Goal: Contribute content: Contribute content

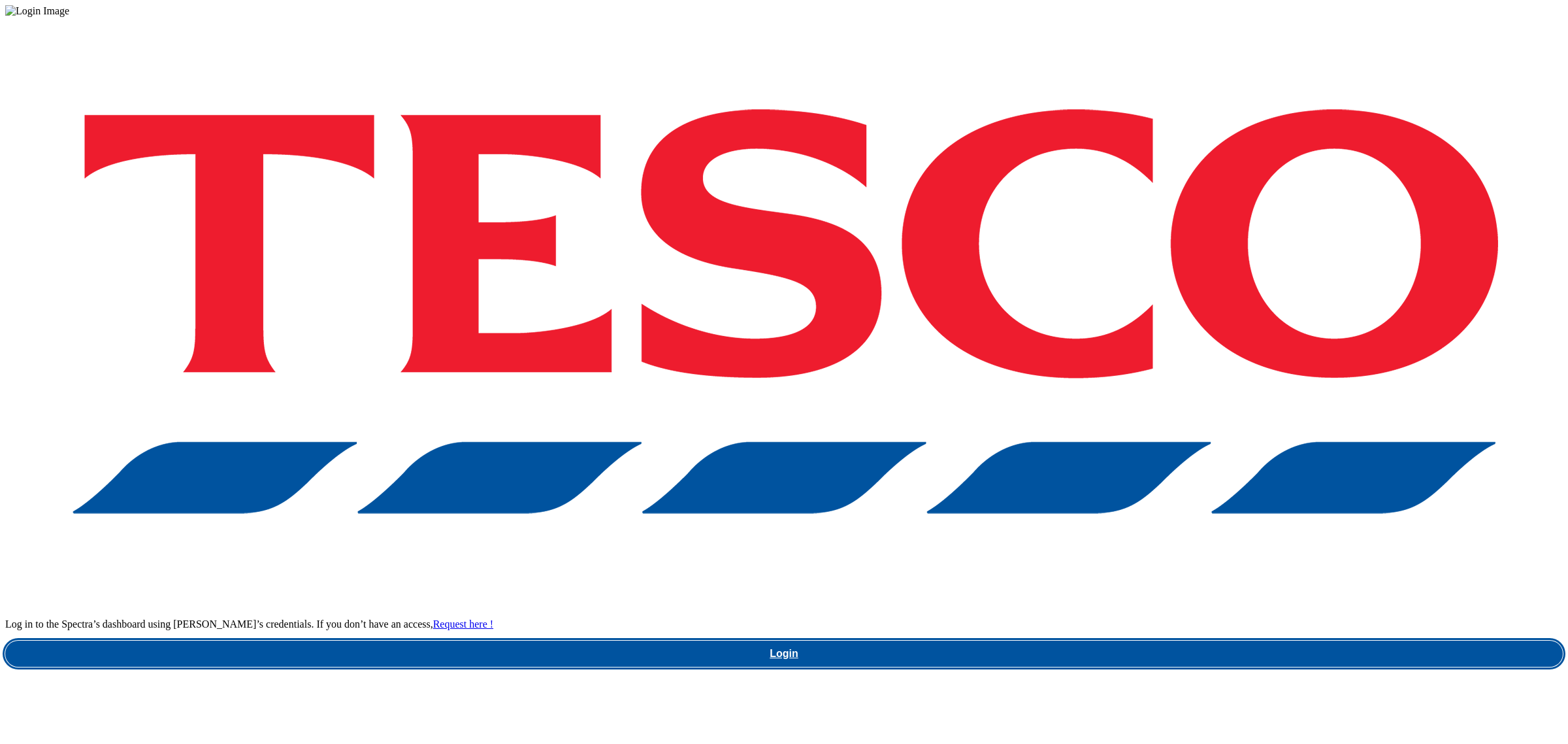
click at [1179, 641] on link "Login" at bounding box center [784, 653] width 1558 height 26
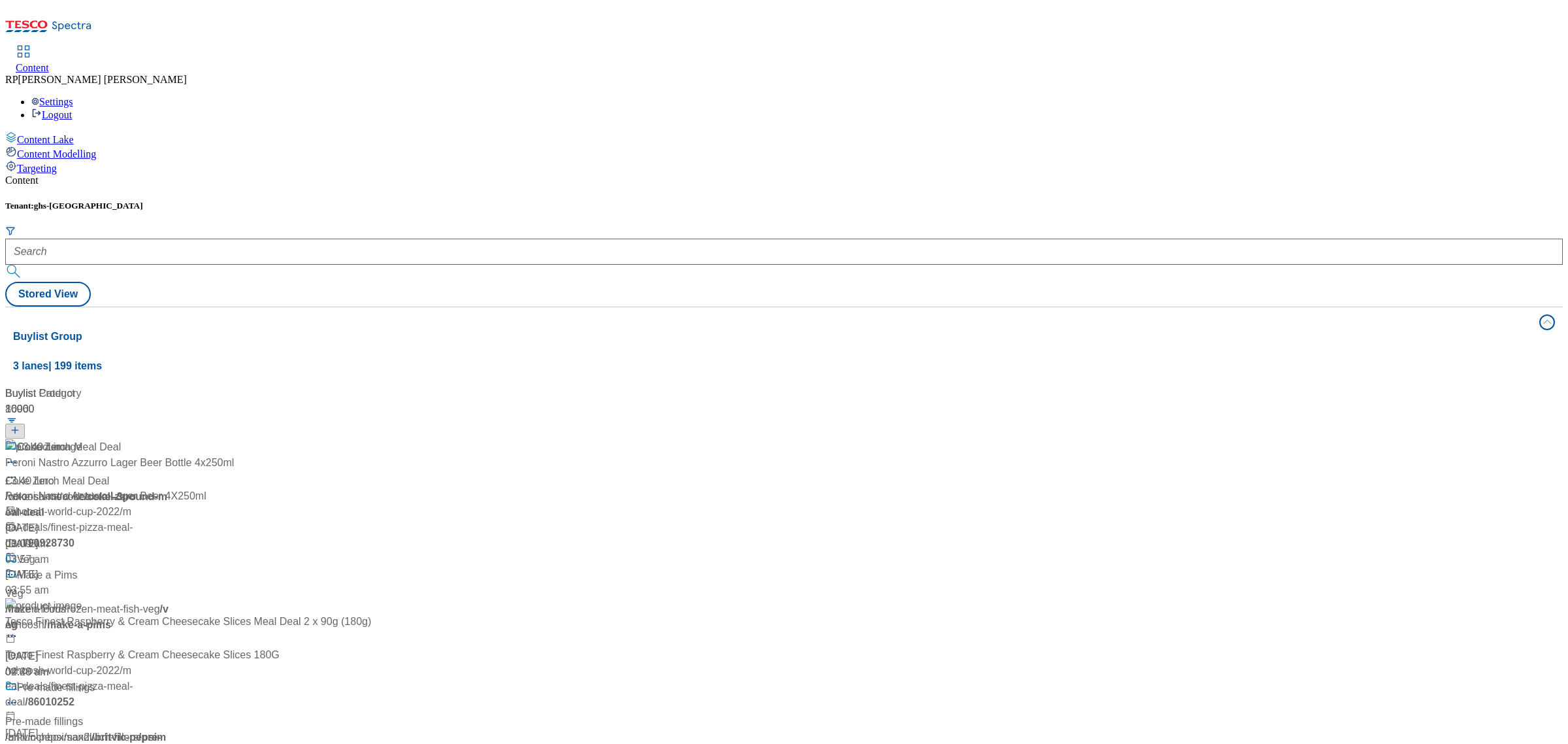
drag, startPoint x: 552, startPoint y: 0, endPoint x: 490, endPoint y: 3, distance: 62.1
click at [489, 5] on div "Content RP [PERSON_NAME] Settings Logout" at bounding box center [784, 63] width 1558 height 116
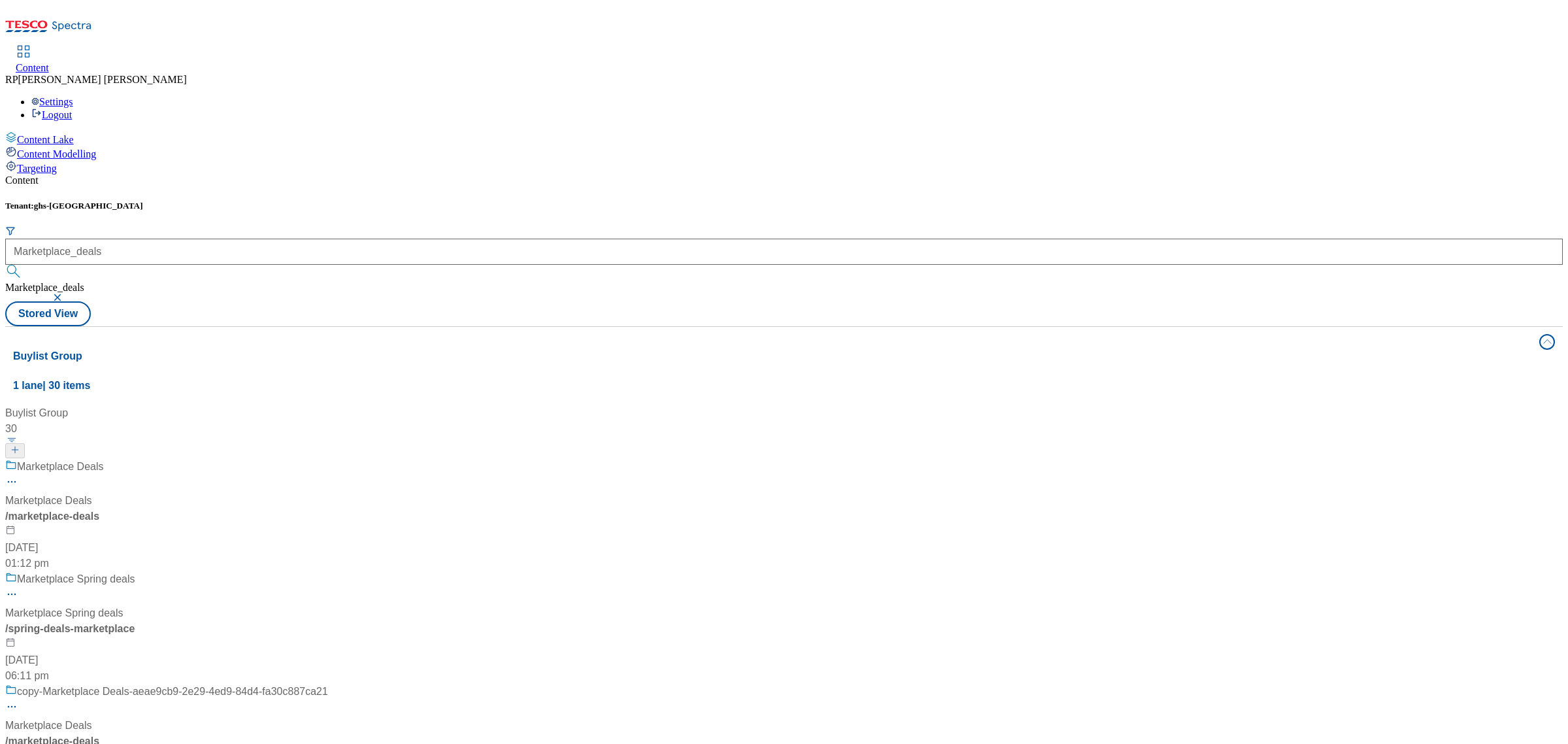
click at [328, 459] on div "Marketplace Deals Marketplace Deals / marketplace-deals 20 May 2025 01:12 pm" at bounding box center [166, 515] width 322 height 113
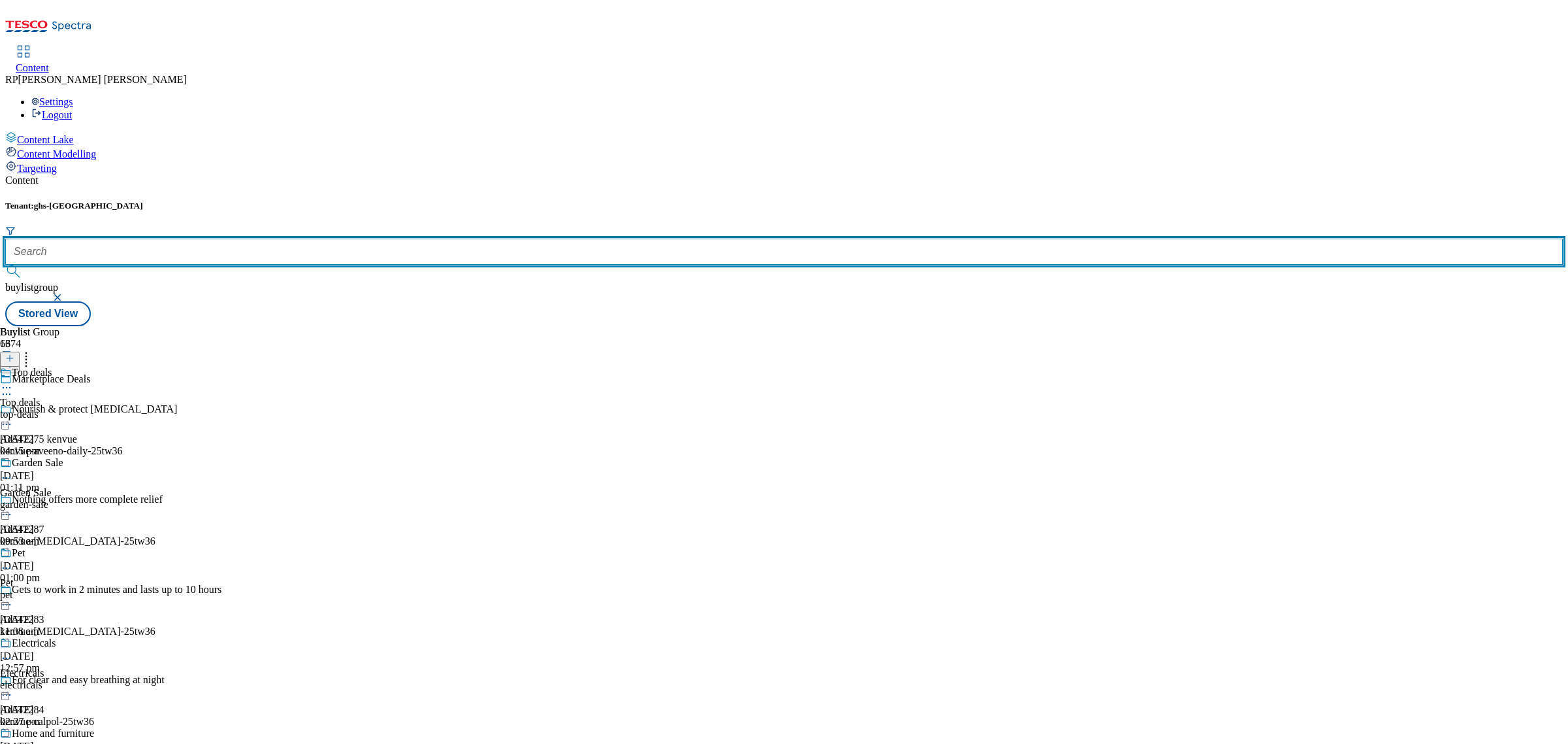
click at [313, 239] on input "text" at bounding box center [784, 251] width 1558 height 26
click at [311, 239] on input "text" at bounding box center [784, 251] width 1558 height 26
paste input "halloween"
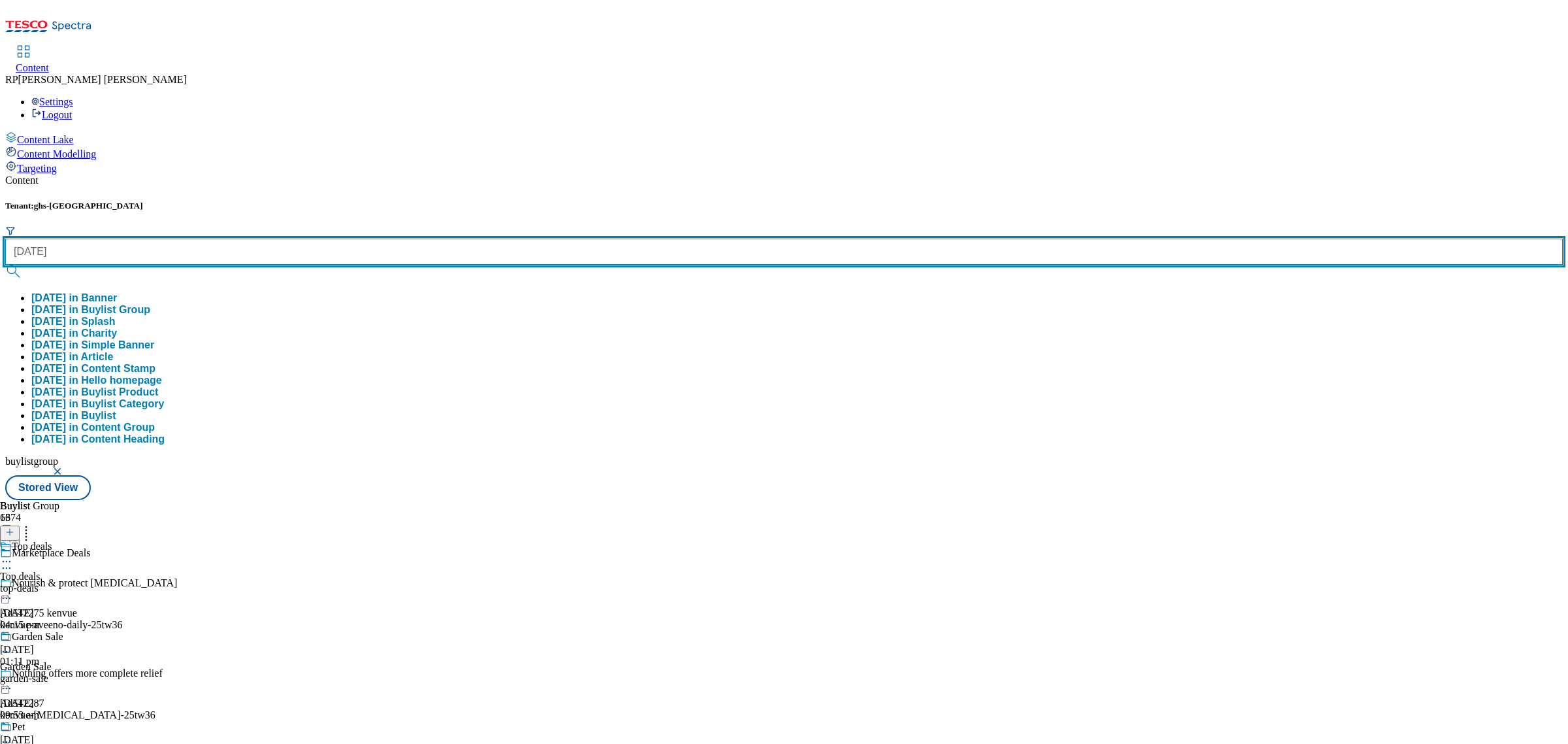
type input "halloween"
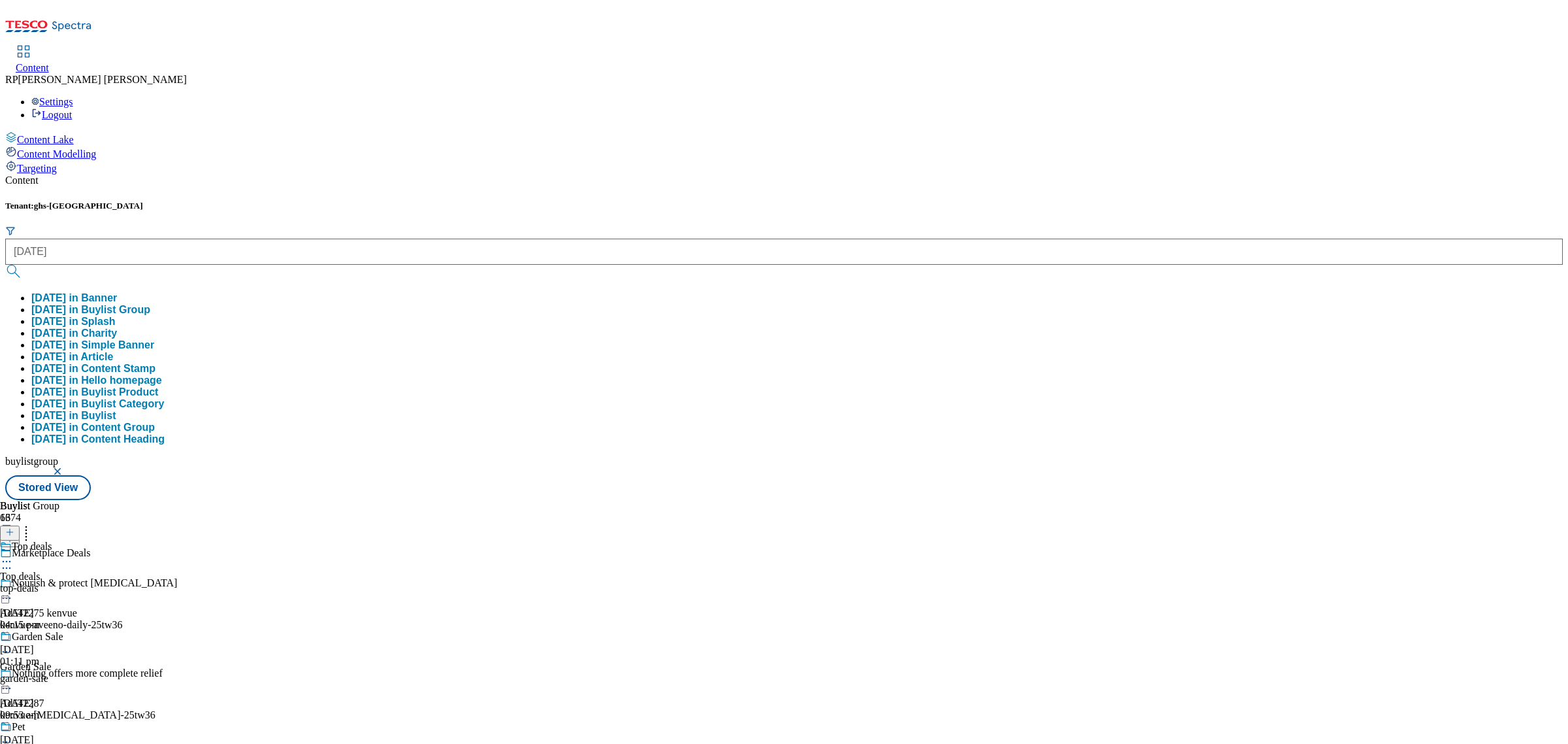
click at [150, 304] on button "halloween in Buylist Group" at bounding box center [91, 310] width 119 height 12
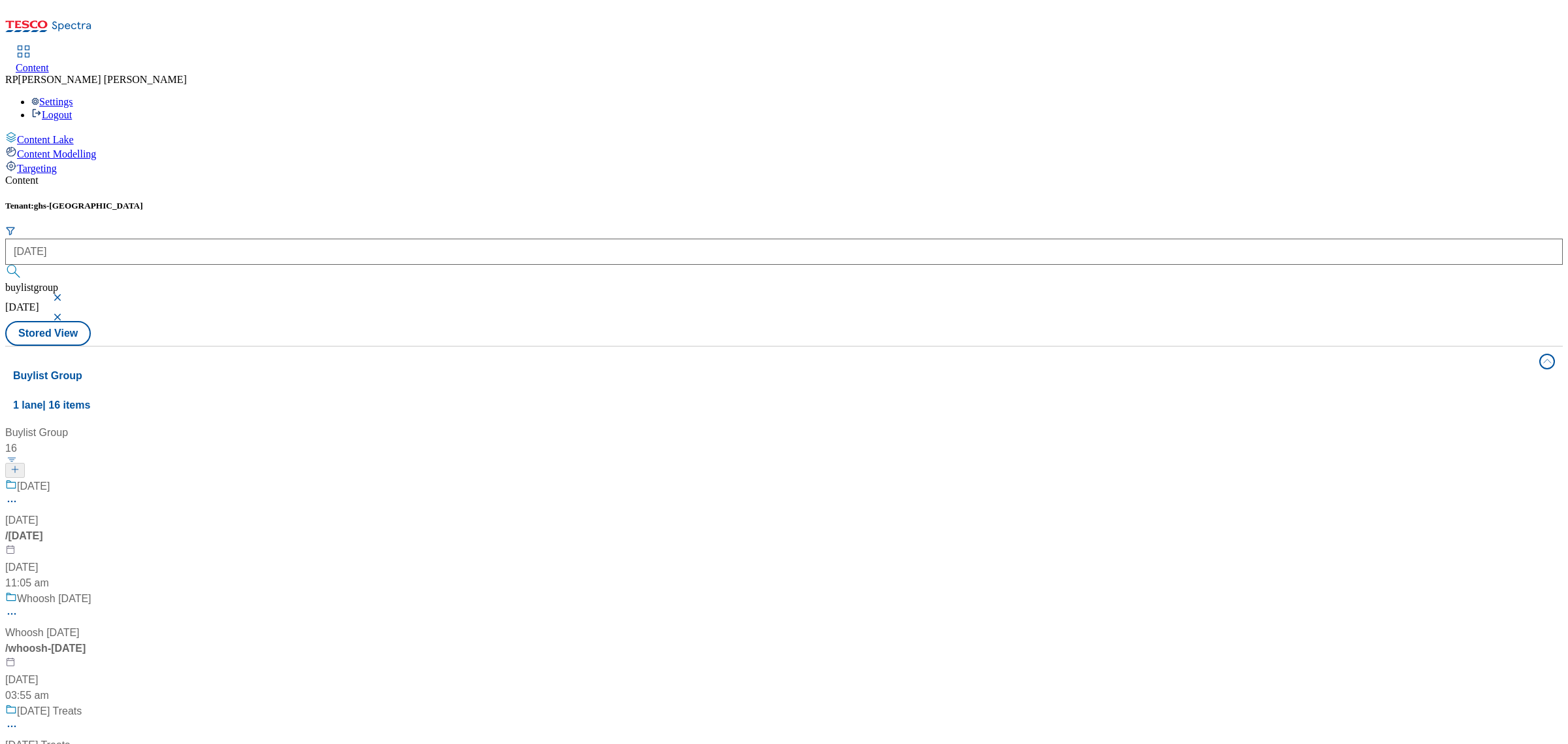
click at [169, 478] on div "Halloween Halloween / halloween 23 Sept 2024 11:05 am" at bounding box center [87, 535] width 164 height 113
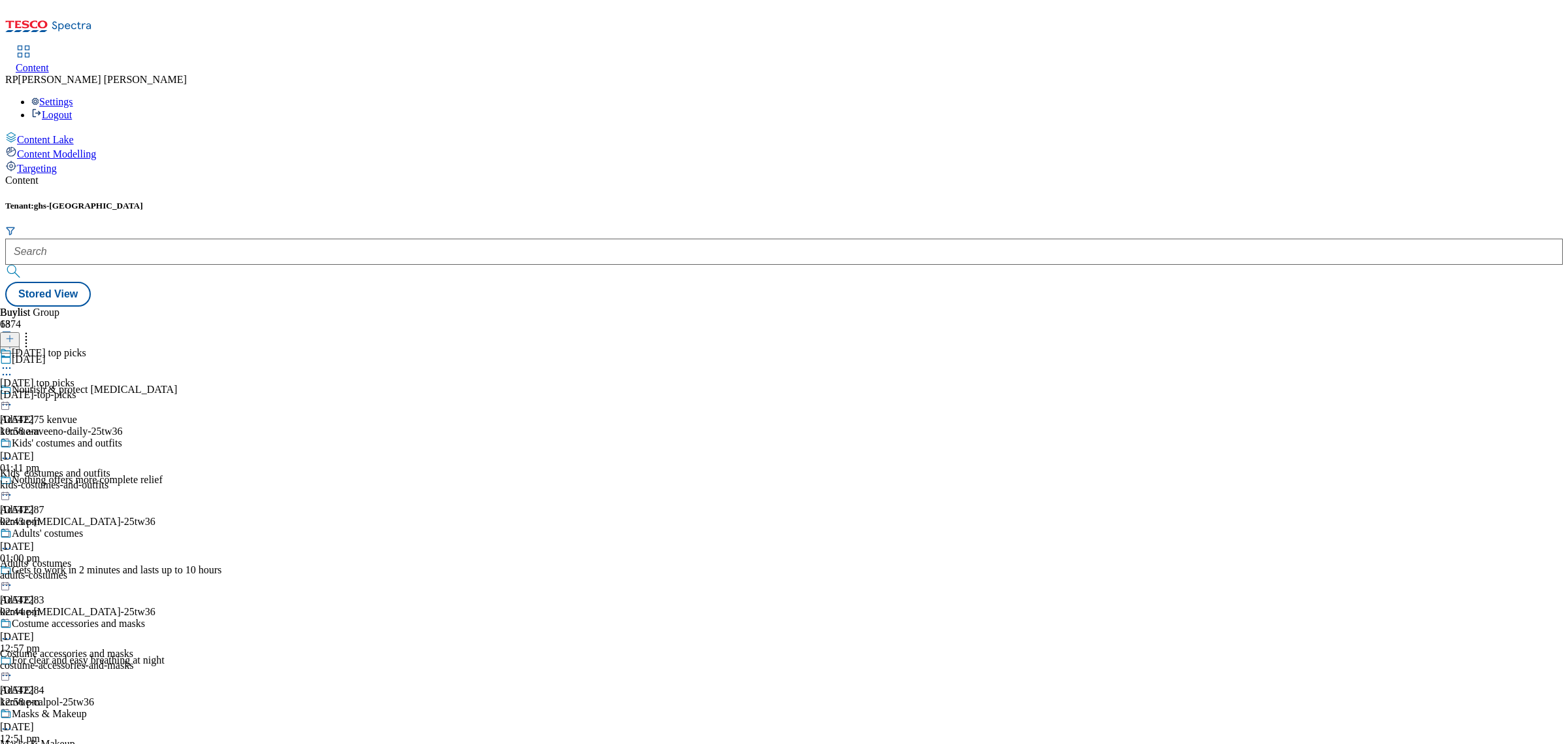
scroll to position [1148, 0]
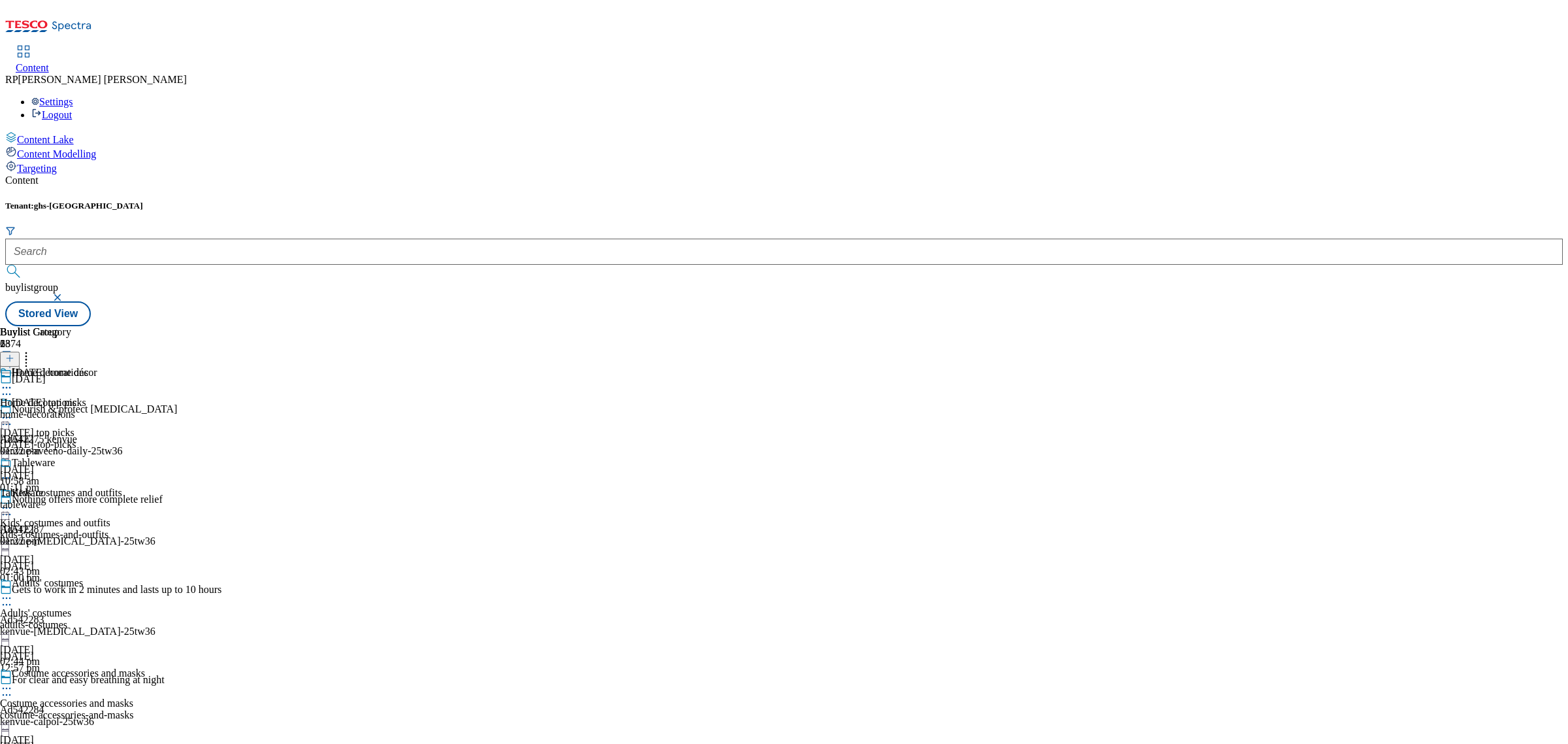
click at [20, 352] on button at bounding box center [10, 359] width 20 height 15
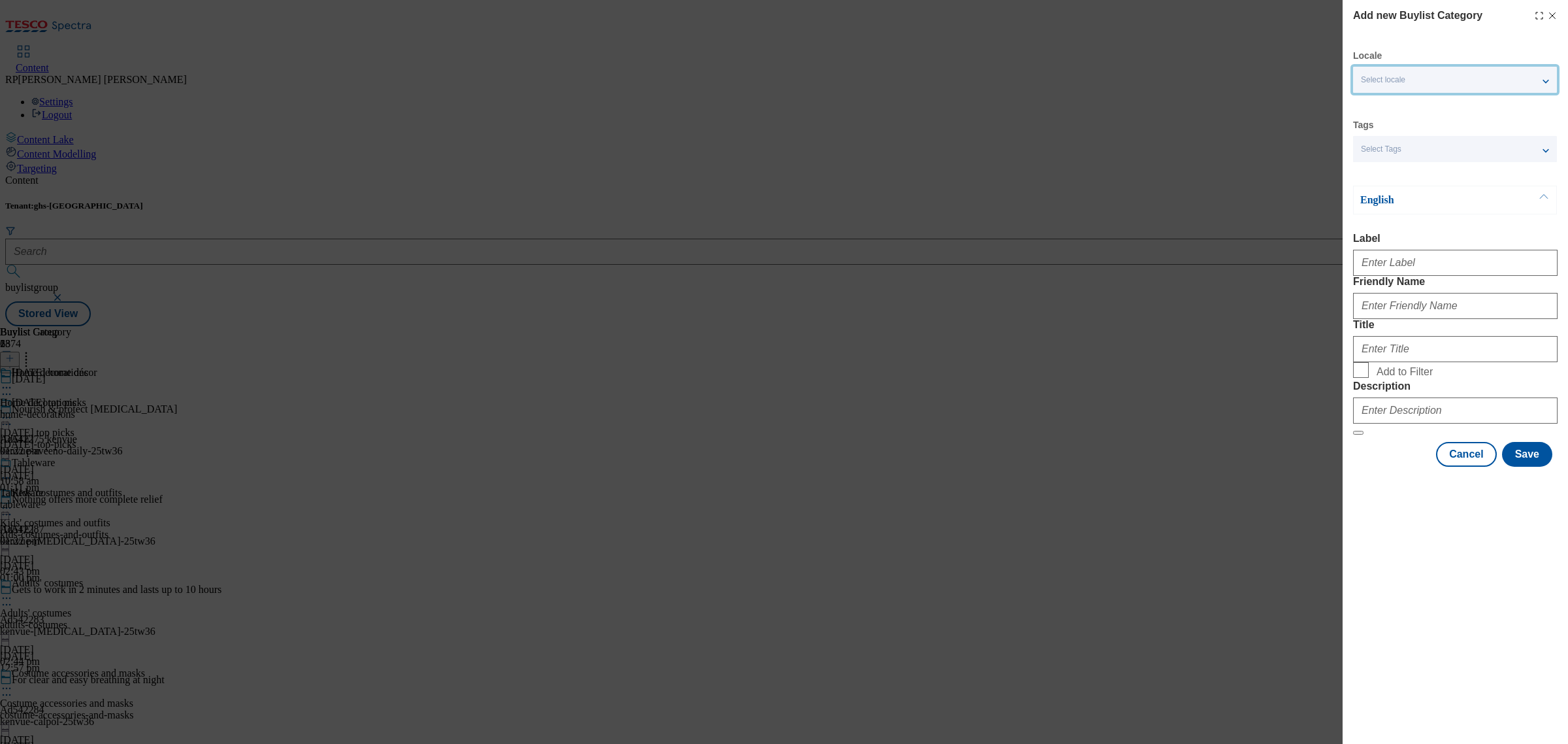
click at [1409, 86] on div "Select locale" at bounding box center [1455, 80] width 204 height 26
click at [1413, 83] on div "Select locale" at bounding box center [1455, 80] width 204 height 26
click at [1424, 154] on div "Select Tags" at bounding box center [1455, 148] width 204 height 26
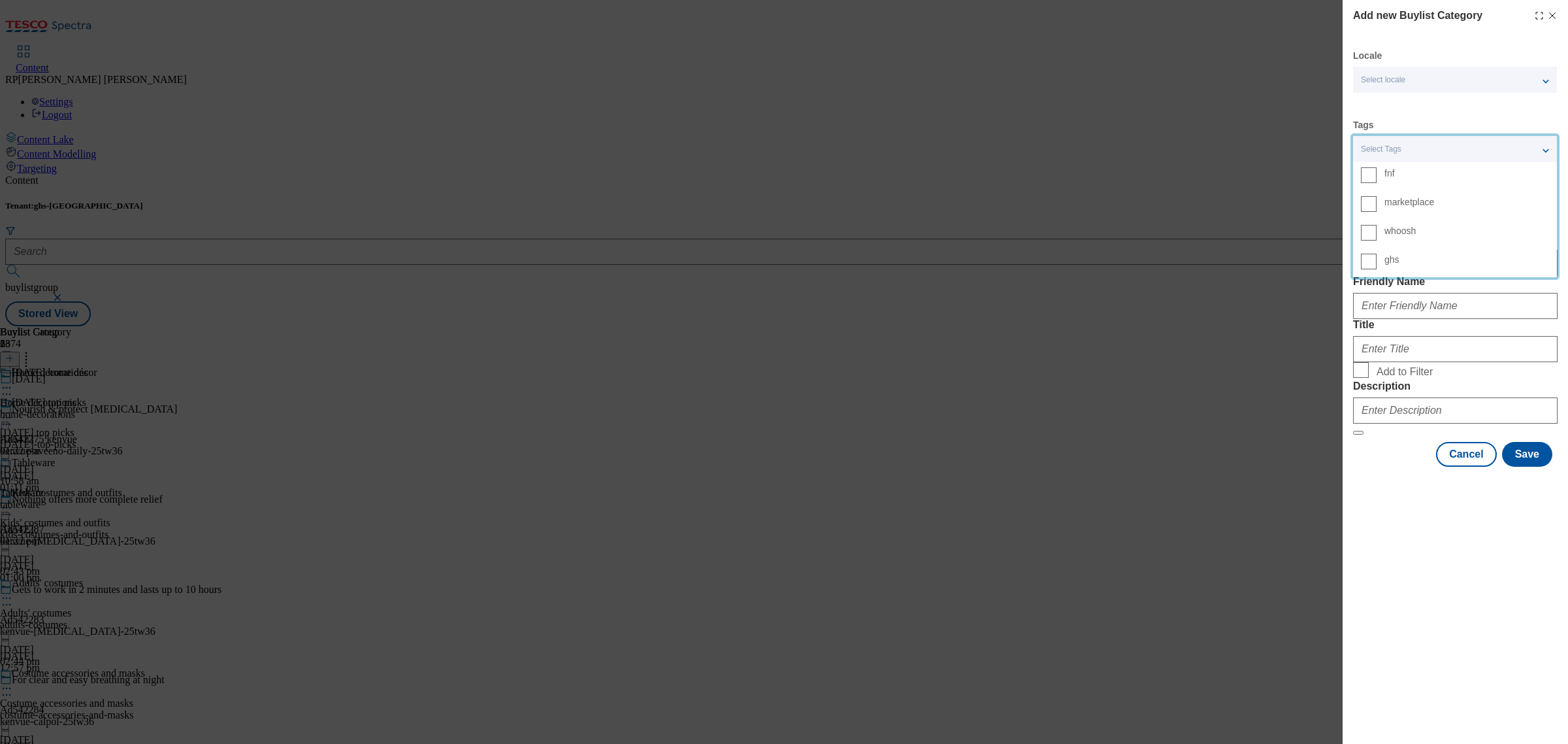
click at [1422, 209] on label "marketplace" at bounding box center [1455, 205] width 204 height 28
click at [1377, 209] on input "marketplace" at bounding box center [1369, 204] width 16 height 16
click at [1422, 142] on div "1 tags selected" at bounding box center [1455, 148] width 204 height 26
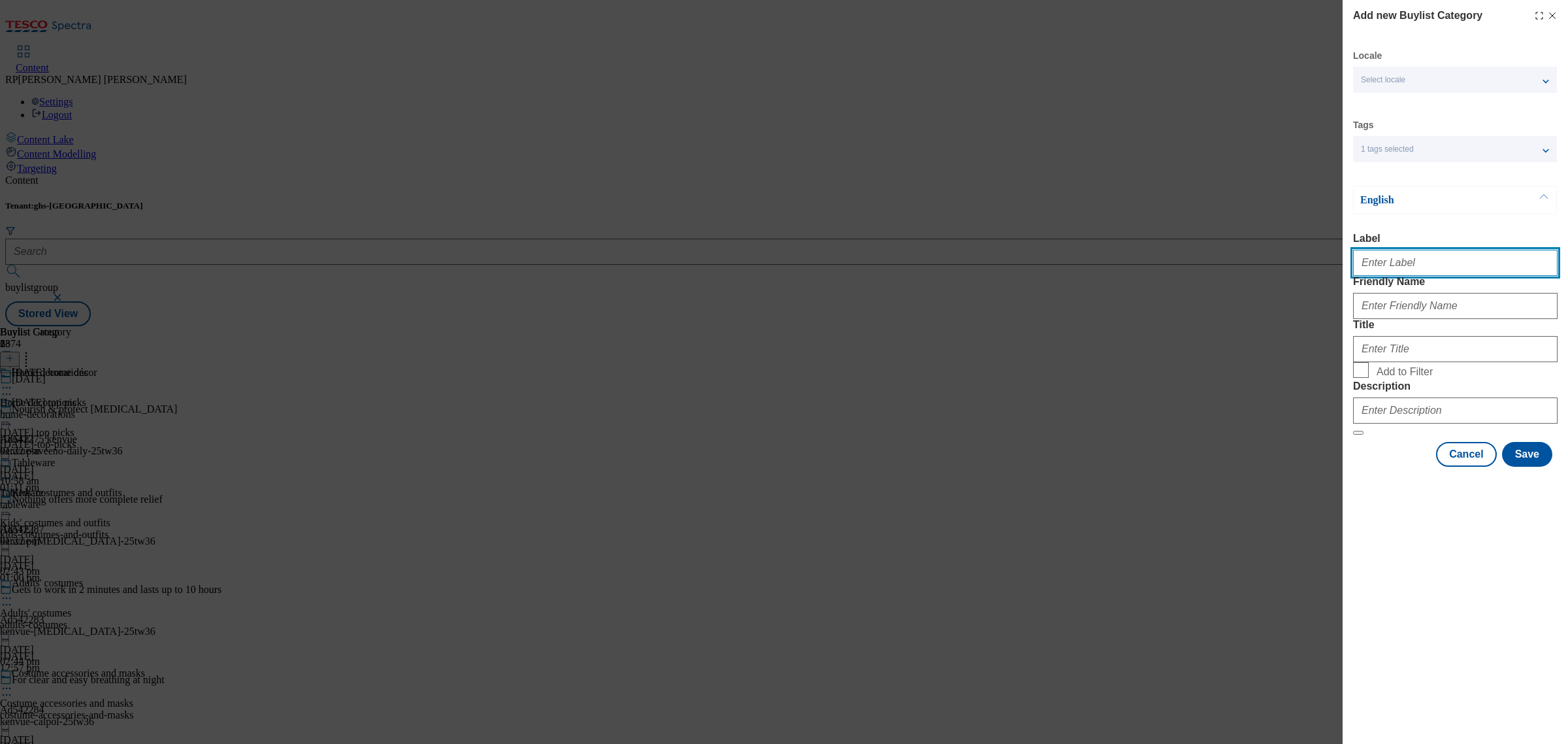
click at [1420, 272] on input "Label" at bounding box center [1455, 262] width 205 height 26
type input "Personalised"
click at [1434, 319] on input "Friendly Name" at bounding box center [1455, 305] width 205 height 26
click at [1366, 319] on input "Personalised" at bounding box center [1455, 305] width 205 height 26
type input "personalised"
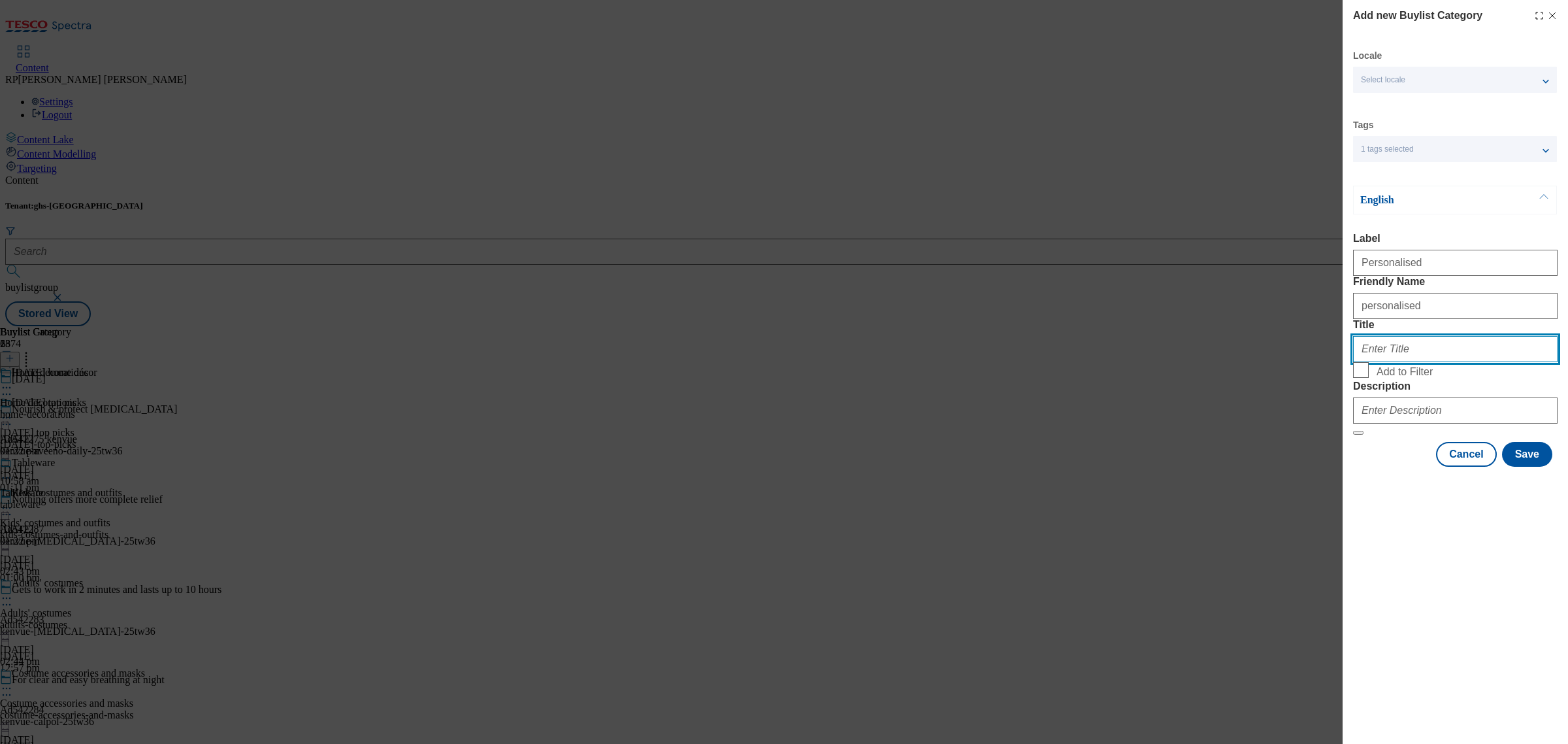
click at [1492, 362] on input "Title" at bounding box center [1455, 348] width 205 height 26
type input "Personalised"
click at [1444, 423] on input "Description" at bounding box center [1455, 410] width 205 height 26
click at [1449, 423] on input "Description" at bounding box center [1455, 410] width 205 height 26
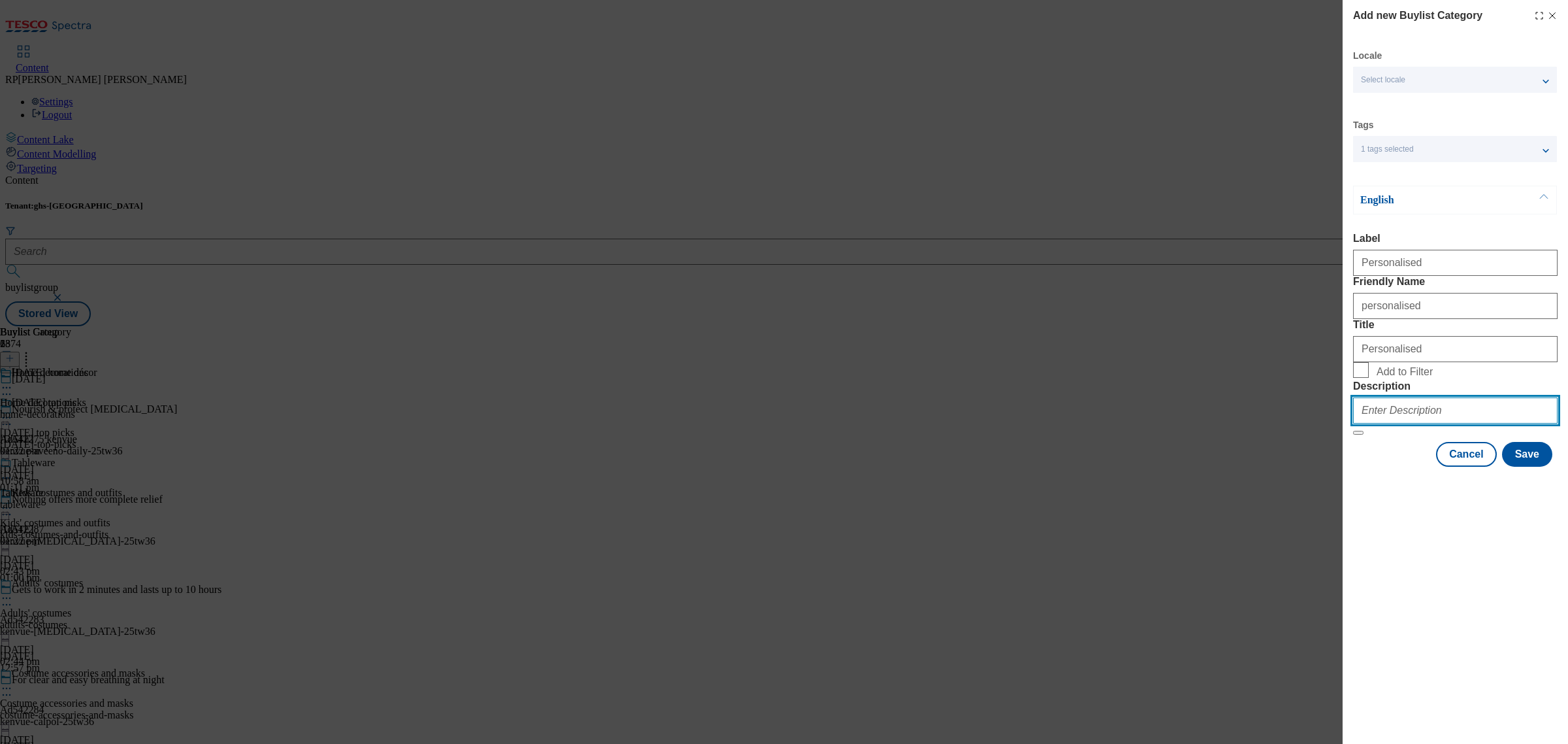
click at [1449, 423] on input "Description" at bounding box center [1455, 410] width 205 height 26
paste input "Find Halloween home decorations at spookily good prices at Tesco. From serving …"
type input "Find Halloween home decorations at spookily good prices at Tesco. From serving …"
click at [1393, 378] on span "Add to Filter" at bounding box center [1404, 372] width 56 height 12
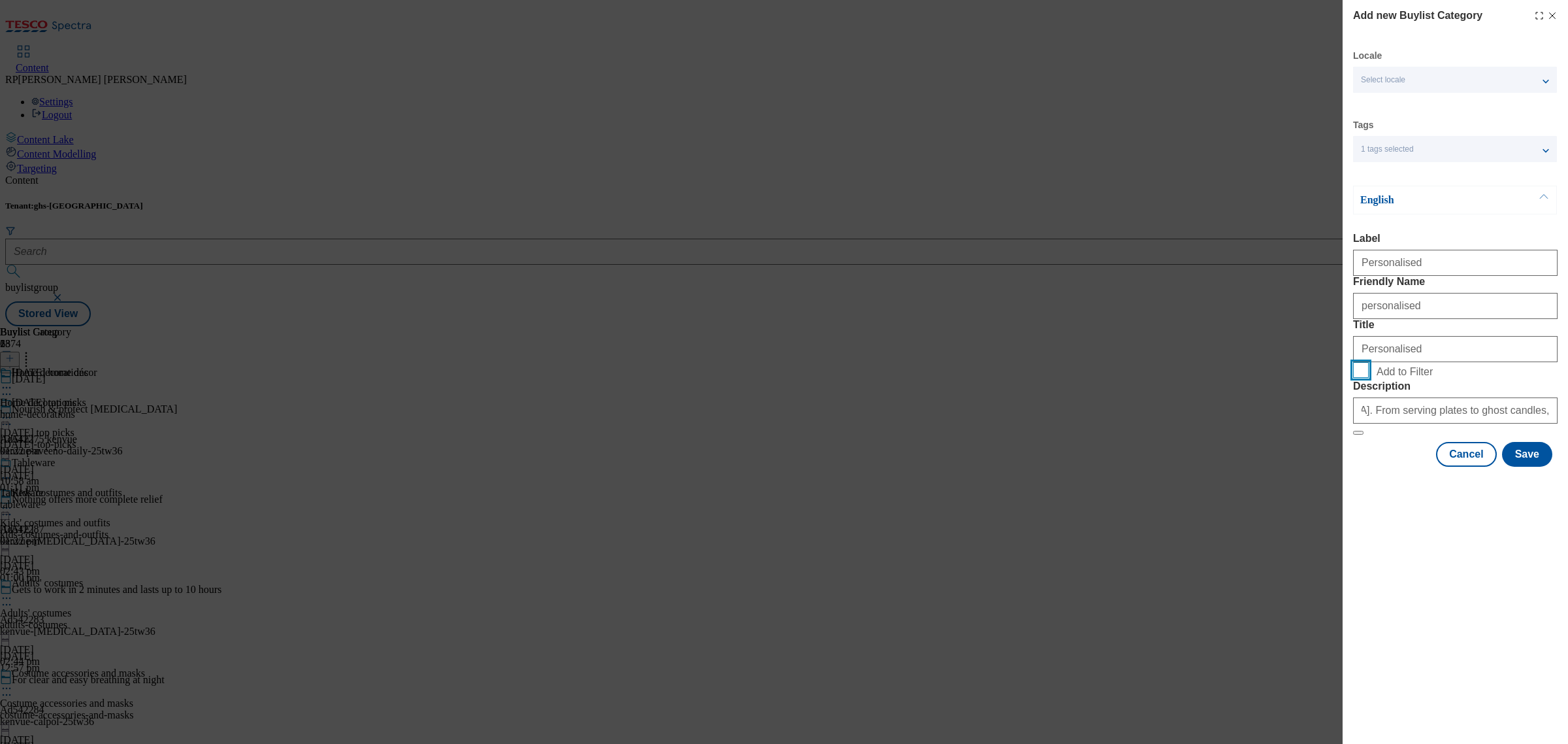
click at [1369, 378] on input "Add to Filter" at bounding box center [1361, 370] width 16 height 16
checkbox input "true"
click at [1536, 467] on button "Save" at bounding box center [1528, 454] width 50 height 25
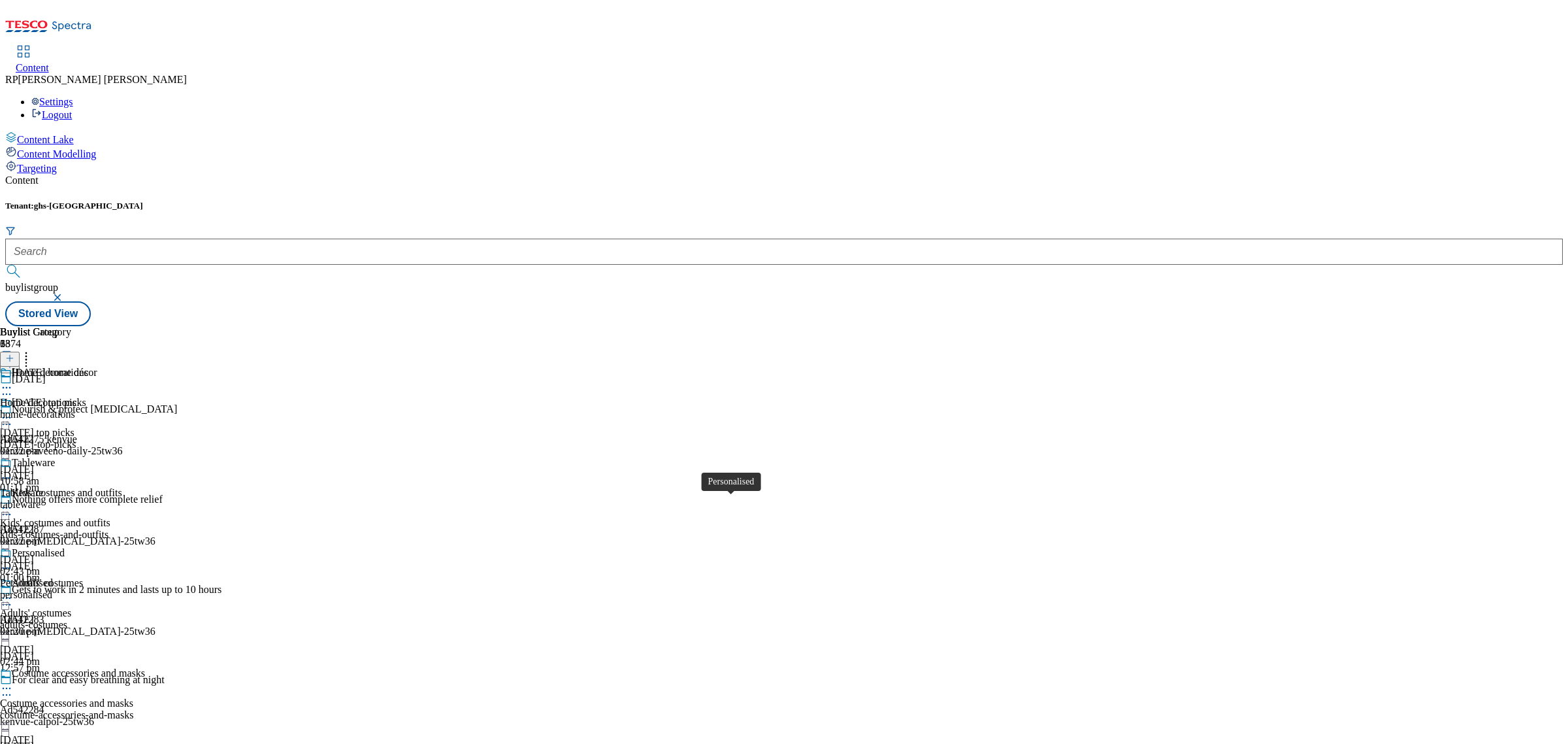
click at [53, 577] on div "Personalised" at bounding box center [26, 583] width 53 height 12
click at [88, 529] on div "tableware" at bounding box center [44, 535] width 88 height 12
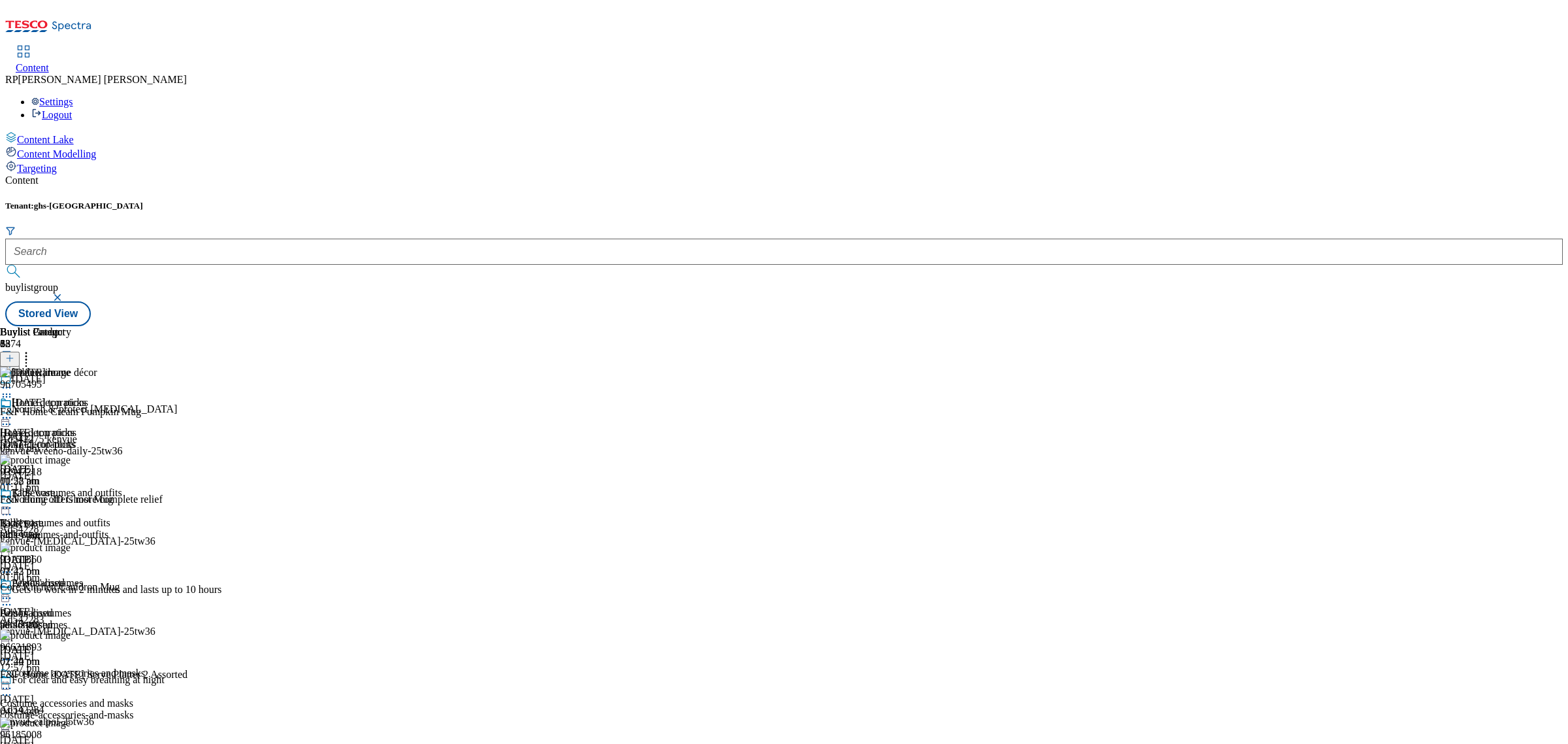
click at [32, 350] on icon at bounding box center [26, 356] width 13 height 13
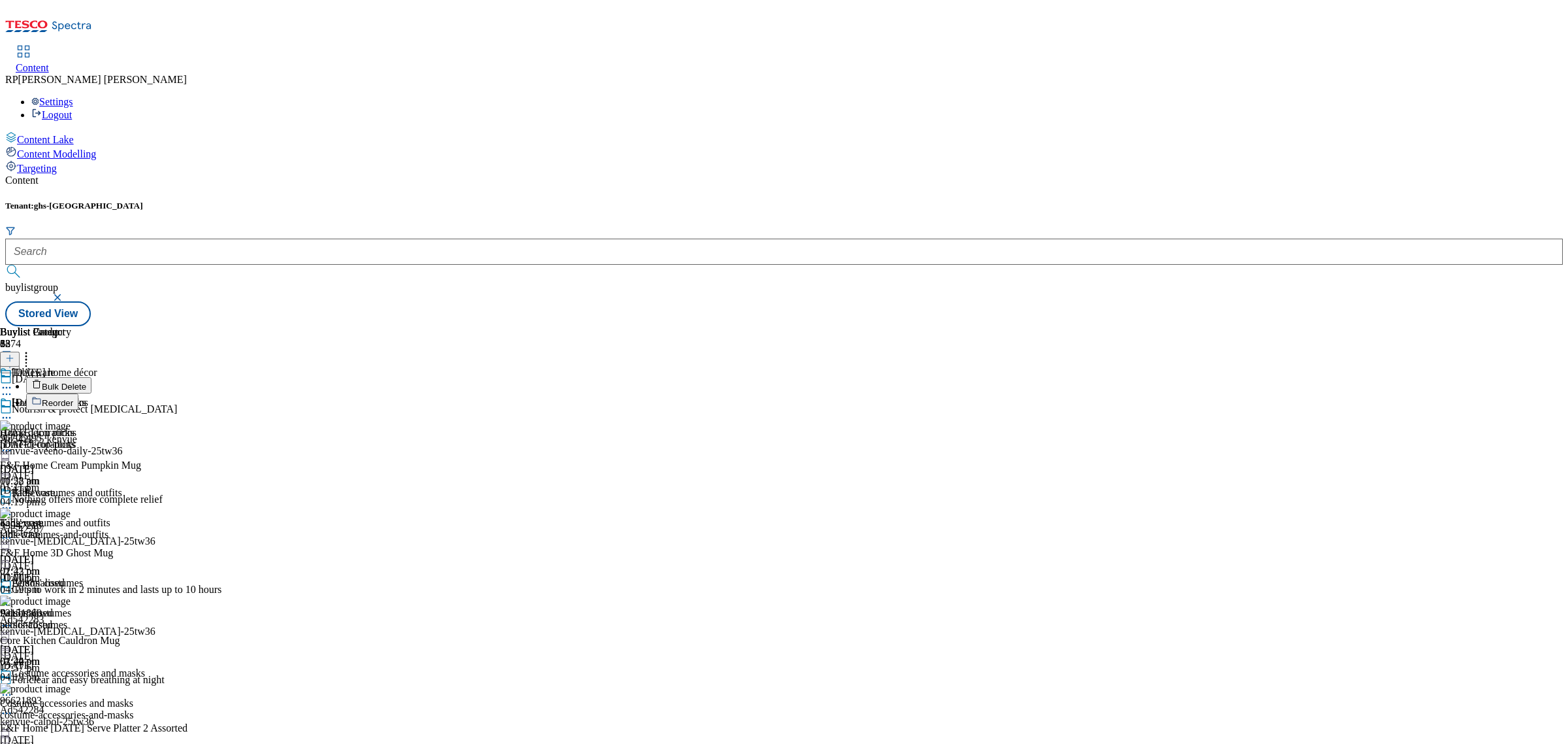
click at [86, 382] on span "Bulk Delete" at bounding box center [64, 386] width 44 height 10
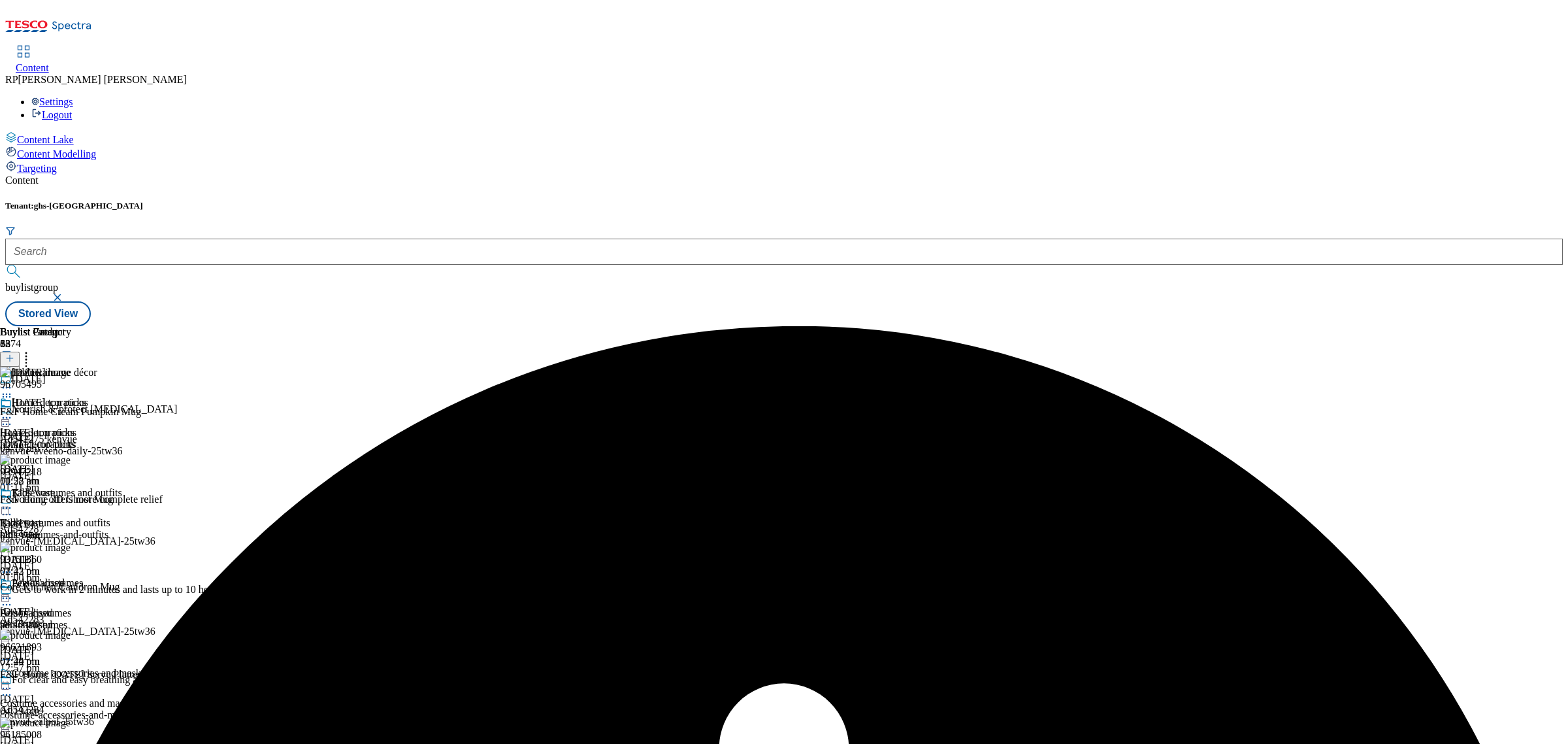
click at [13, 502] on icon at bounding box center [7, 508] width 13 height 13
click at [204, 454] on div "93947218 F&F Home 3D Ghost Mug 3 Sept 2025 04:19 pm" at bounding box center [102, 498] width 204 height 87
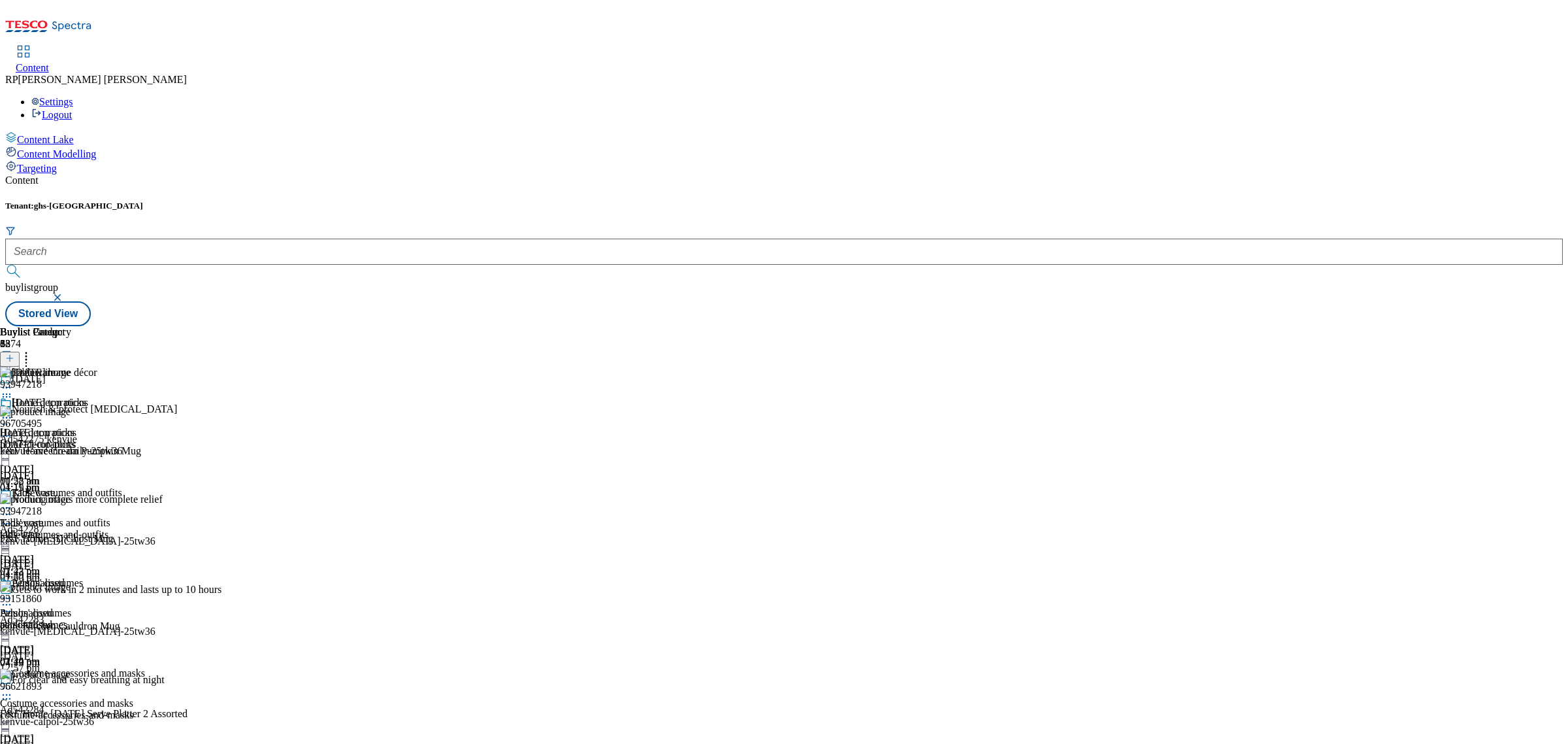
click at [88, 577] on div "Personalised" at bounding box center [44, 592] width 88 height 30
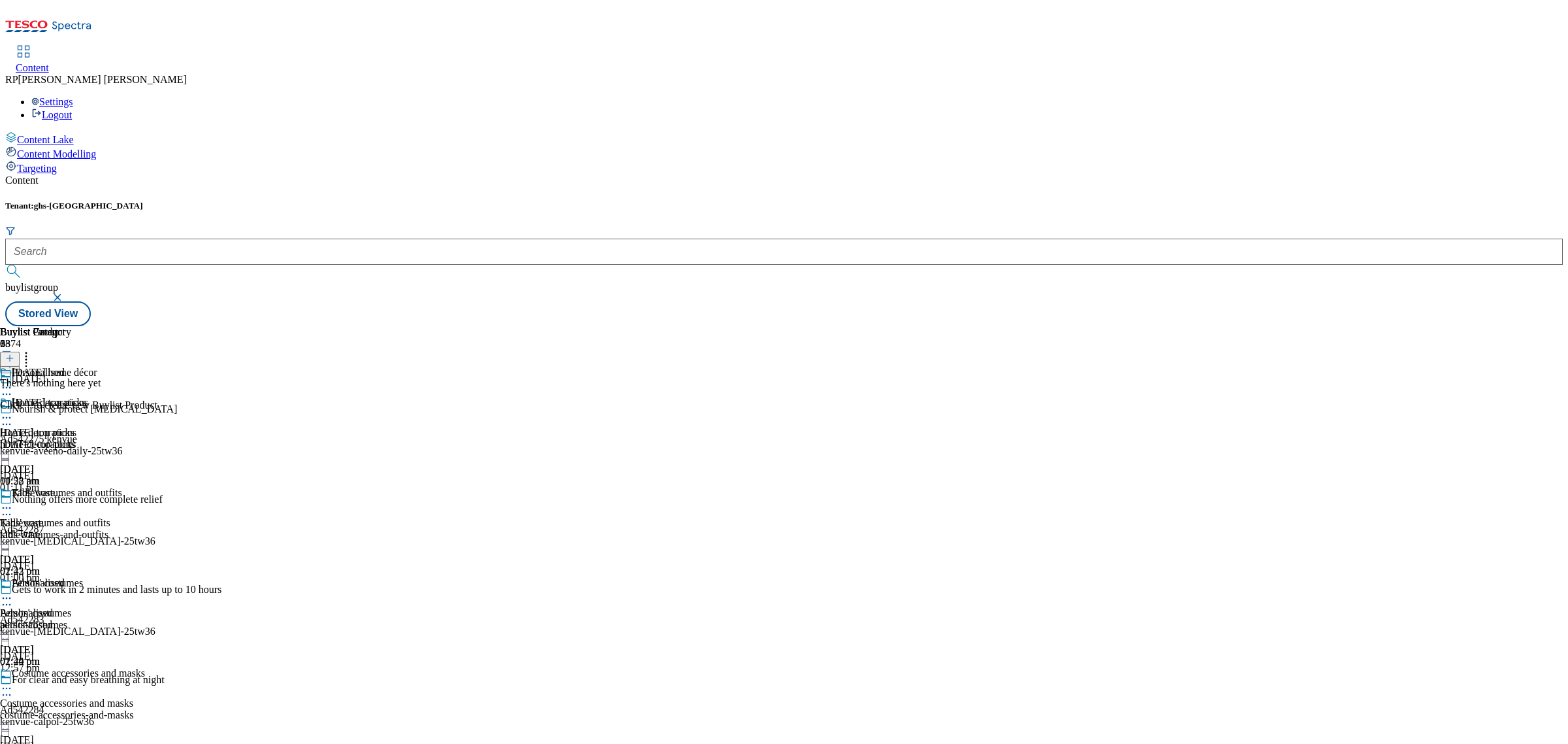
click at [13, 592] on icon at bounding box center [7, 598] width 13 height 13
click at [158, 377] on div "There's nothing here yet Click + to create new Buylist Product" at bounding box center [79, 394] width 158 height 34
click at [15, 354] on icon at bounding box center [10, 358] width 9 height 9
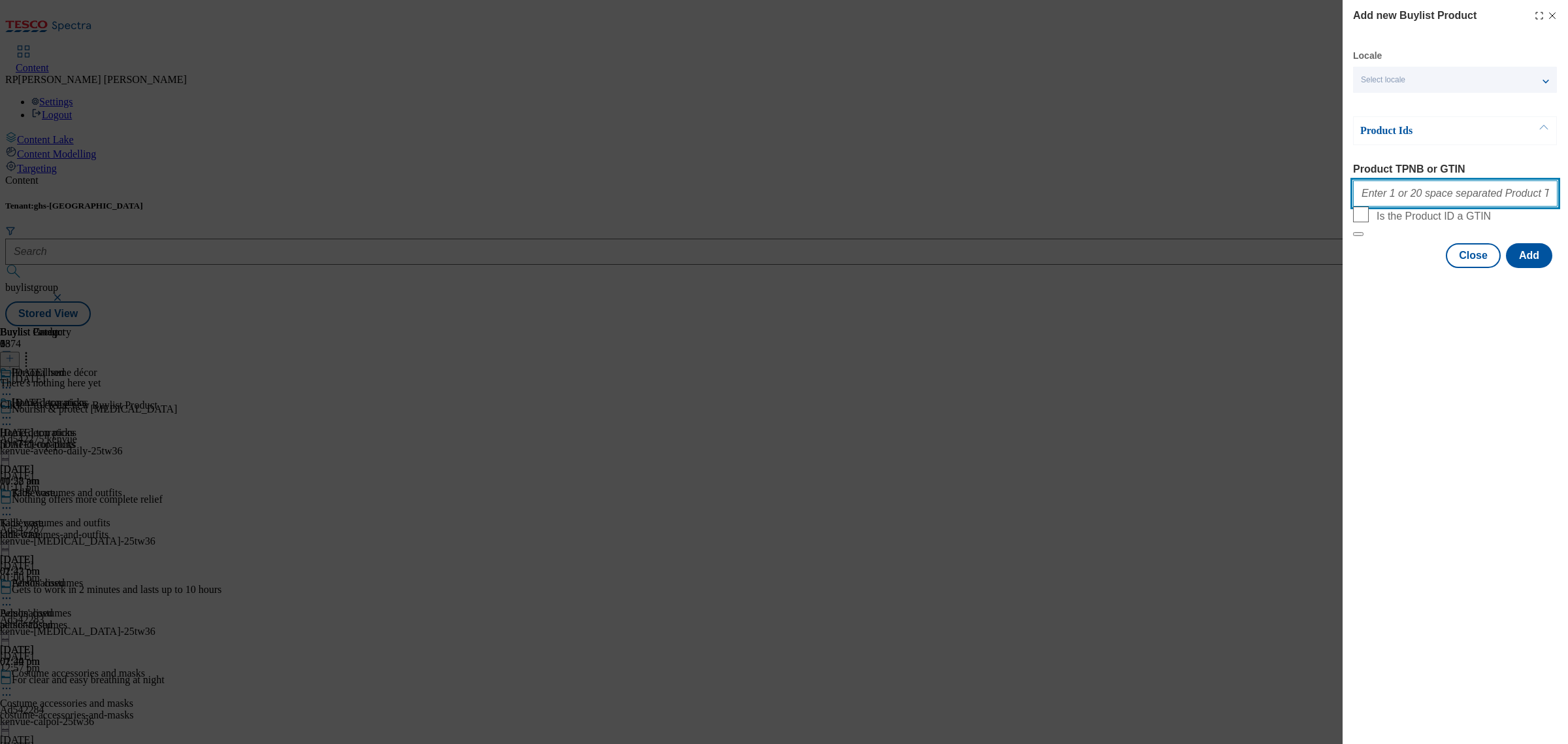
click at [1393, 191] on input "Product TPNB or GTIN" at bounding box center [1455, 193] width 205 height 26
paste input "111200010 111200467 111192699 111199240 111199314 111199315 111199379 111199365…"
type input "111200010 111200467 111192699 111199240 111199314 111199315 111199379 111199365…"
click at [1527, 268] on button "Add" at bounding box center [1530, 255] width 46 height 25
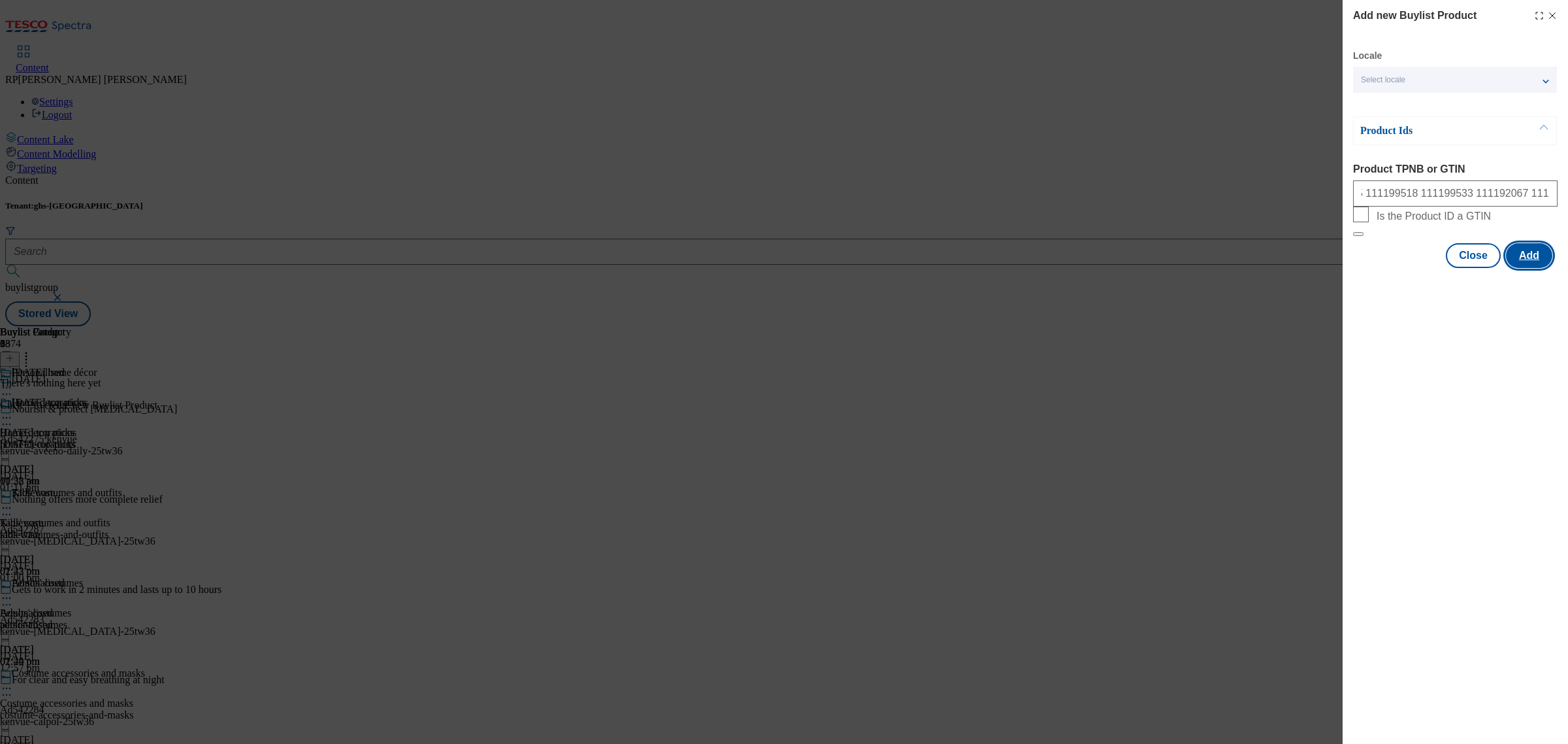
scroll to position [0, 0]
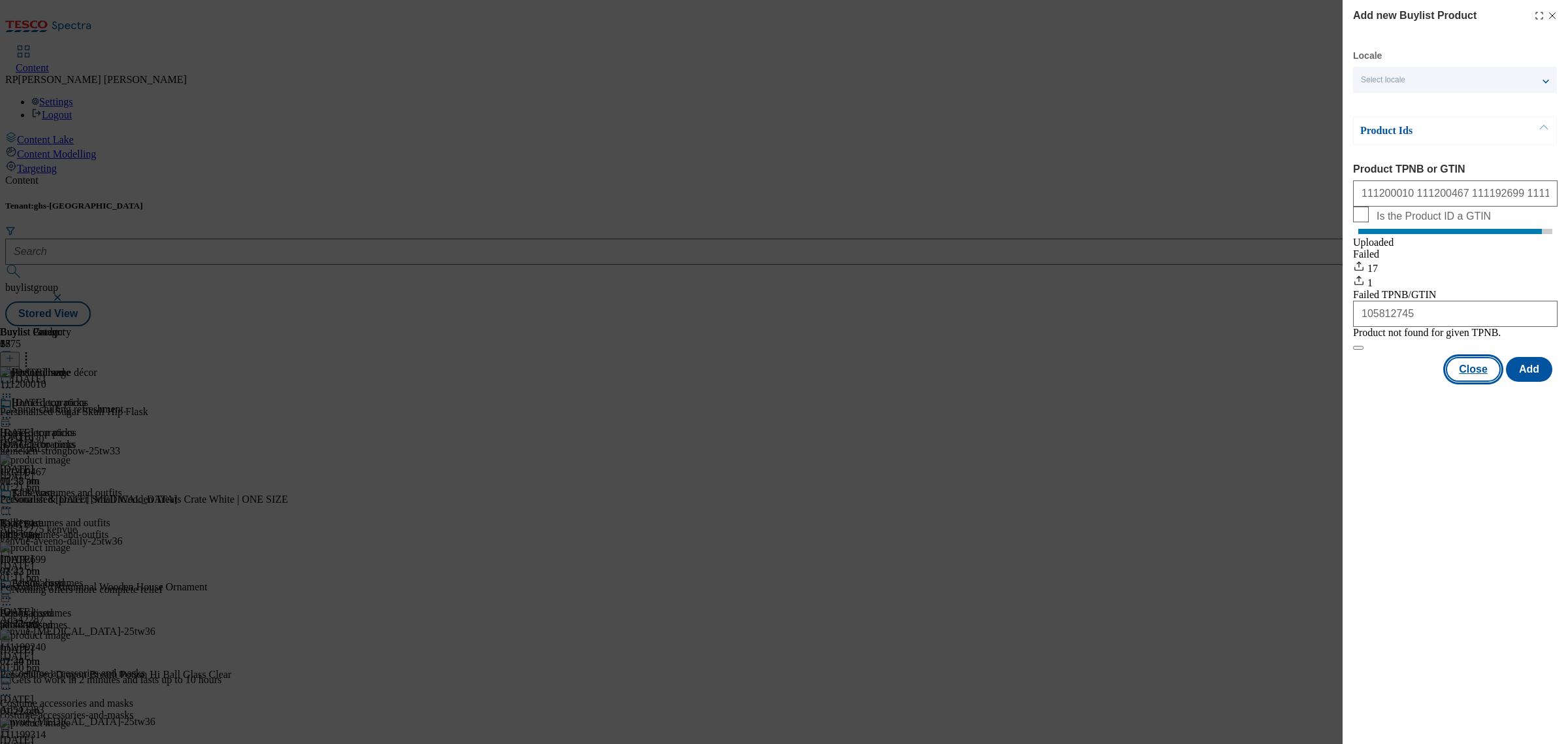
click at [1491, 382] on button "Close" at bounding box center [1473, 369] width 55 height 25
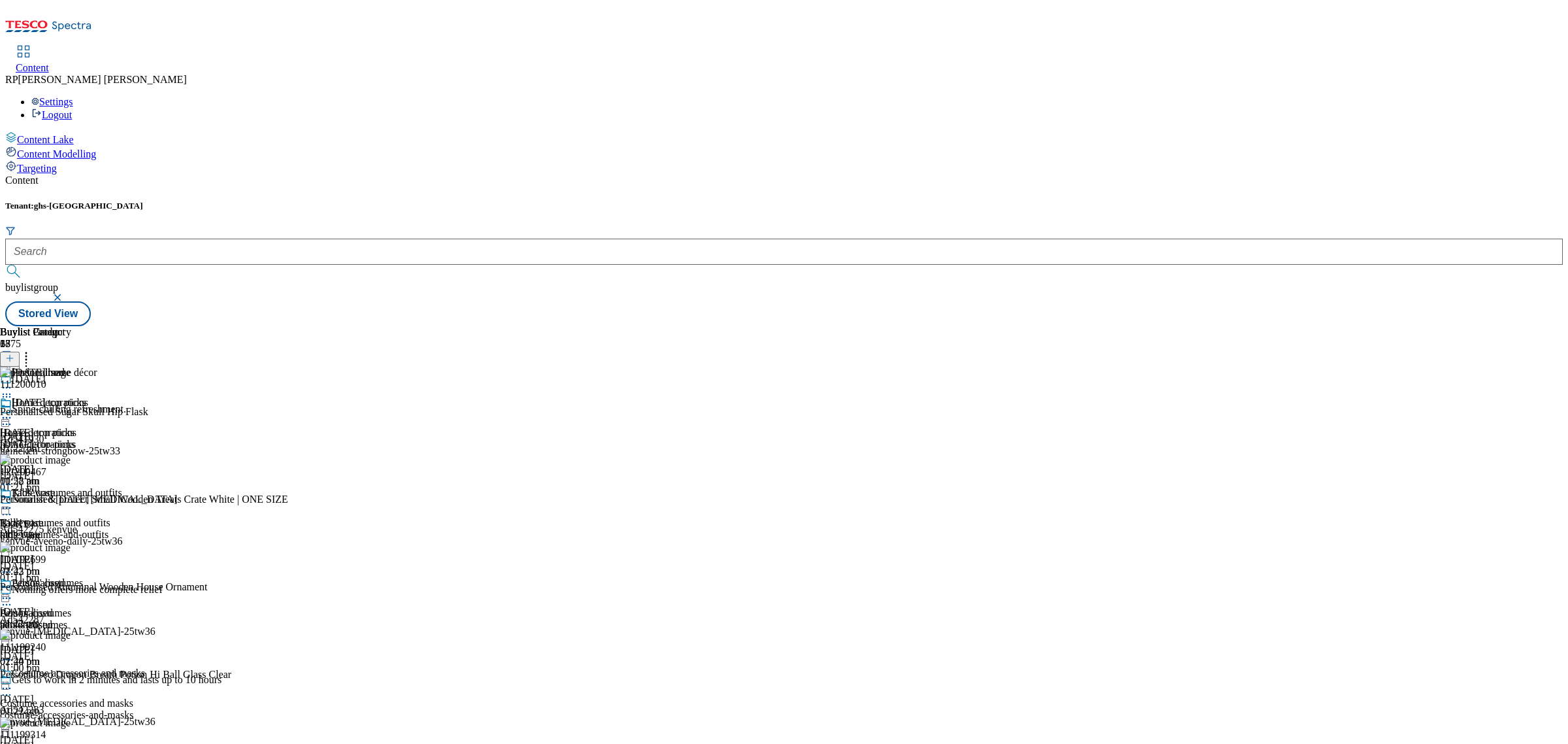
click at [32, 350] on icon at bounding box center [26, 356] width 13 height 13
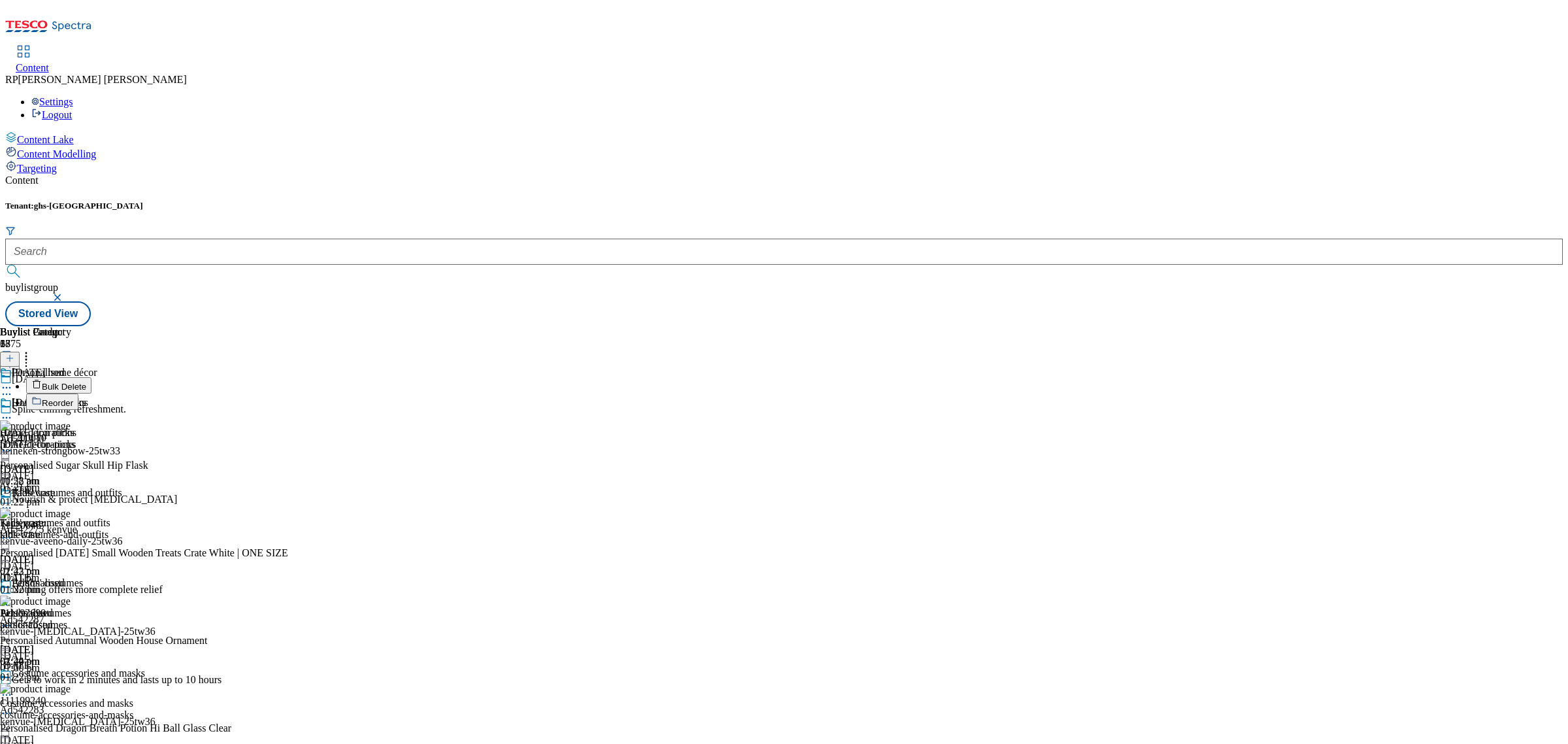
click at [74, 398] on span "Reorder" at bounding box center [57, 403] width 31 height 10
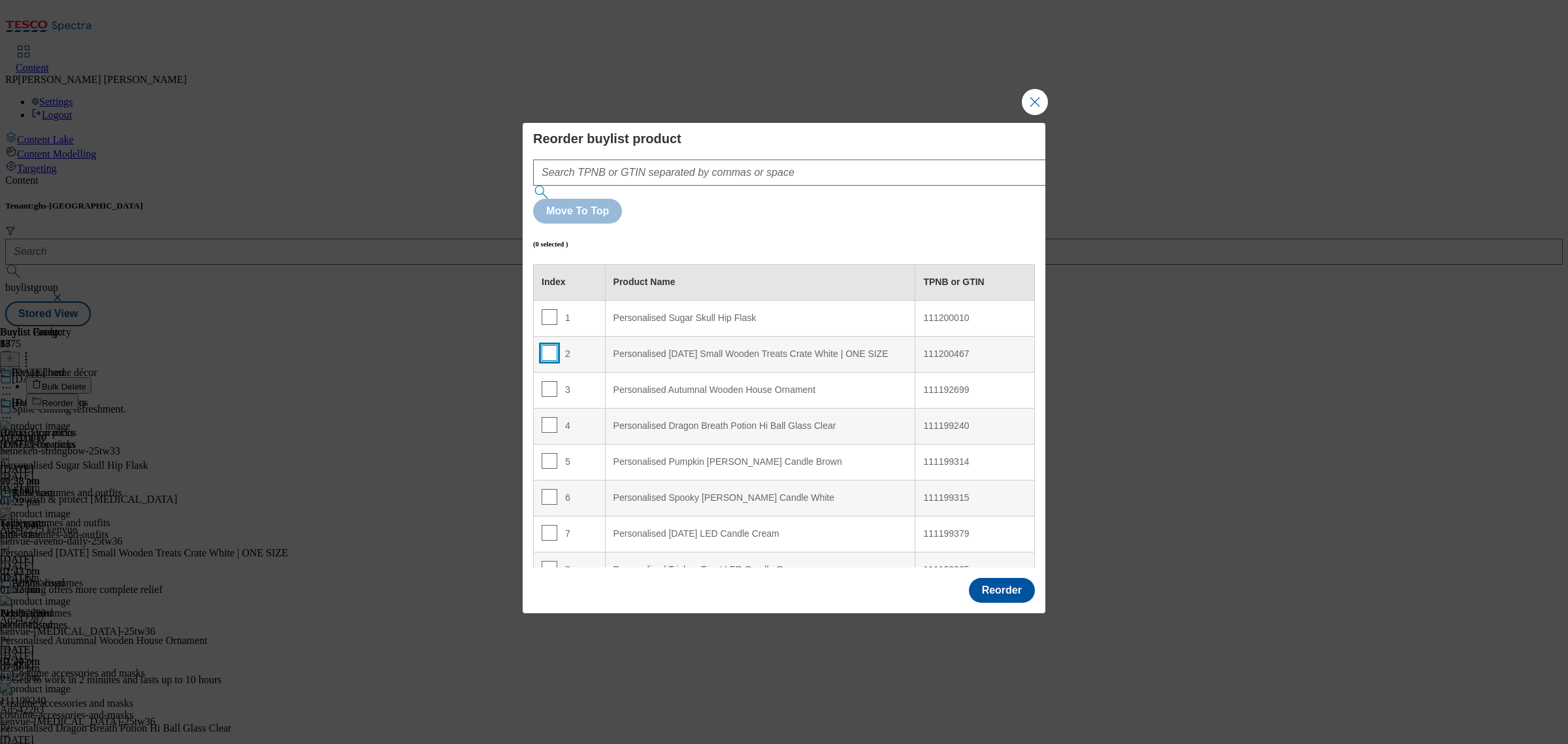
click at [550, 345] on input "Modal" at bounding box center [550, 353] width 16 height 16
checkbox input "true"
click at [589, 264] on th "Index" at bounding box center [569, 282] width 72 height 36
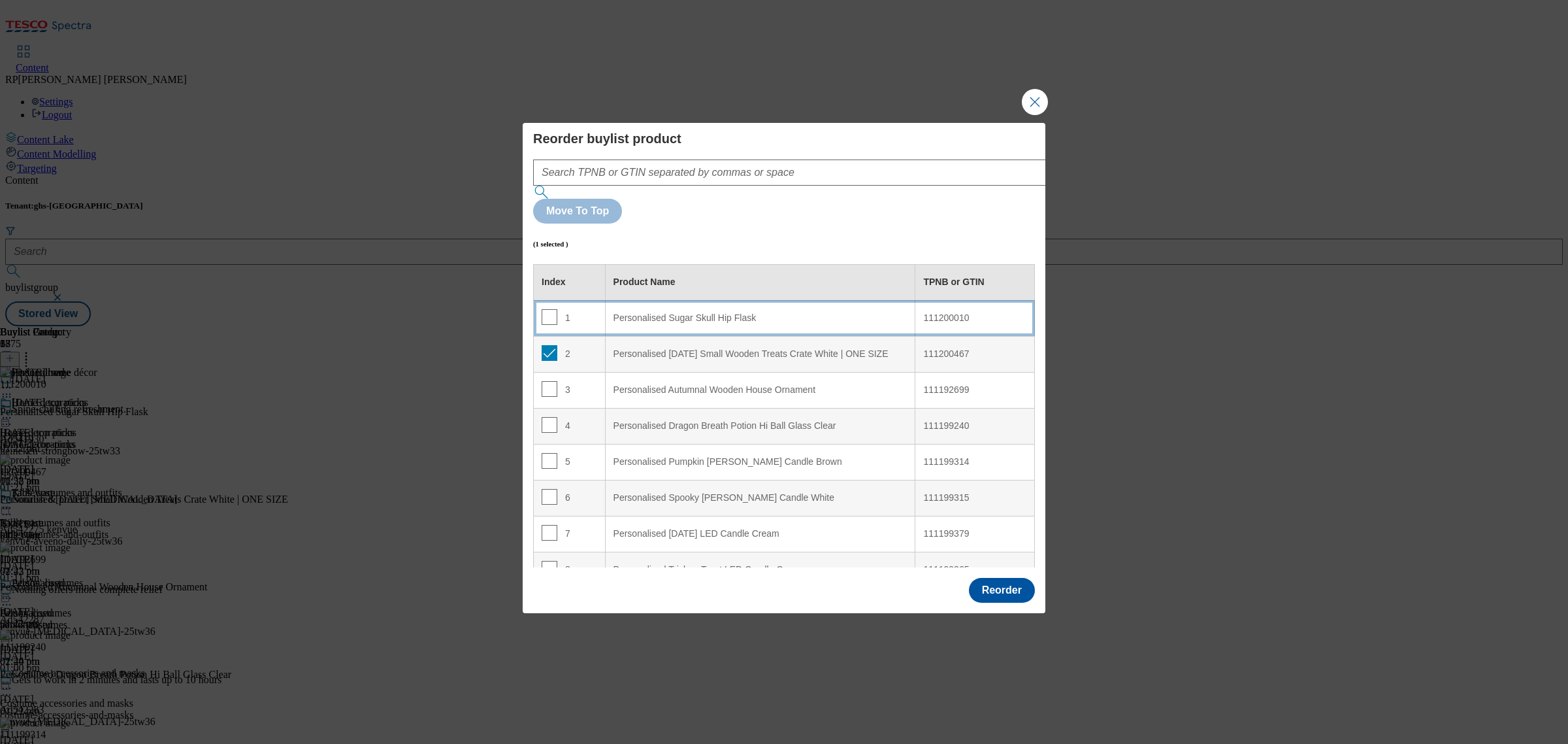
click at [589, 300] on td "1" at bounding box center [569, 318] width 72 height 36
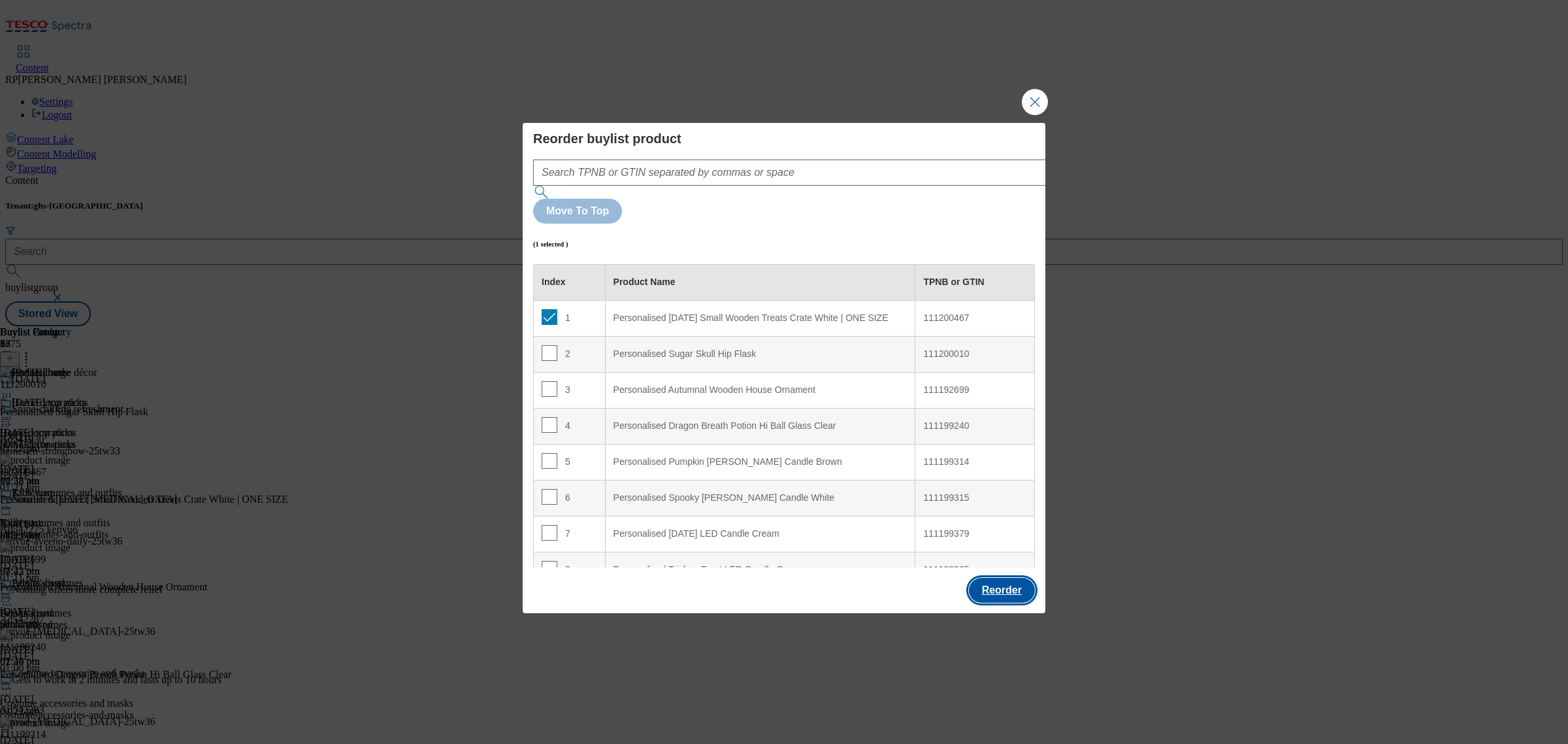
click at [994, 578] on button "Reorder" at bounding box center [1002, 590] width 66 height 25
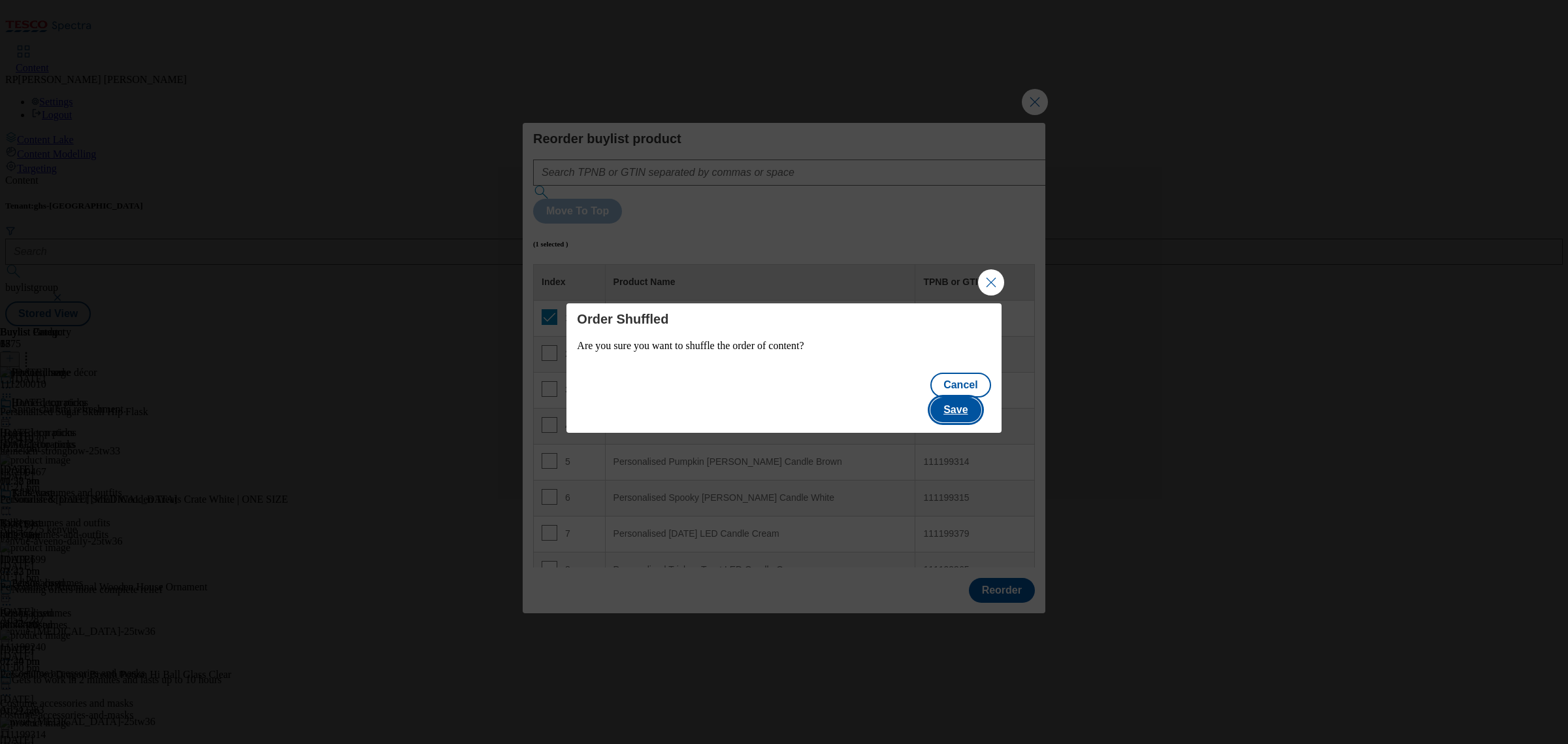
click at [959, 398] on button "Save" at bounding box center [956, 409] width 50 height 25
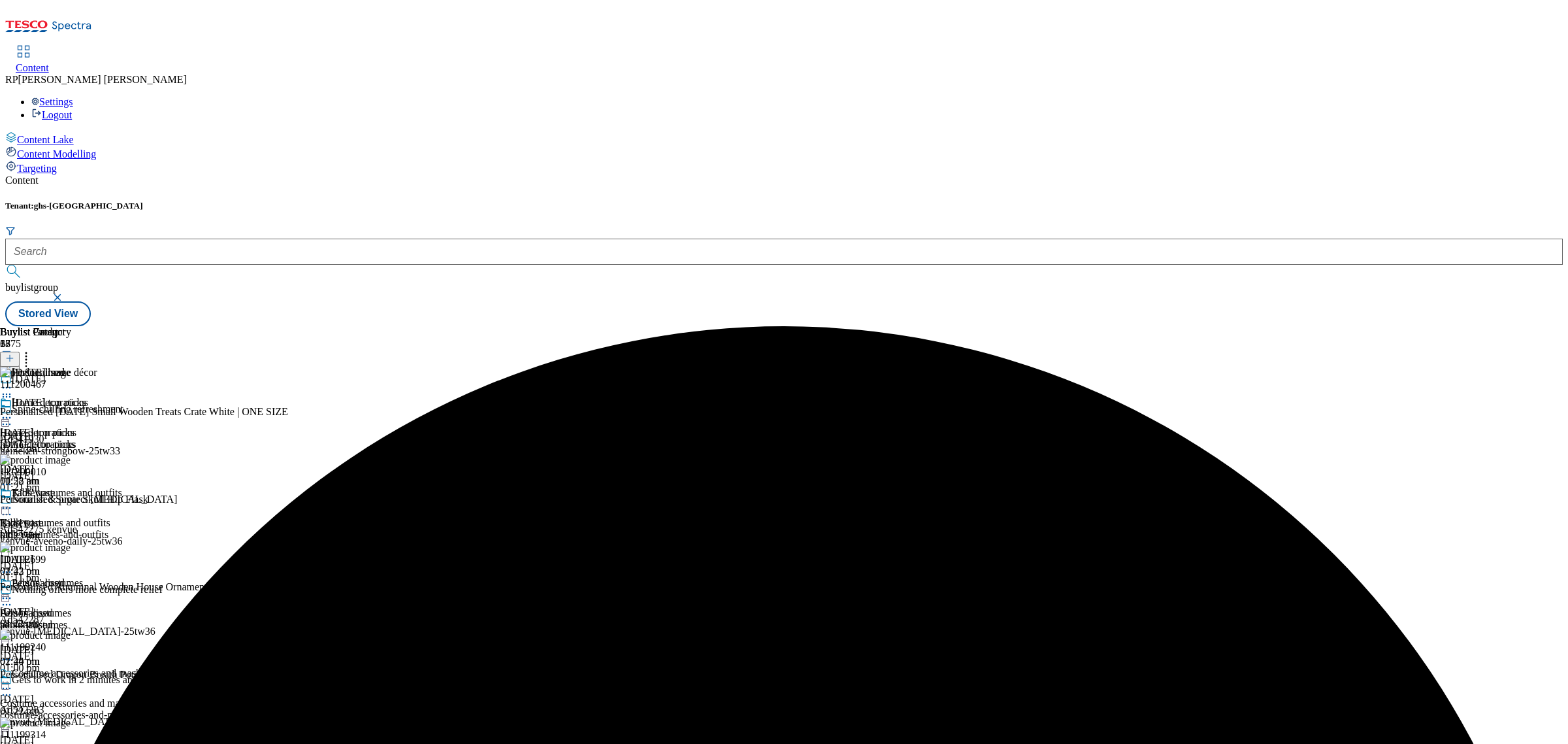
scroll to position [735, 0]
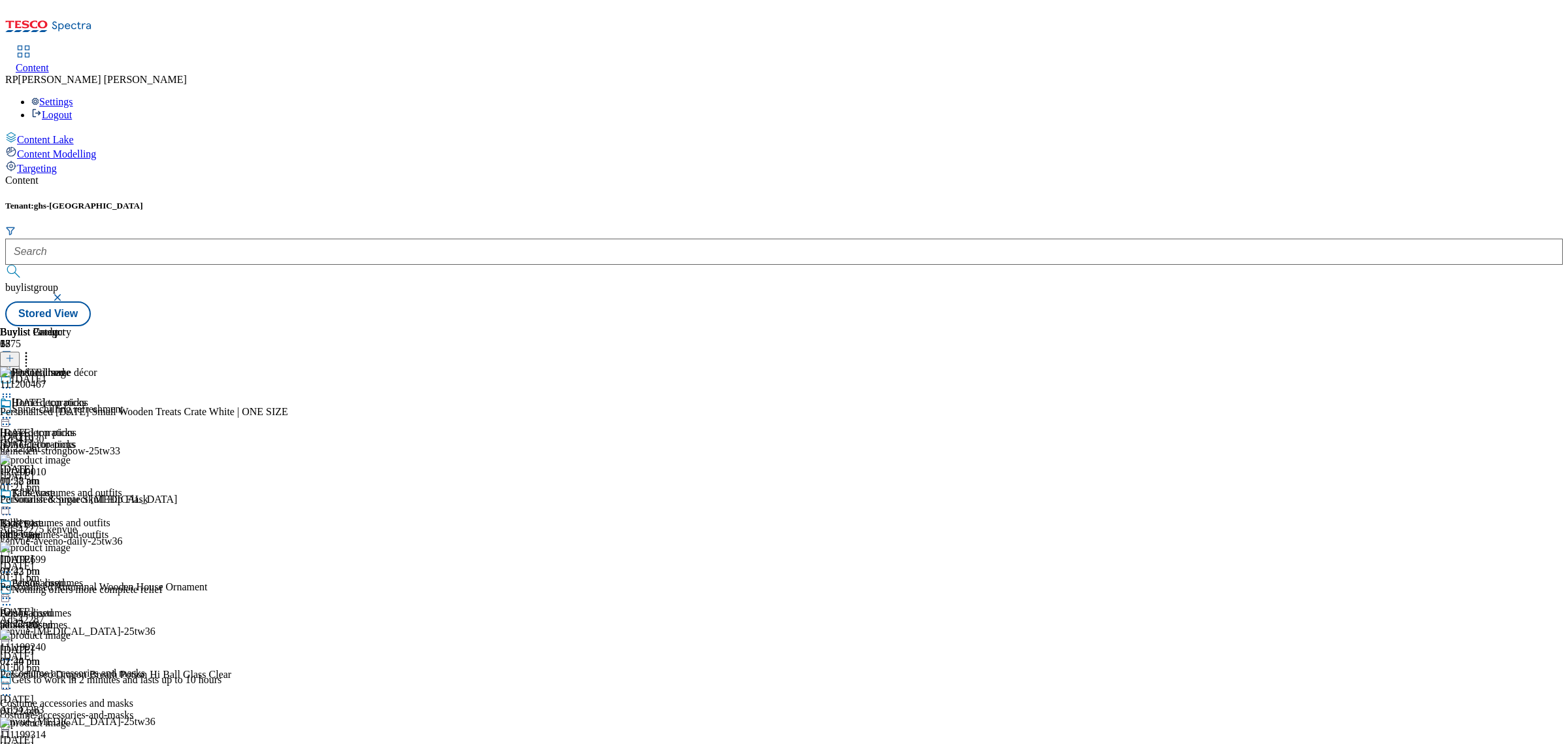
click at [27, 359] on circle at bounding box center [26, 360] width 2 height 2
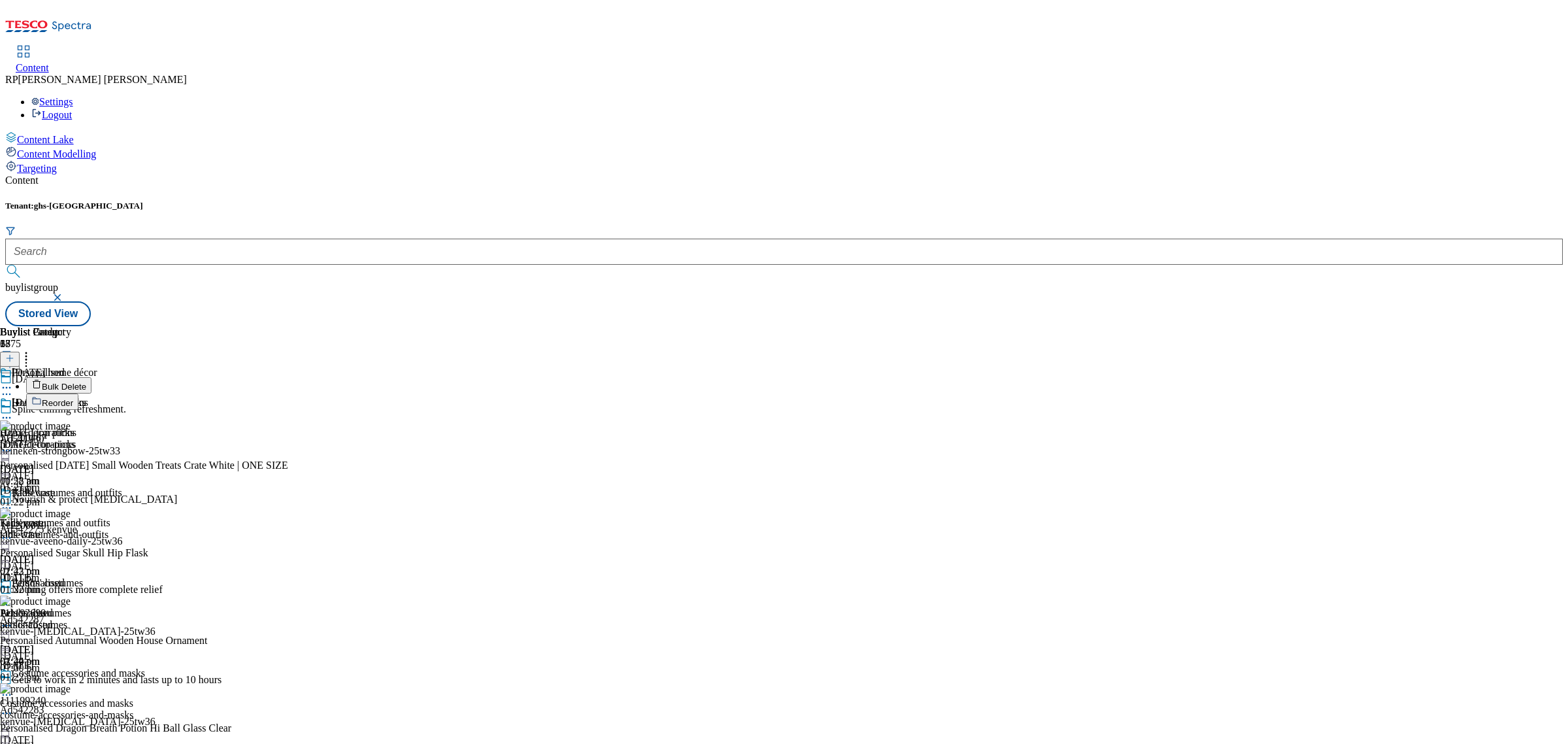
click at [74, 398] on span "Reorder" at bounding box center [57, 403] width 31 height 10
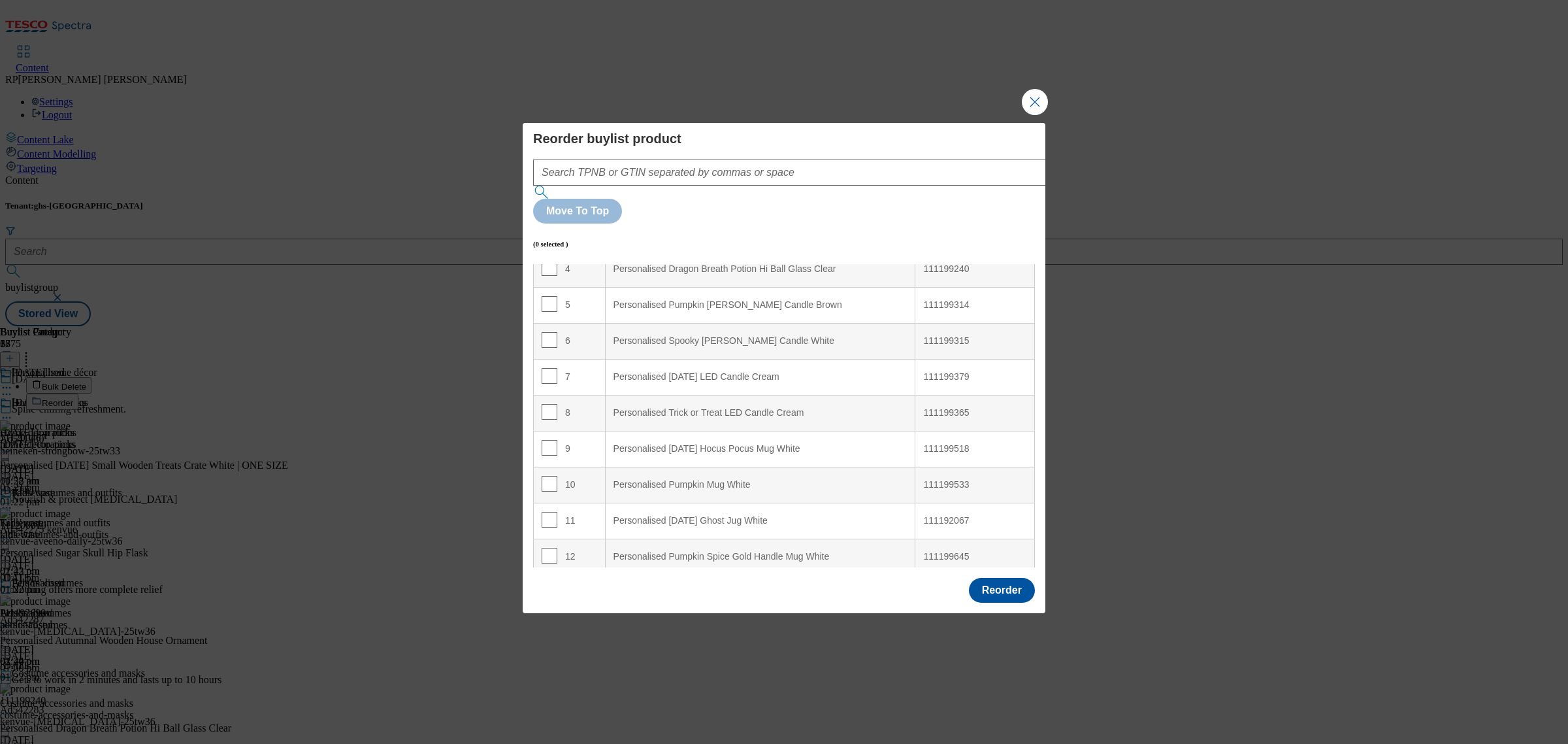
scroll to position [164, 0]
click at [553, 433] on input "Modal" at bounding box center [550, 441] width 16 height 16
checkbox input "true"
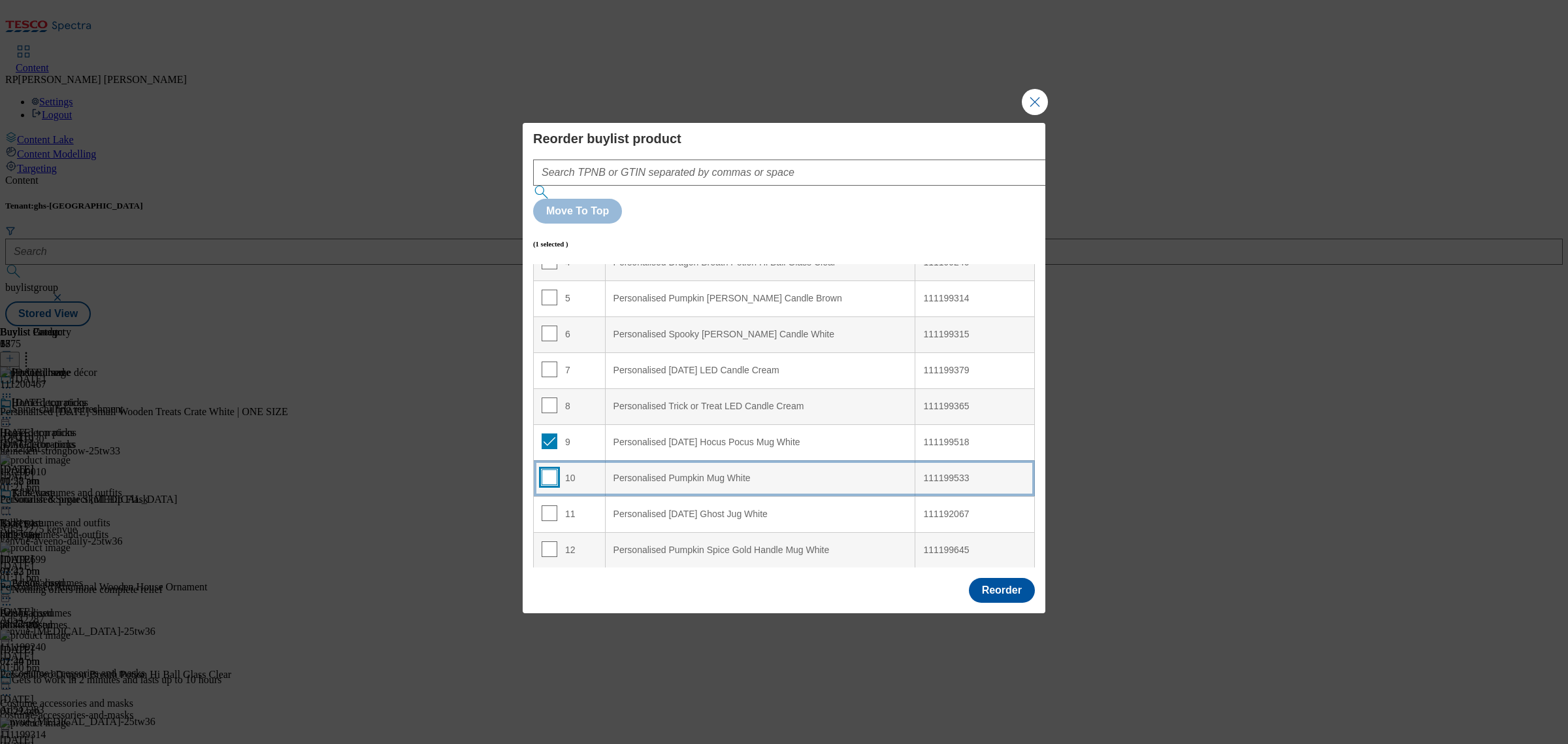
click at [554, 470] on input "Modal" at bounding box center [550, 478] width 16 height 16
checkbox input "true"
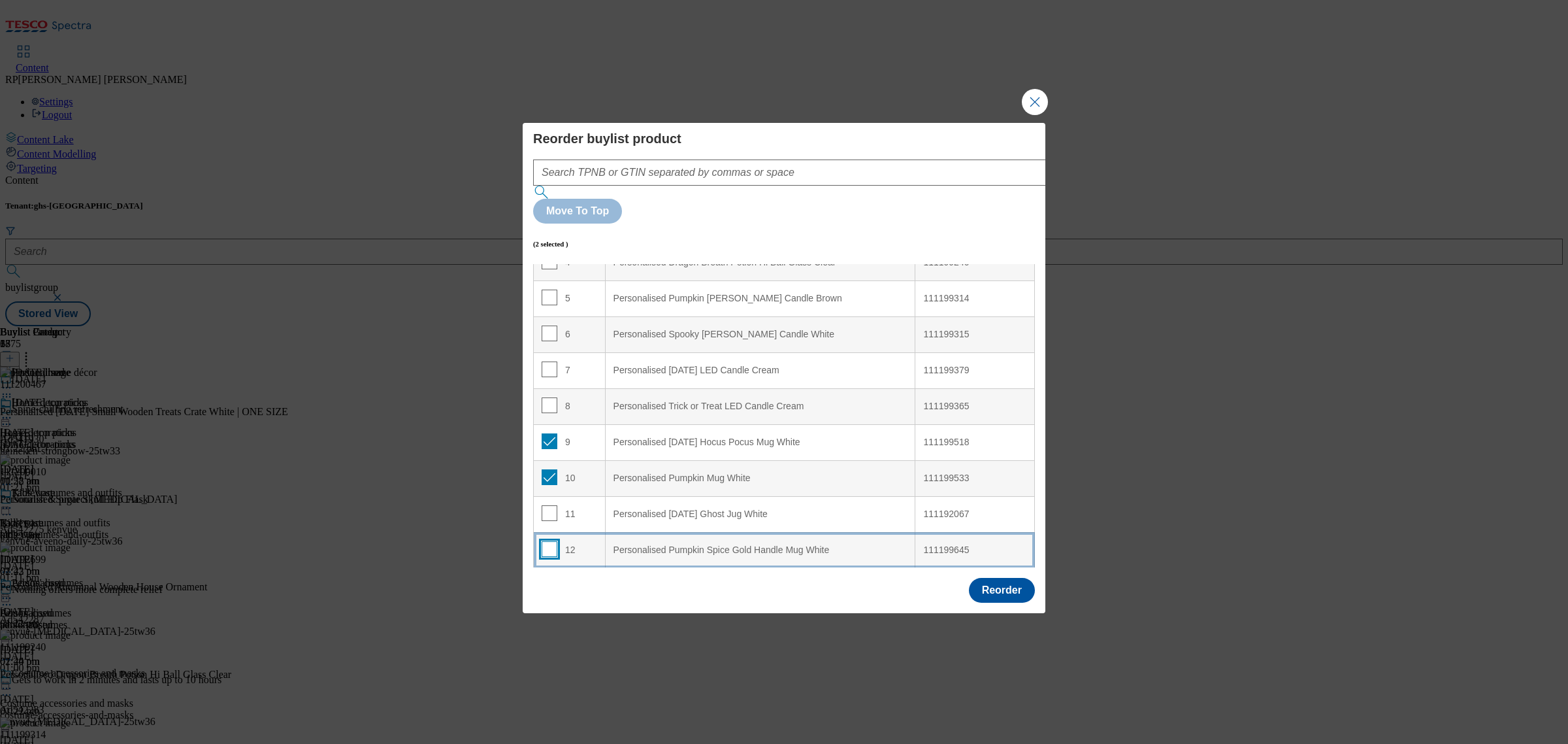
click at [552, 541] on input "Modal" at bounding box center [550, 549] width 16 height 16
checkbox input "true"
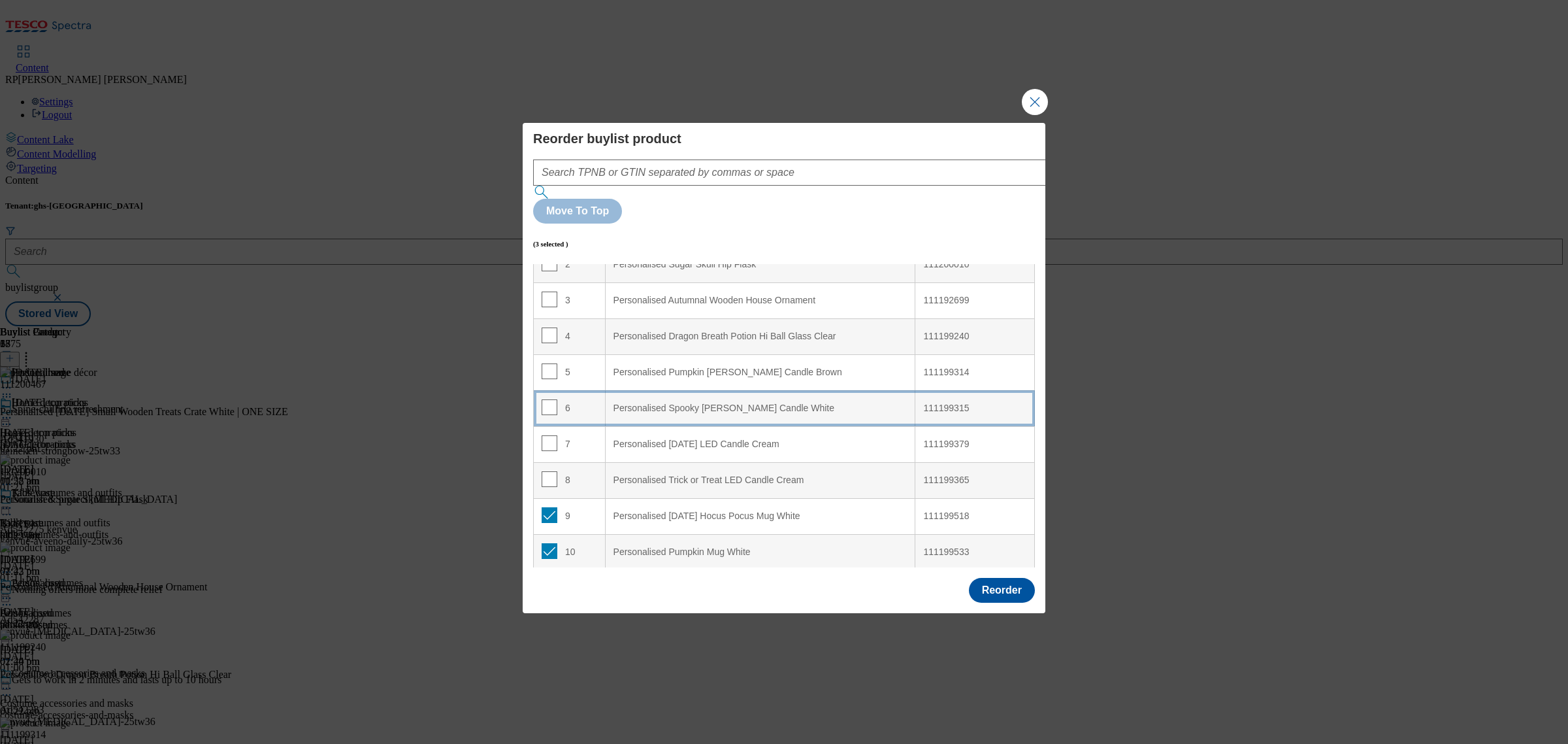
scroll to position [0, 0]
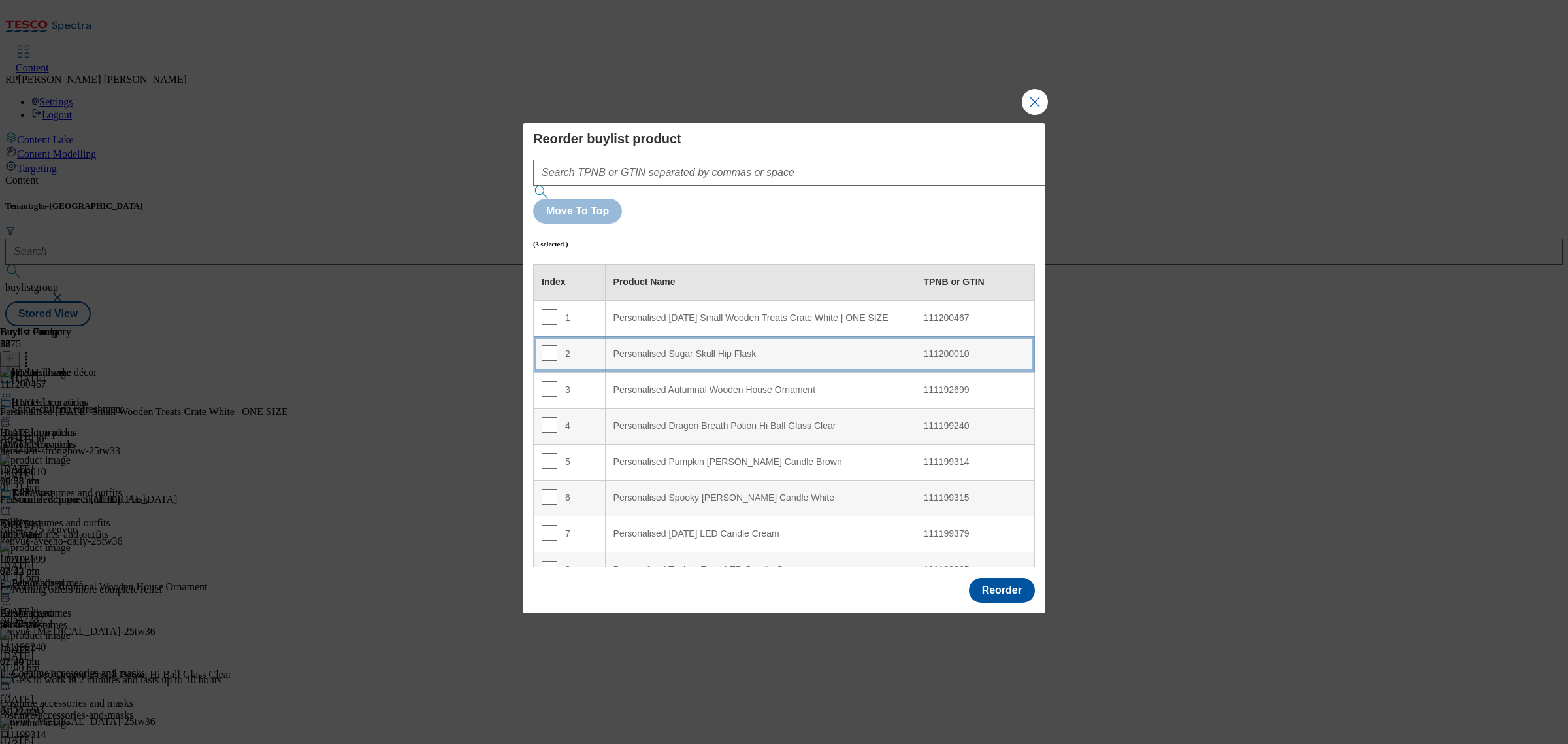
click at [593, 336] on td "2" at bounding box center [569, 354] width 72 height 36
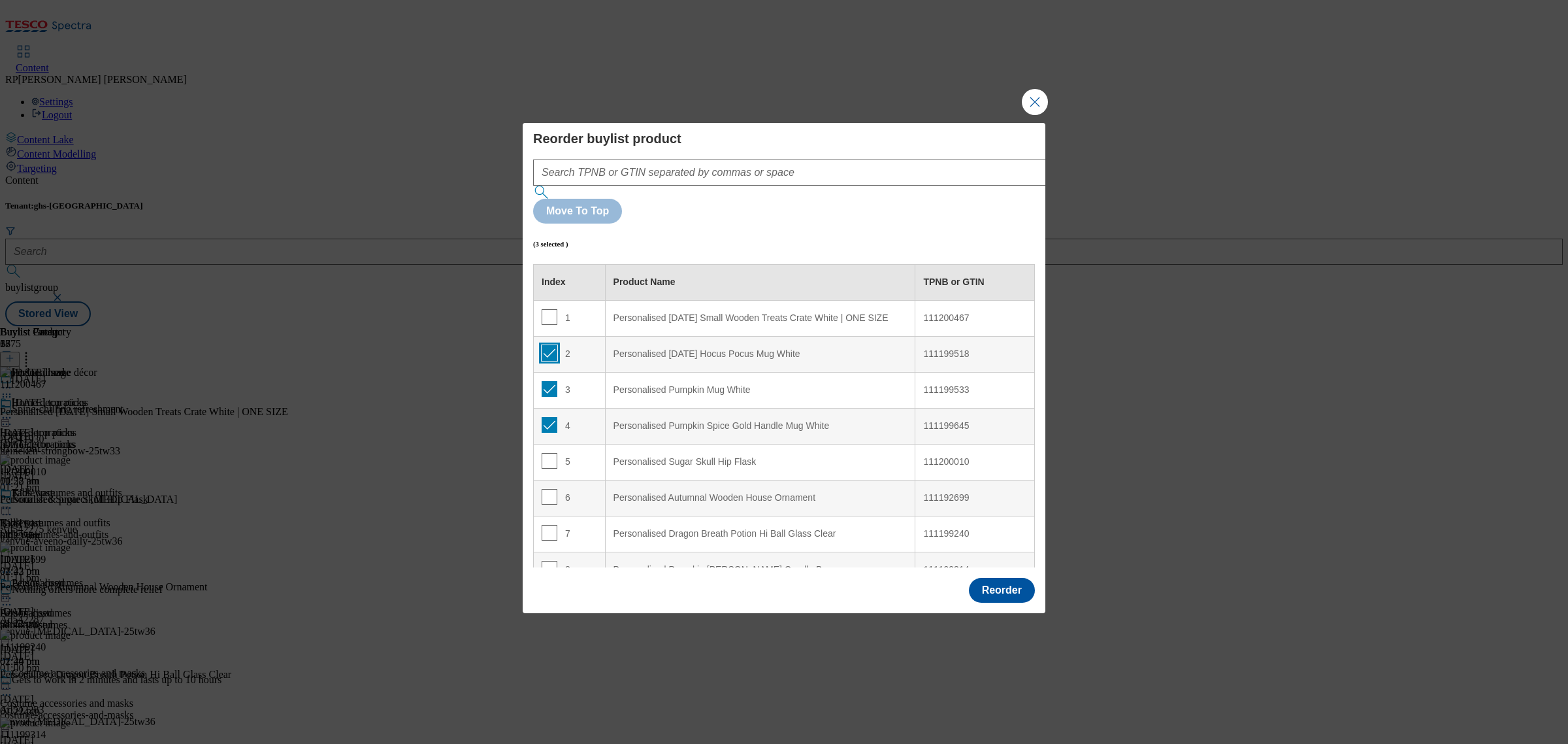
click at [550, 345] on input "Modal" at bounding box center [550, 353] width 16 height 16
checkbox input "false"
click at [550, 381] on input "Modal" at bounding box center [550, 389] width 16 height 16
checkbox input "false"
click at [549, 417] on input "Modal" at bounding box center [550, 425] width 16 height 16
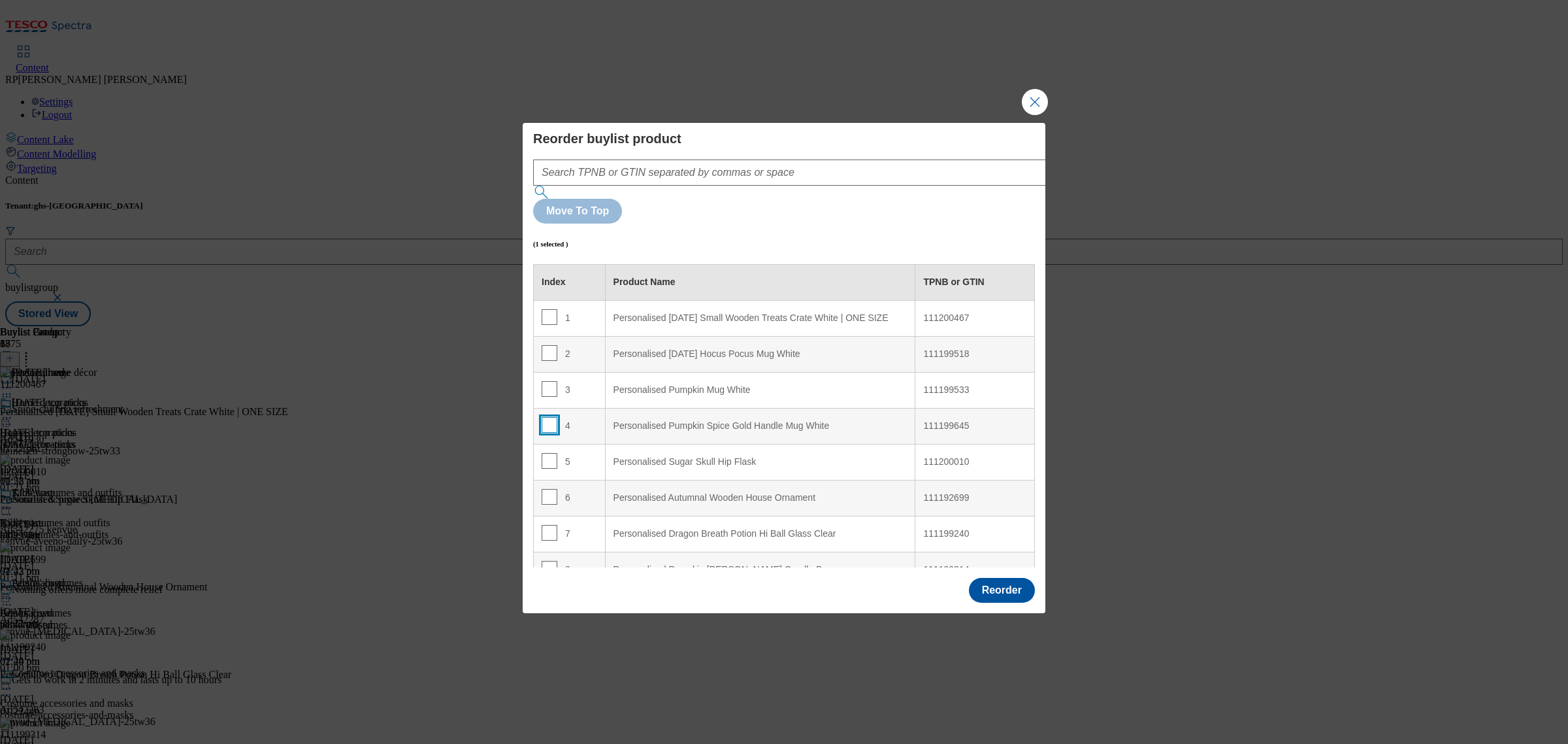
checkbox input "false"
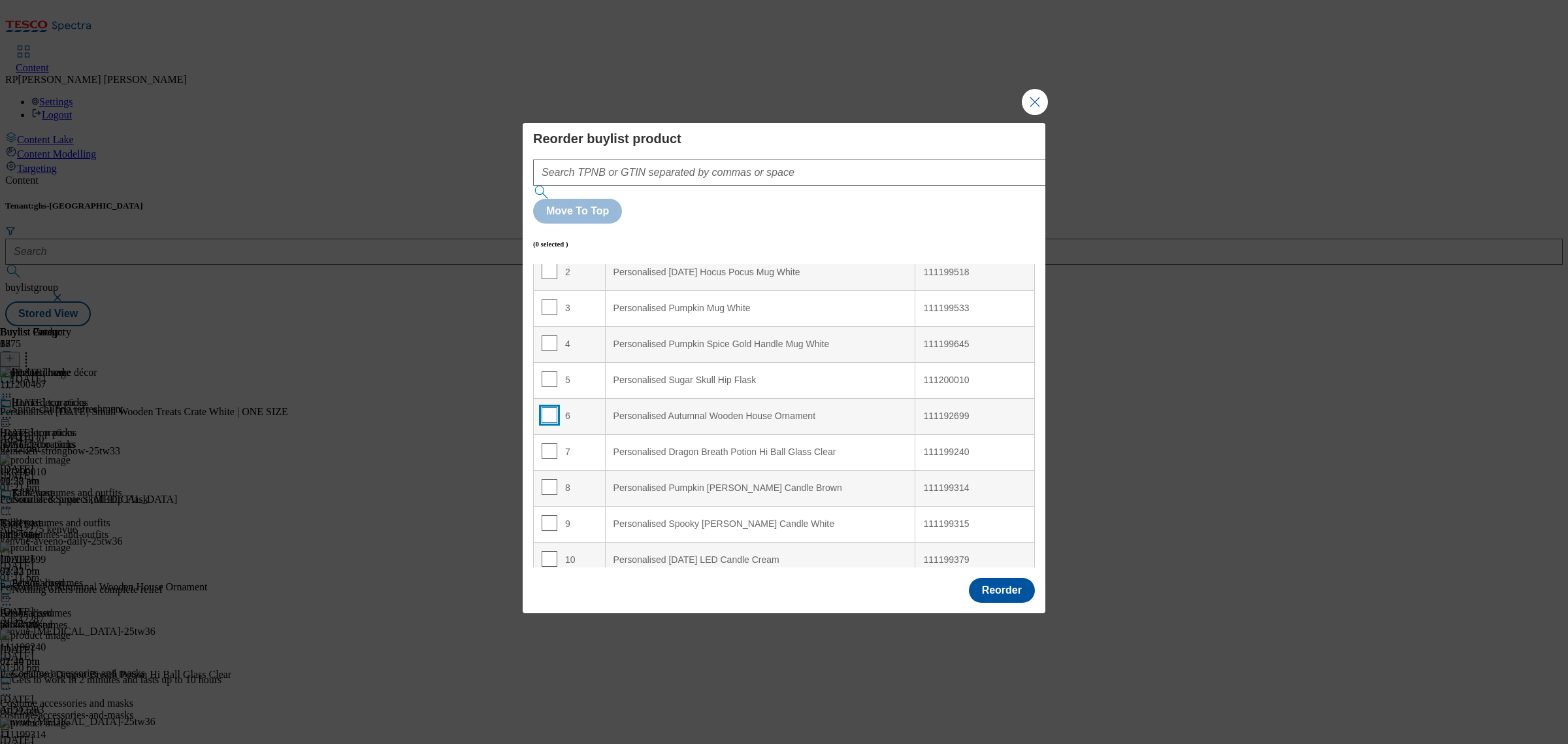
click at [546, 407] on input "Modal" at bounding box center [550, 415] width 16 height 16
checkbox input "true"
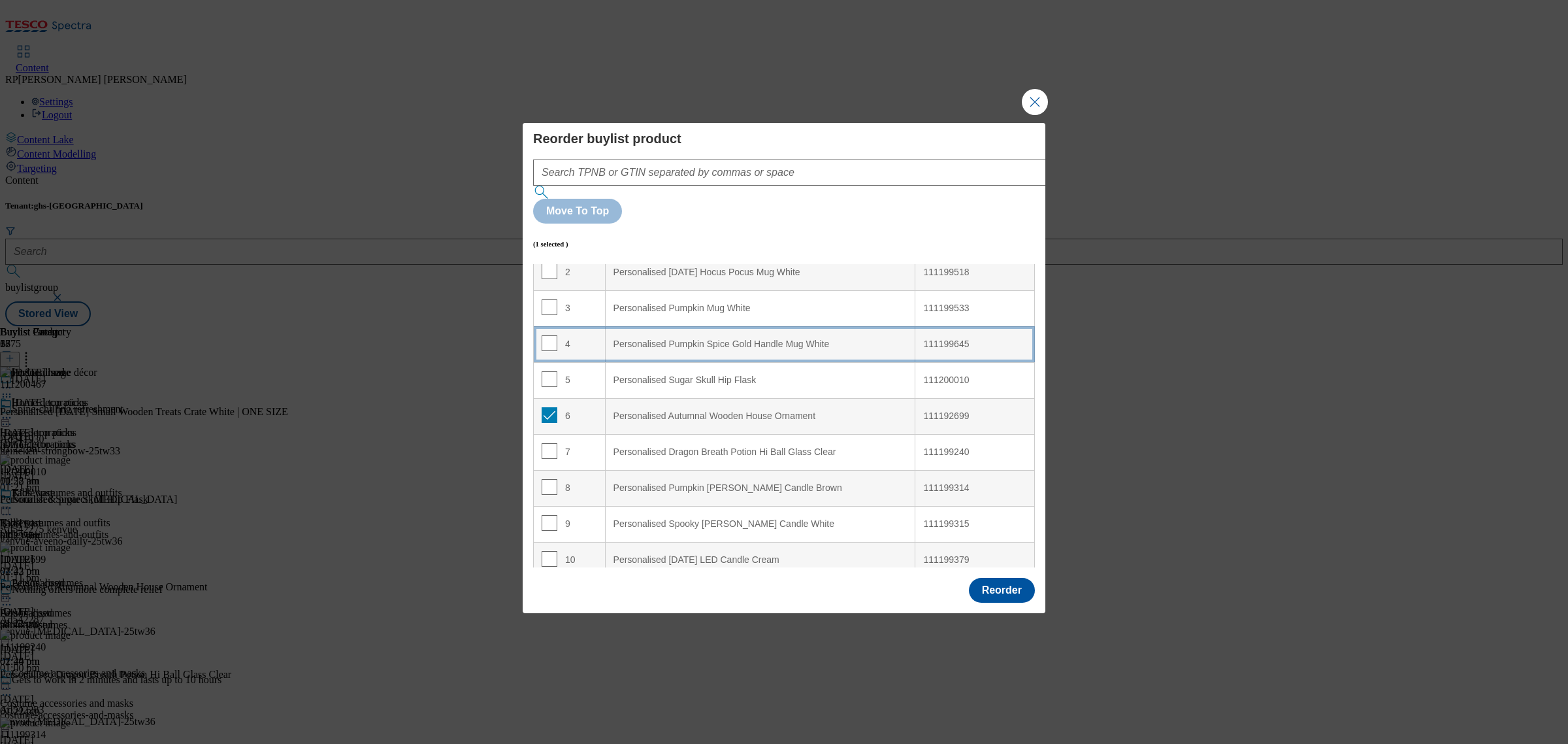
click at [580, 326] on td "4" at bounding box center [569, 344] width 72 height 36
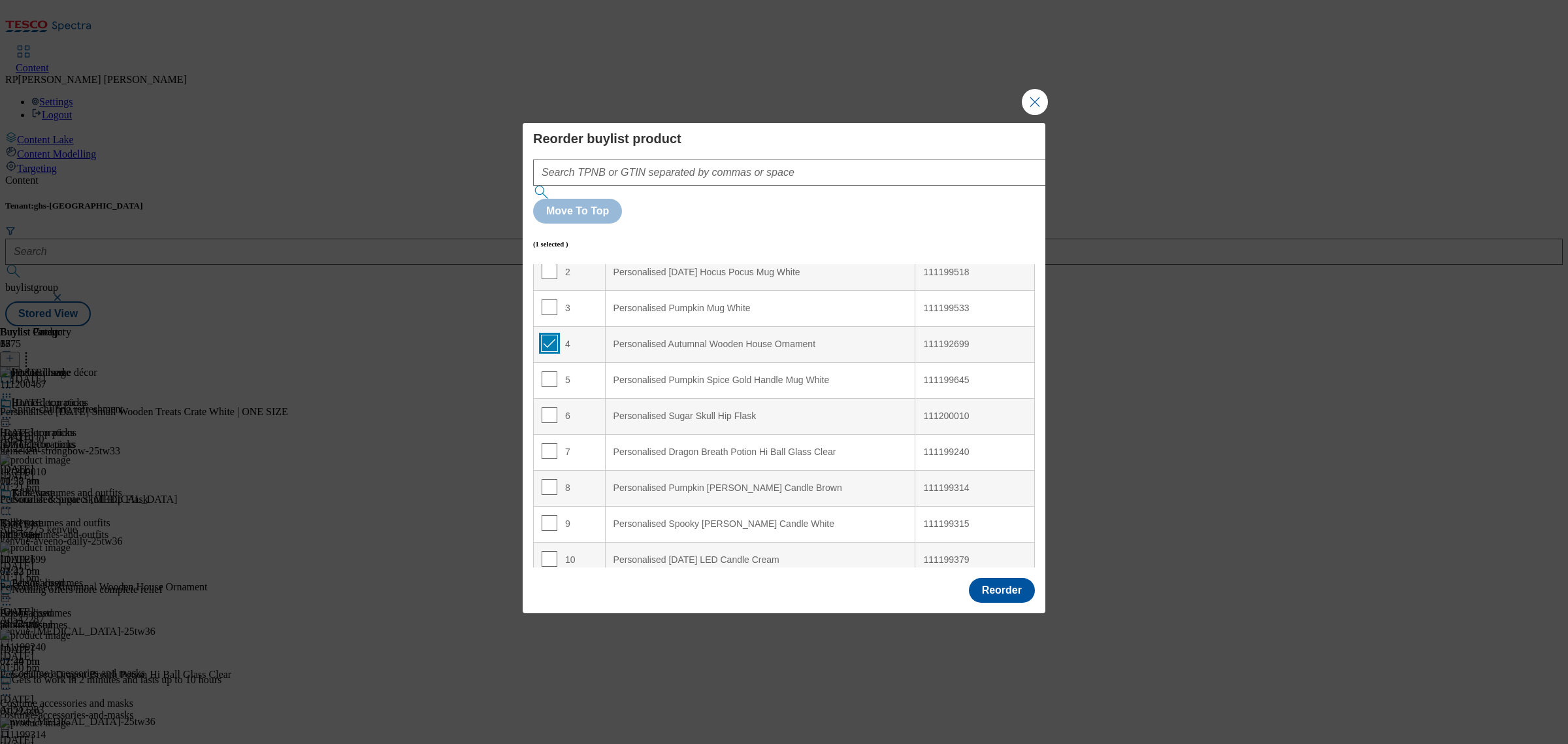
click at [552, 335] on input "Modal" at bounding box center [550, 343] width 16 height 16
checkbox input "true"
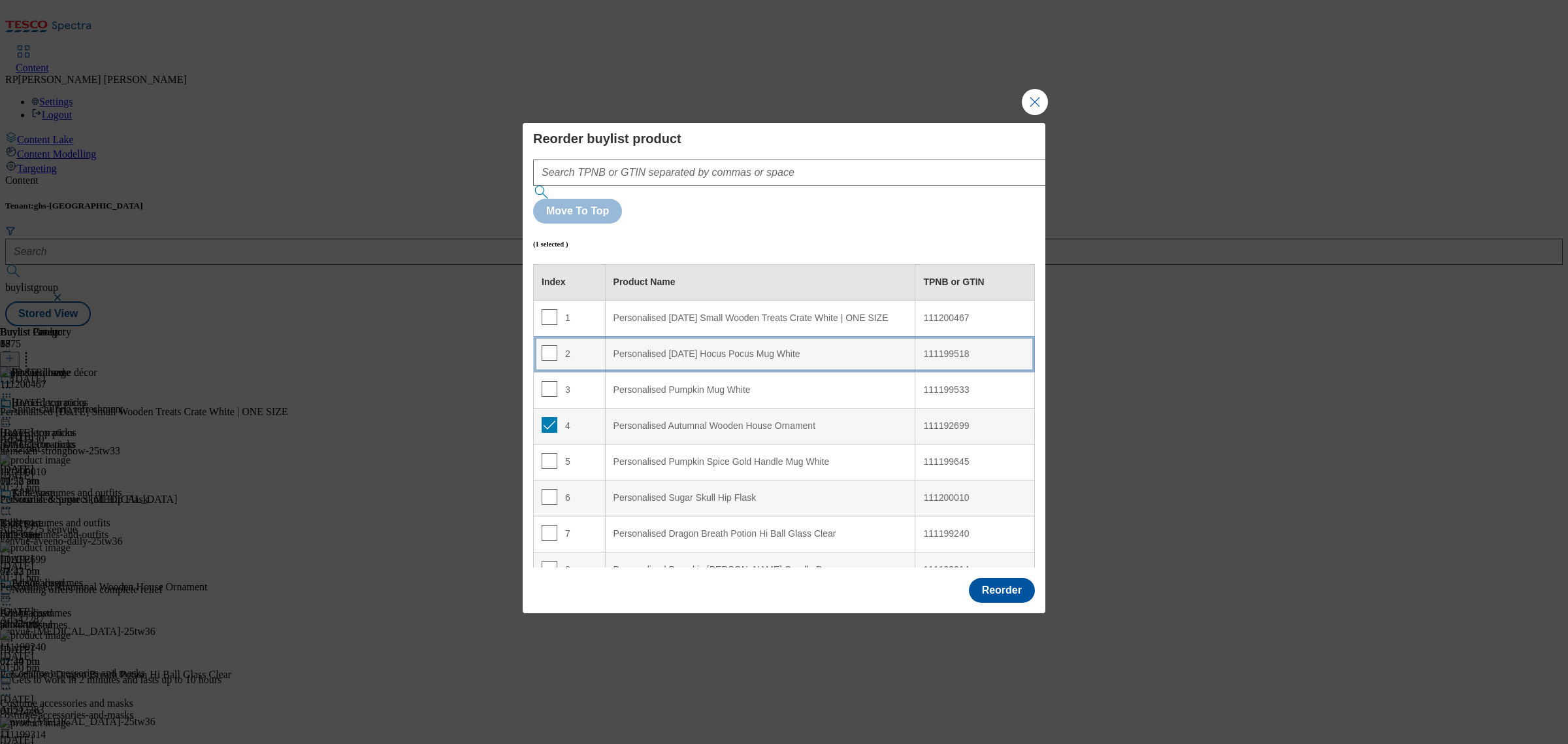
click at [577, 345] on div "2" at bounding box center [569, 354] width 56 height 19
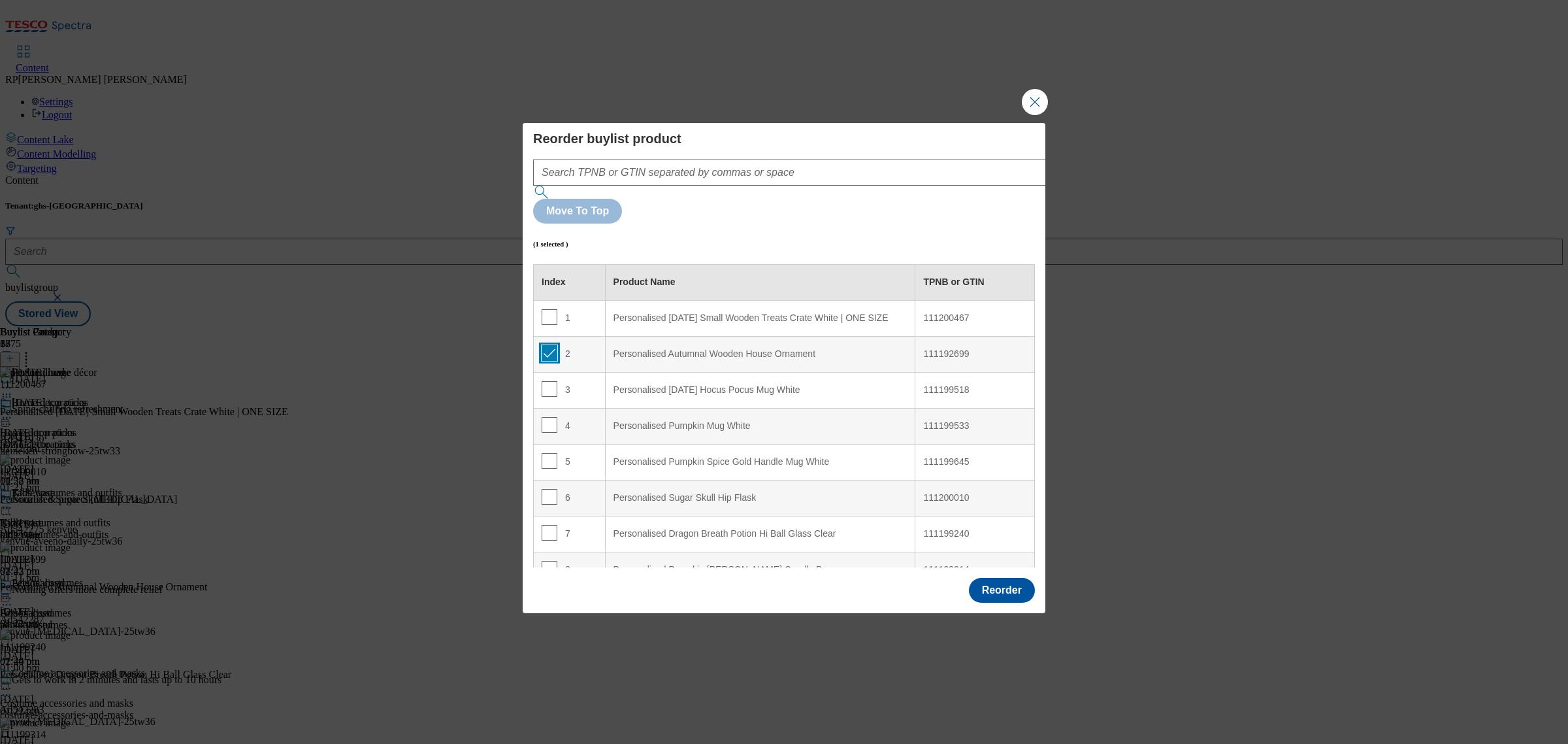
click at [552, 345] on input "Modal" at bounding box center [550, 353] width 16 height 16
checkbox input "false"
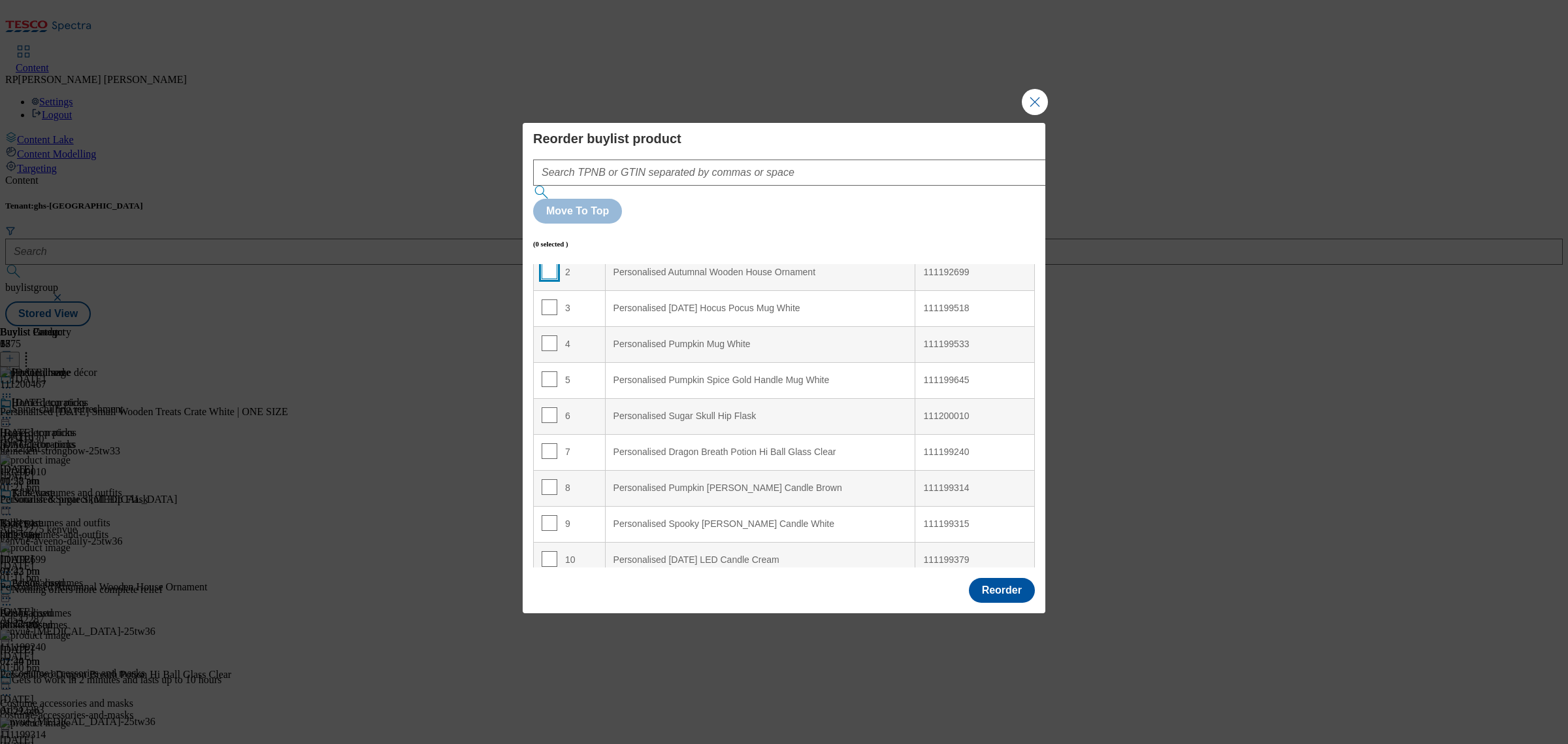
scroll to position [164, 0]
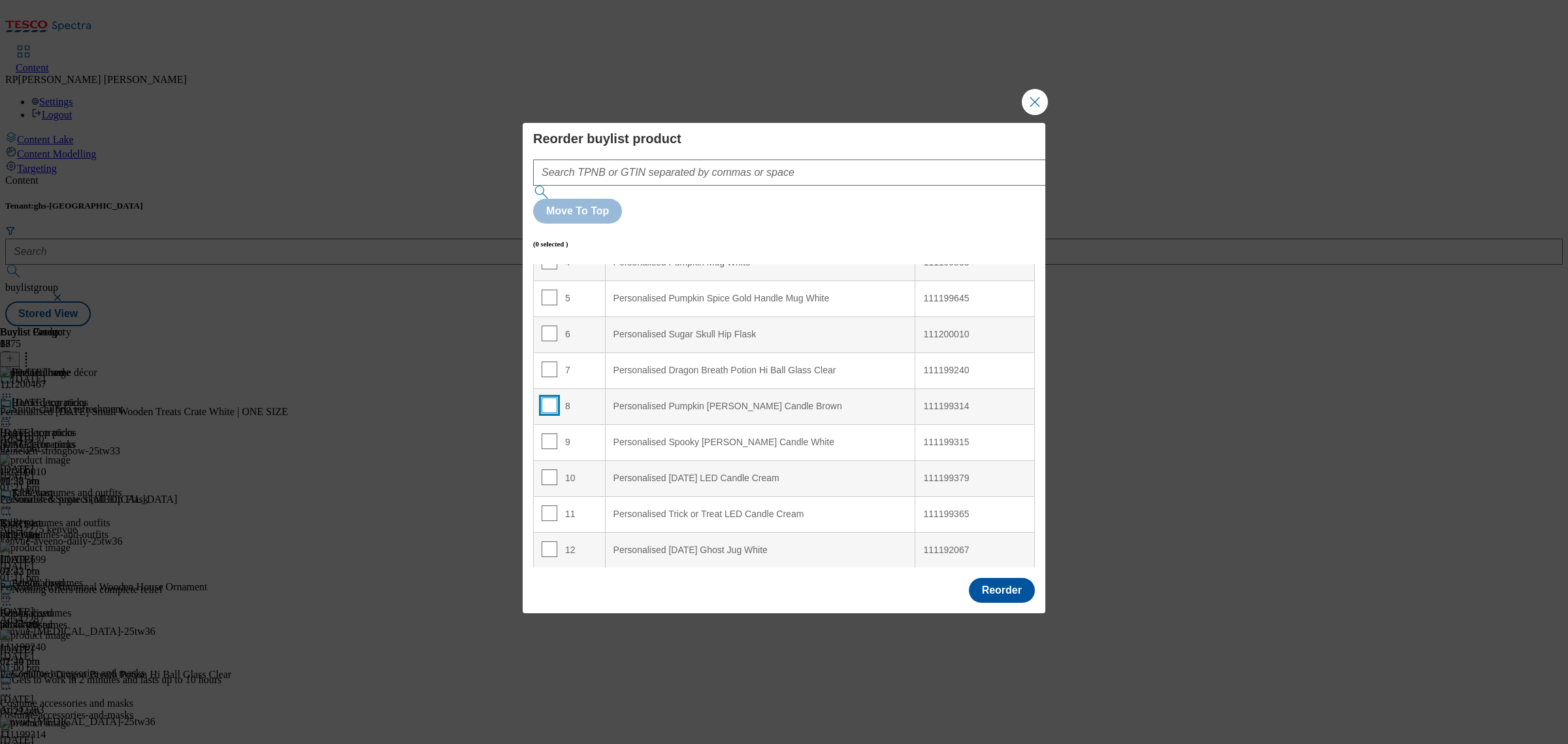
click at [549, 398] on input "Modal" at bounding box center [550, 405] width 16 height 16
checkbox input "true"
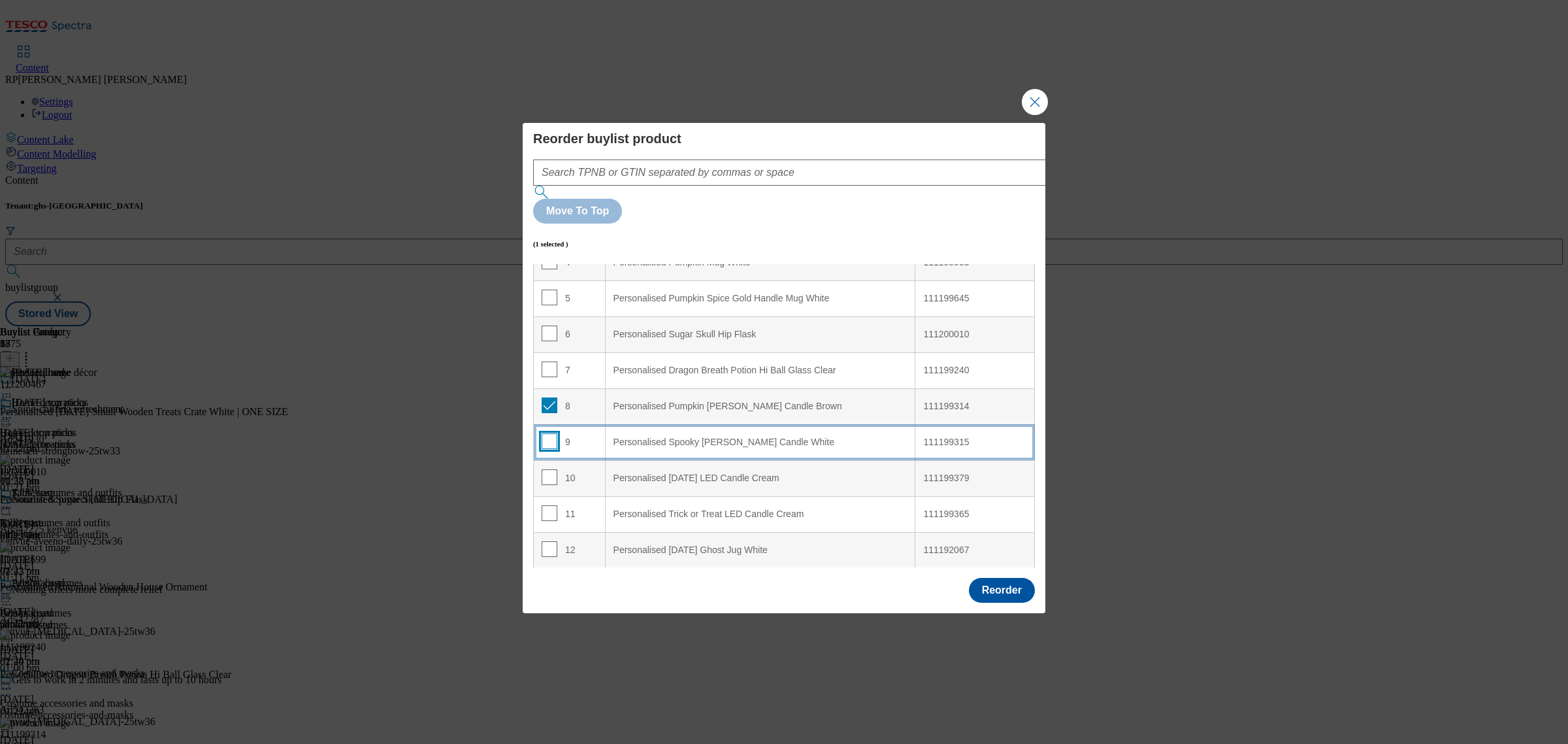
click at [546, 433] on input "Modal" at bounding box center [550, 441] width 16 height 16
checkbox input "true"
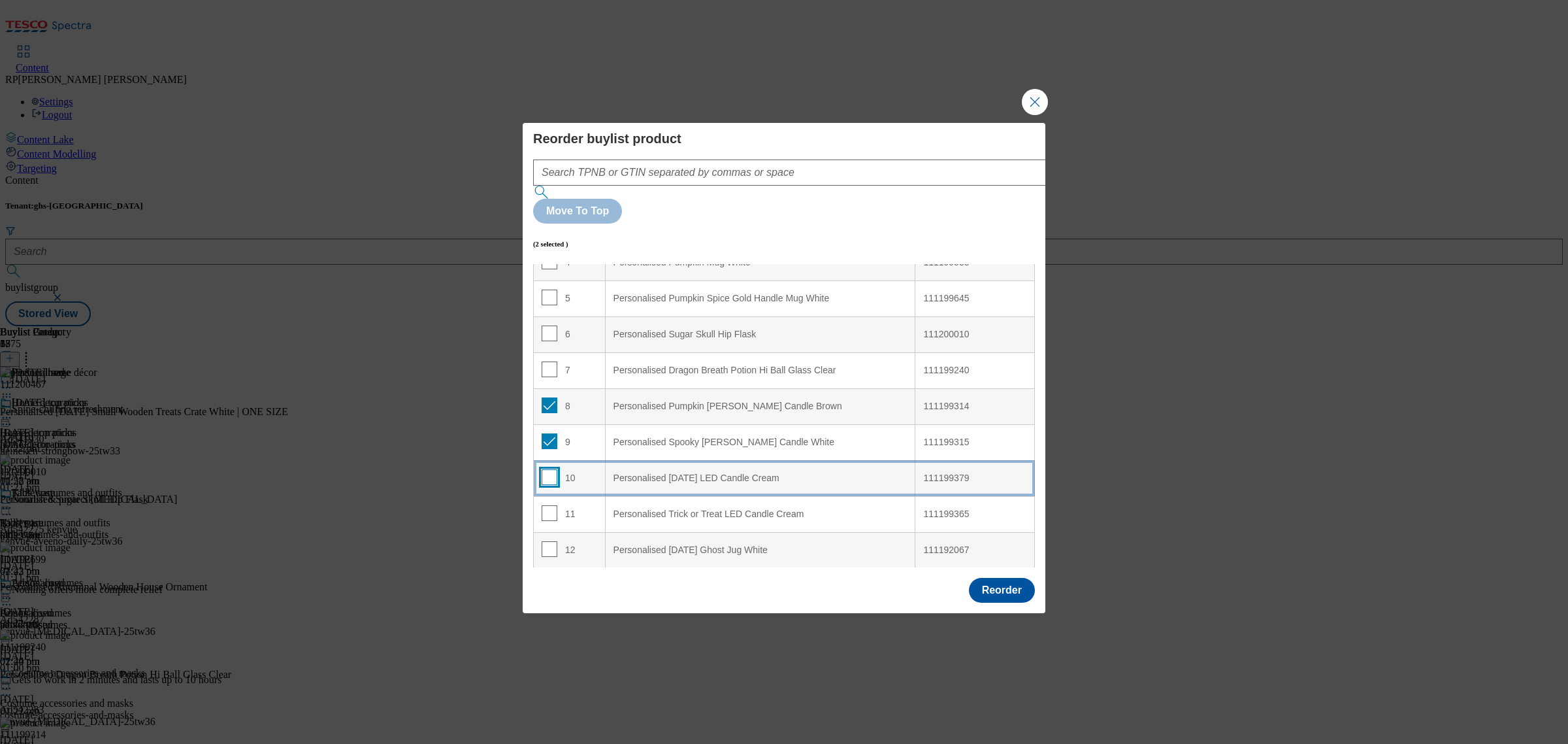
click at [549, 470] on input "Modal" at bounding box center [550, 478] width 16 height 16
checkbox input "true"
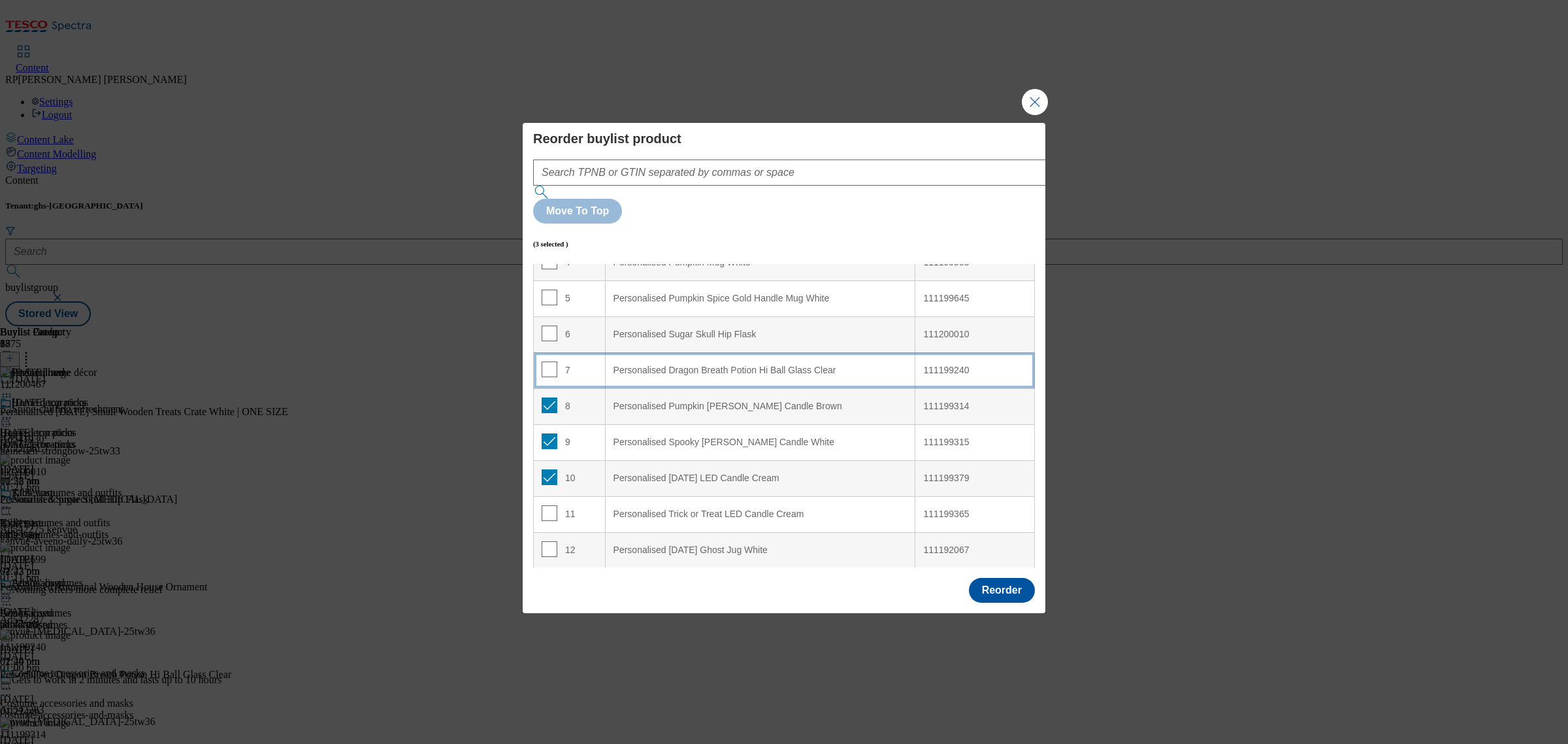
click at [585, 352] on td "7" at bounding box center [569, 370] width 72 height 36
click at [550, 362] on input "Modal" at bounding box center [550, 370] width 16 height 16
checkbox input "false"
click at [550, 398] on input "Modal" at bounding box center [550, 405] width 16 height 16
checkbox input "false"
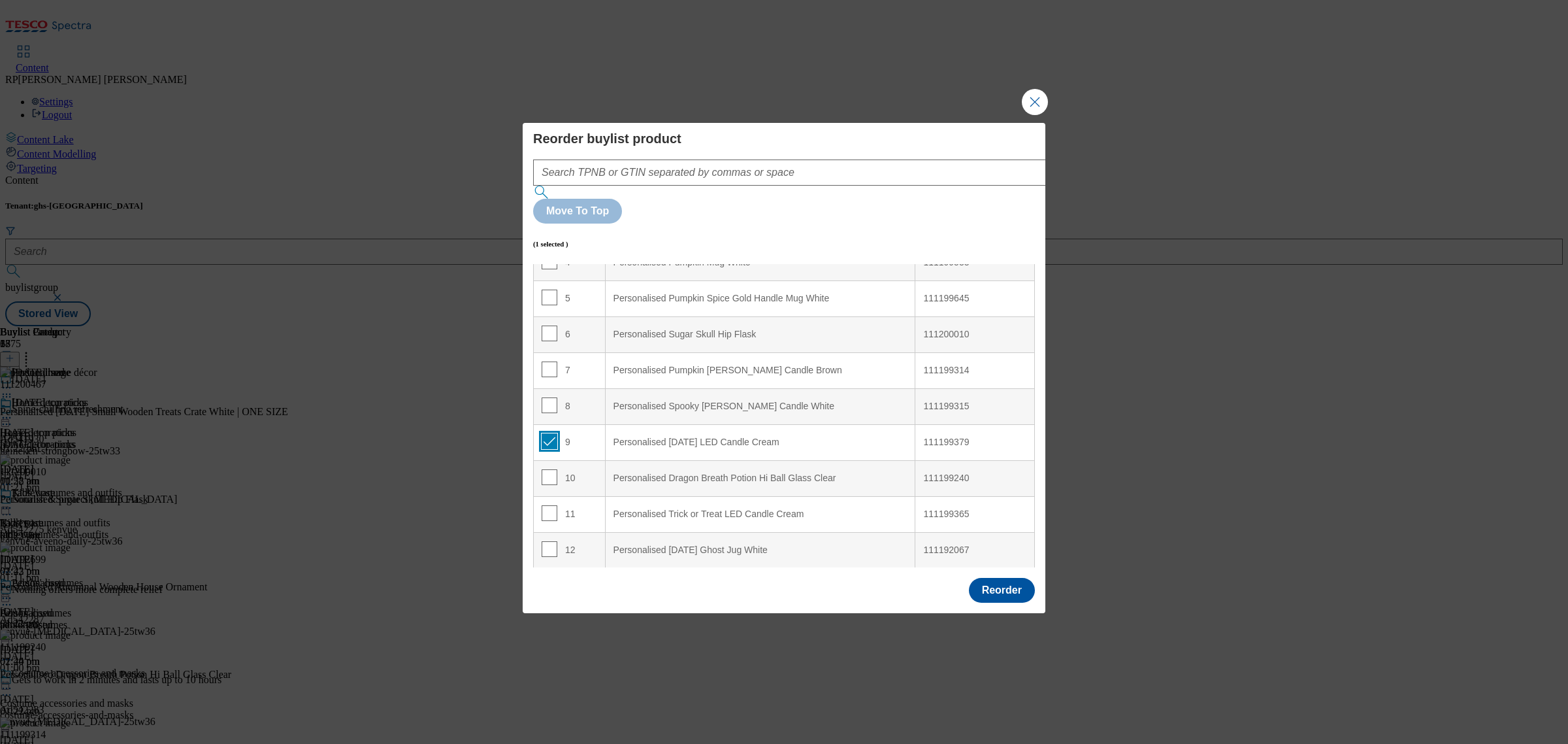
click at [548, 433] on input "Modal" at bounding box center [550, 441] width 16 height 16
checkbox input "false"
click at [546, 325] on input "Modal" at bounding box center [550, 333] width 16 height 16
checkbox input "true"
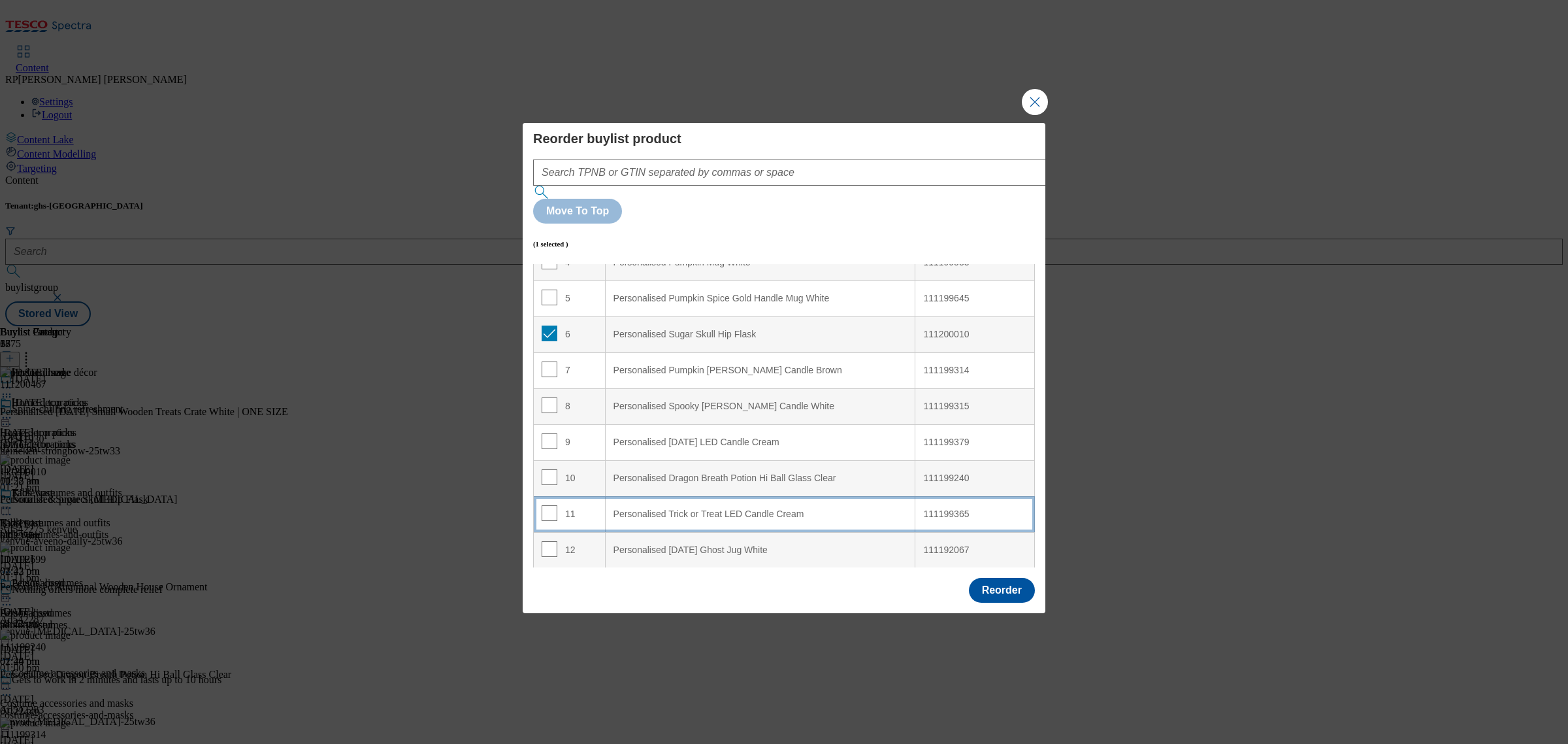
click at [587, 496] on td "11" at bounding box center [569, 514] width 72 height 36
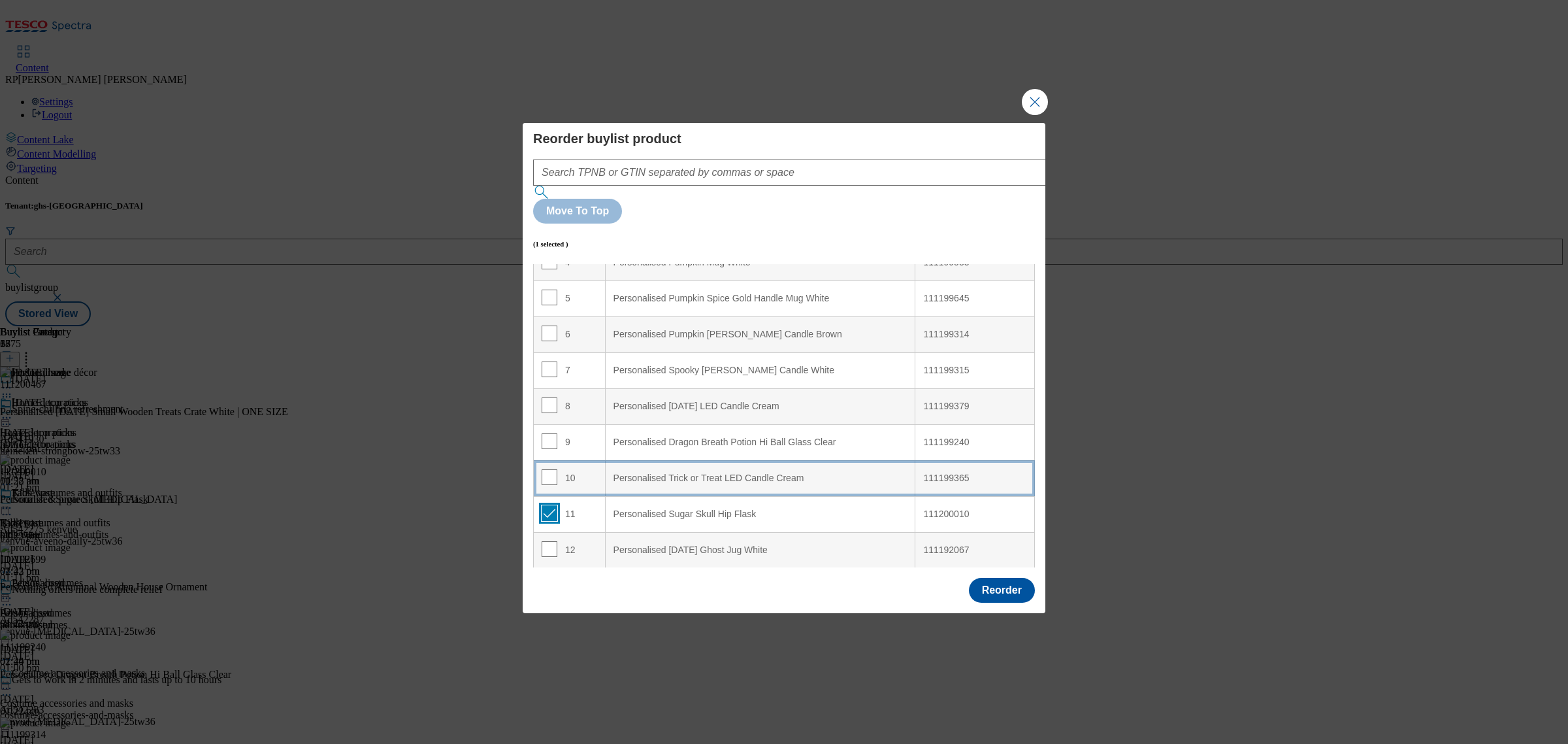
click at [550, 505] on input "Modal" at bounding box center [550, 513] width 16 height 16
checkbox input "false"
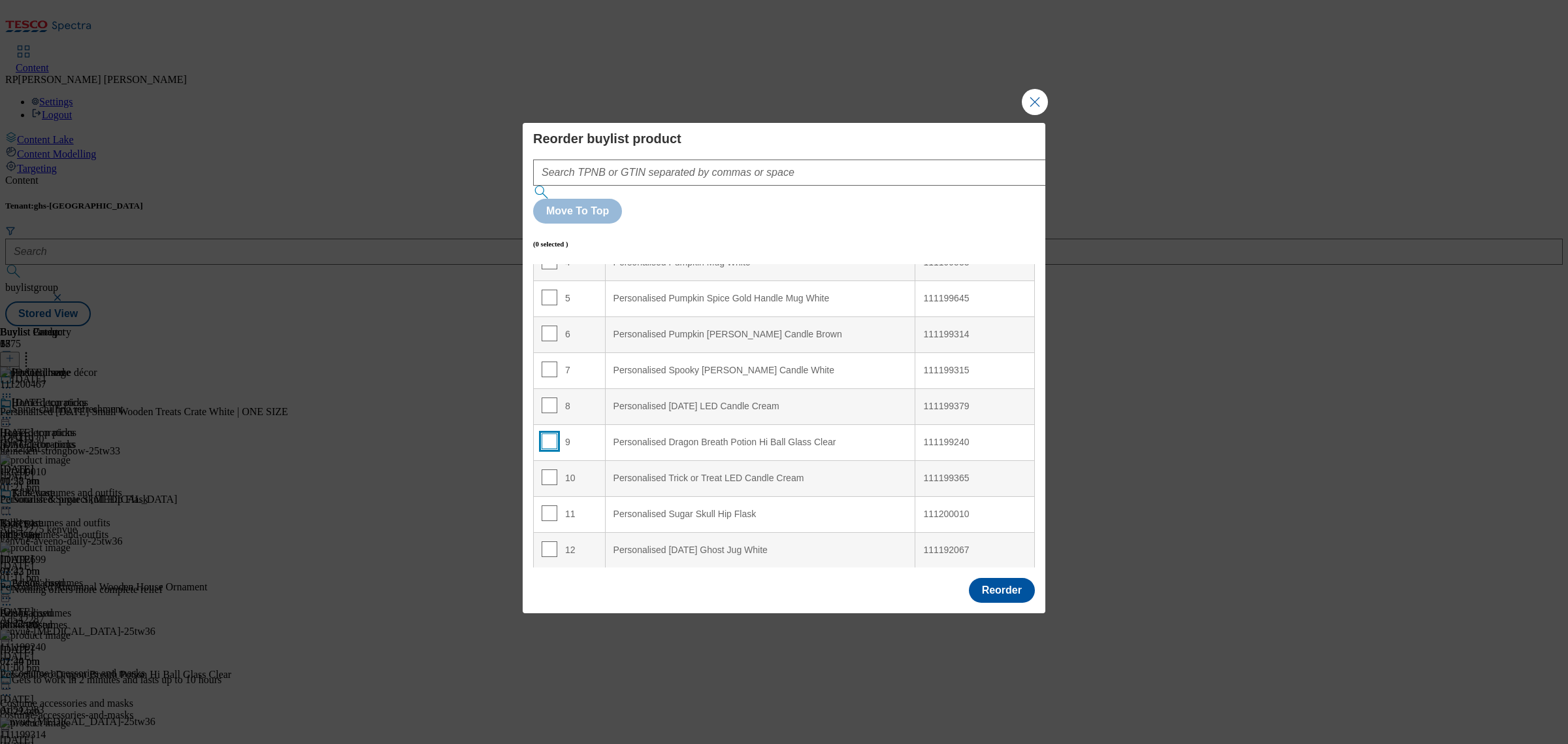
click at [543, 433] on input "Modal" at bounding box center [550, 441] width 16 height 16
checkbox input "true"
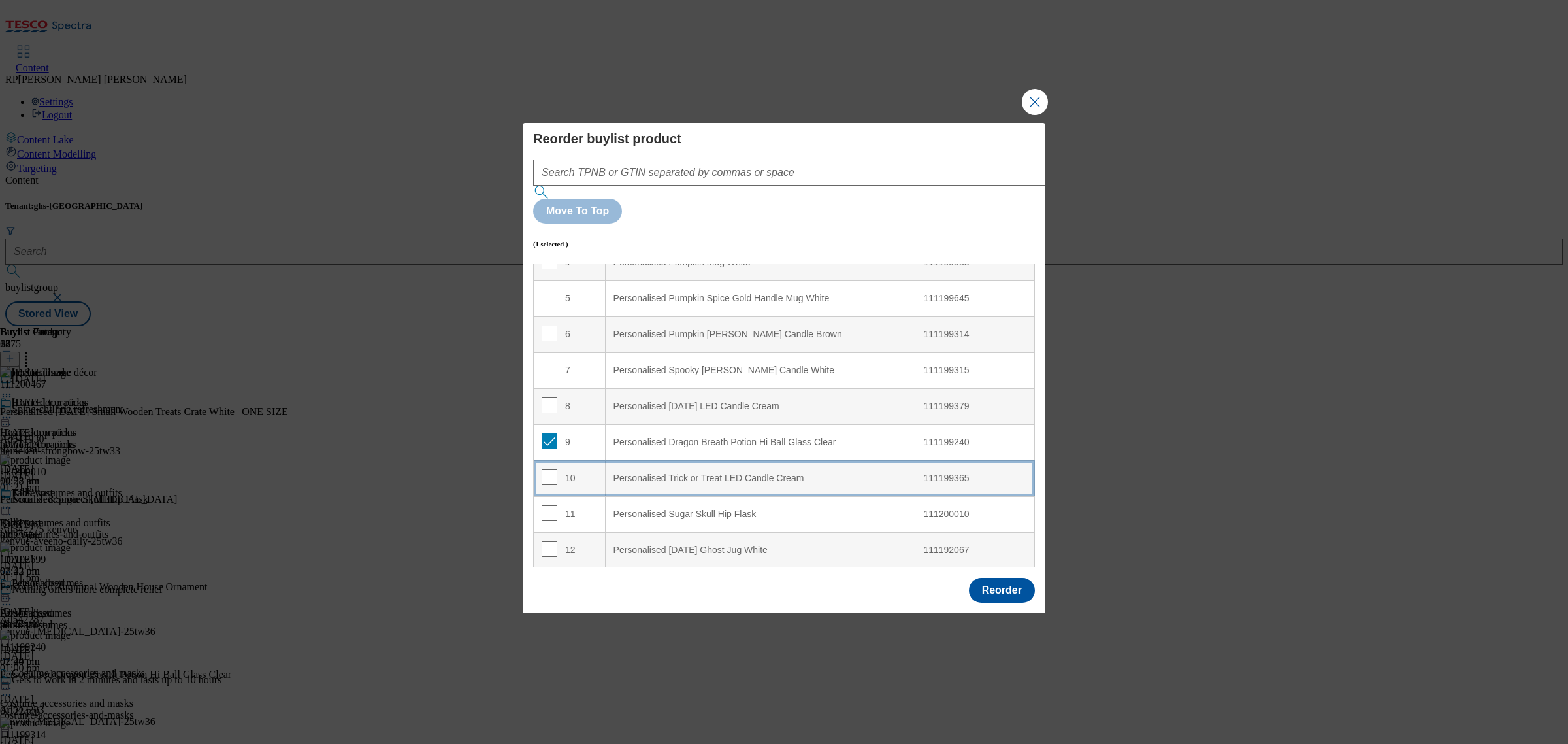
click at [572, 460] on td "10" at bounding box center [569, 478] width 72 height 36
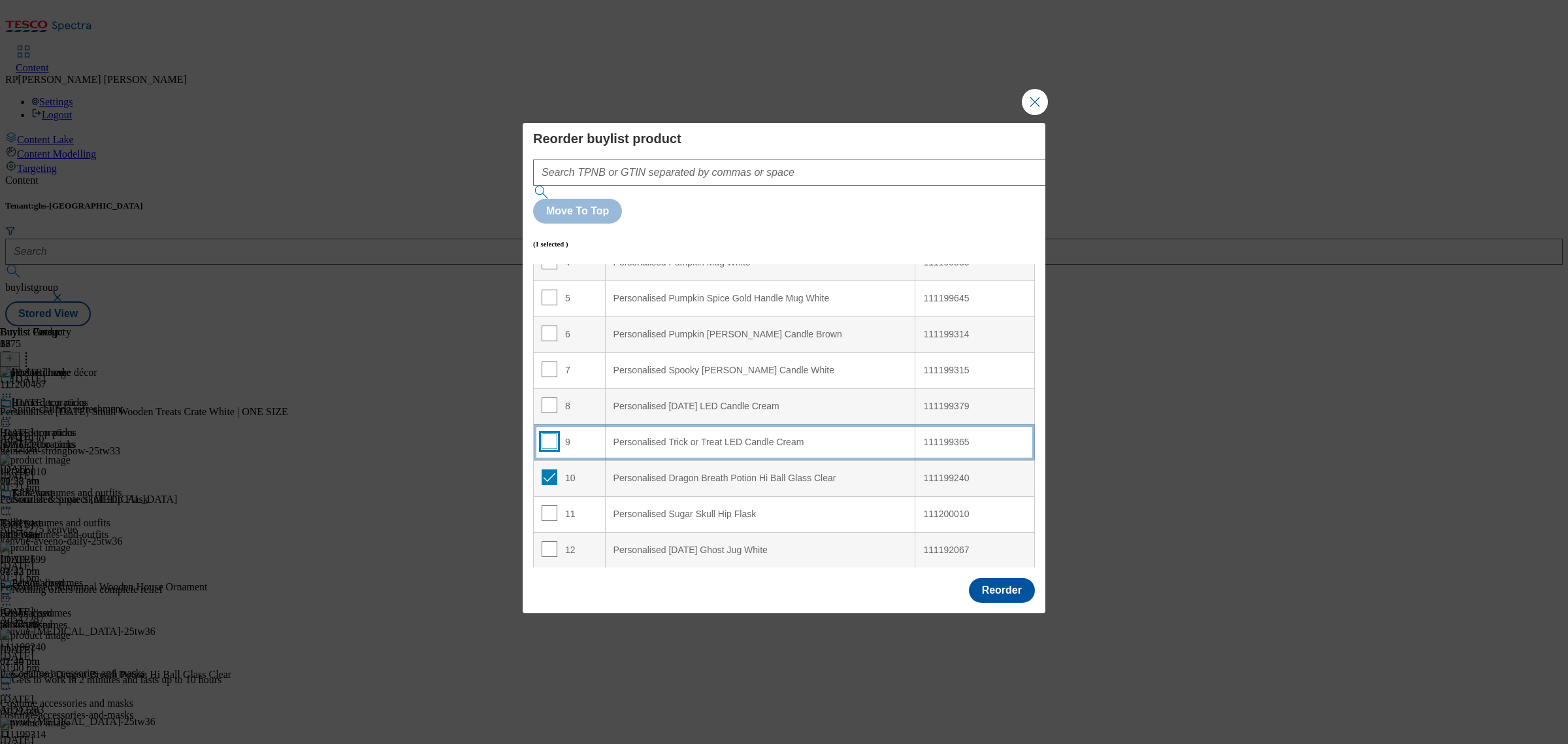
click at [550, 433] on input "Modal" at bounding box center [550, 441] width 16 height 16
checkbox input "false"
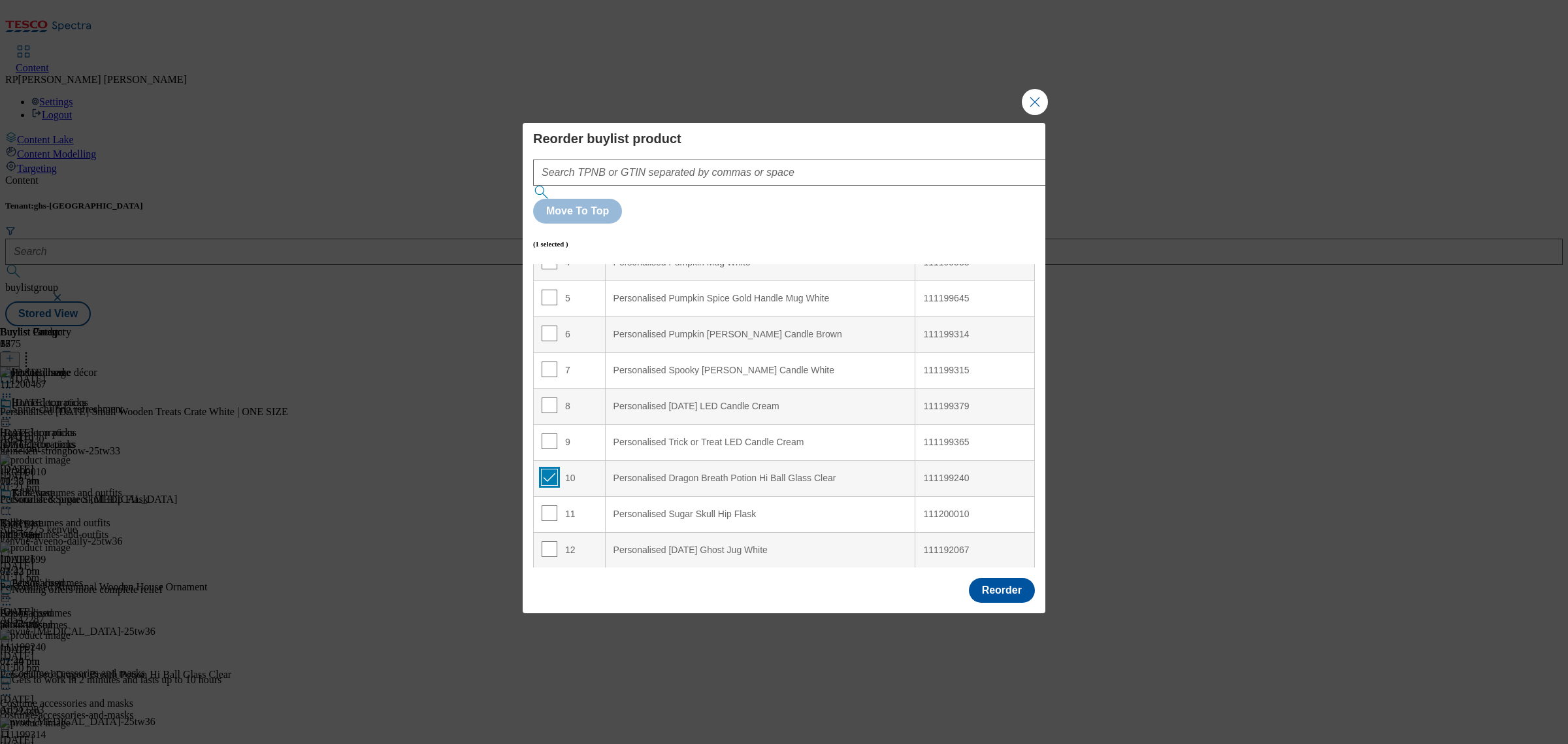
click at [550, 470] on input "Modal" at bounding box center [550, 478] width 16 height 16
checkbox input "false"
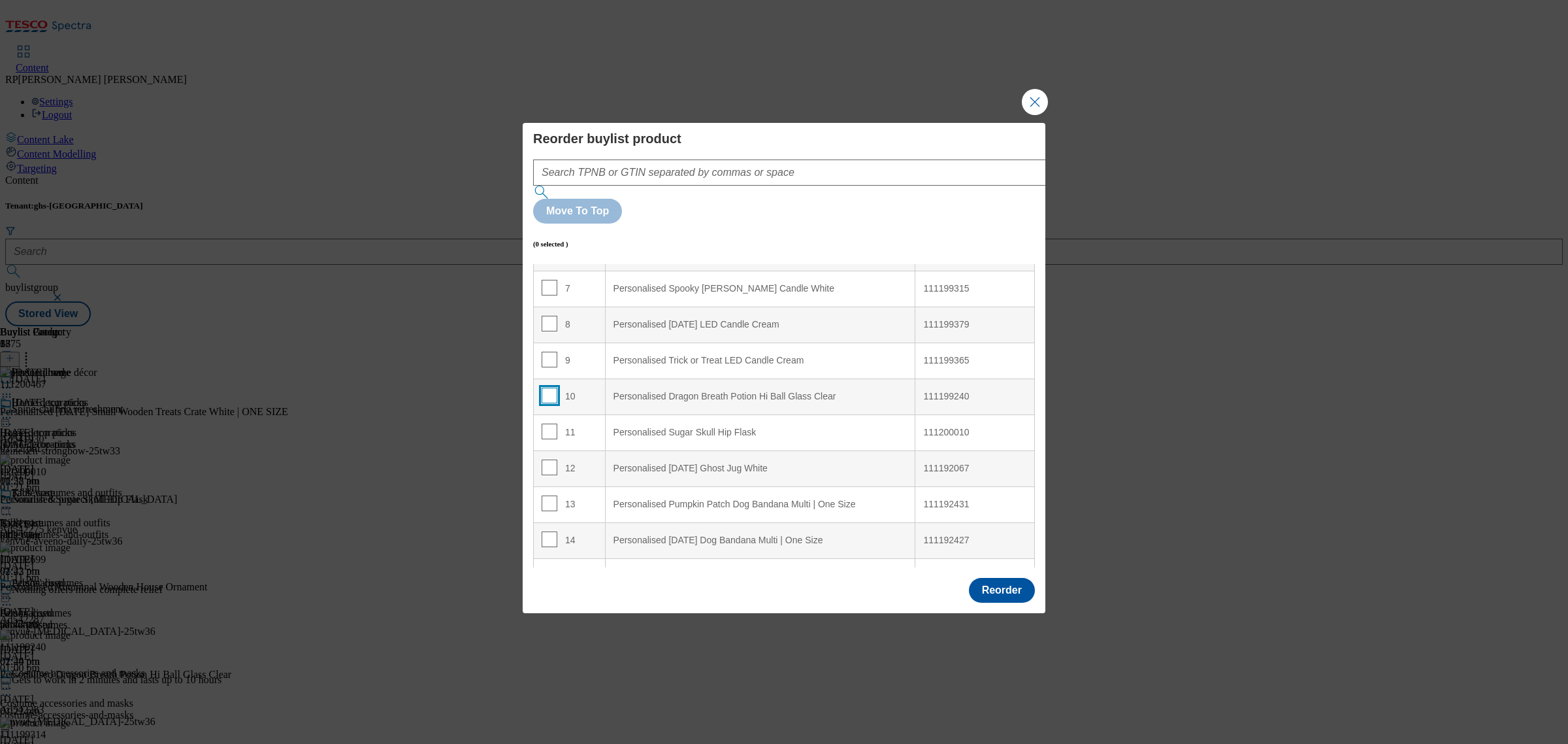
scroll to position [327, 0]
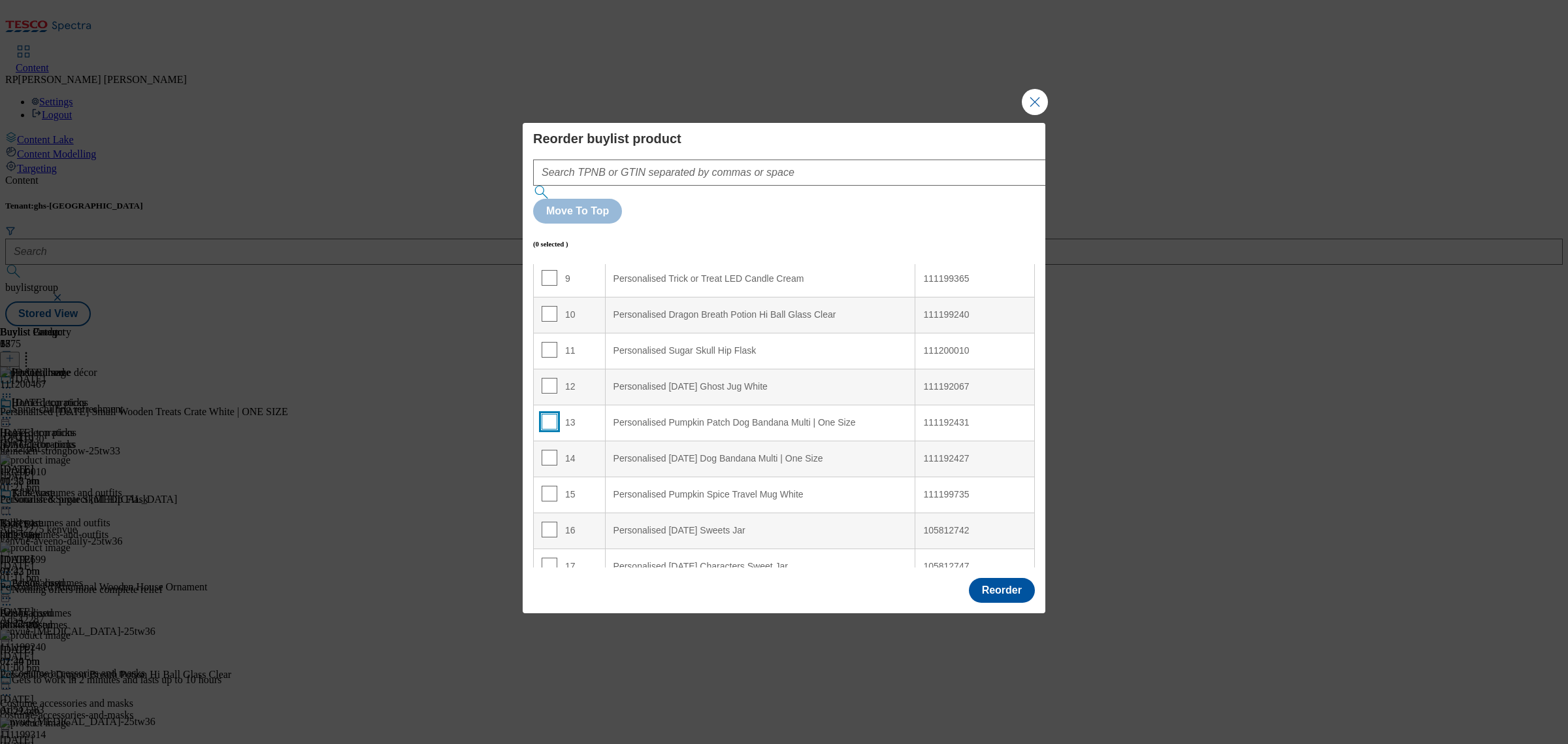
click at [552, 414] on input "Modal" at bounding box center [550, 422] width 16 height 16
checkbox input "true"
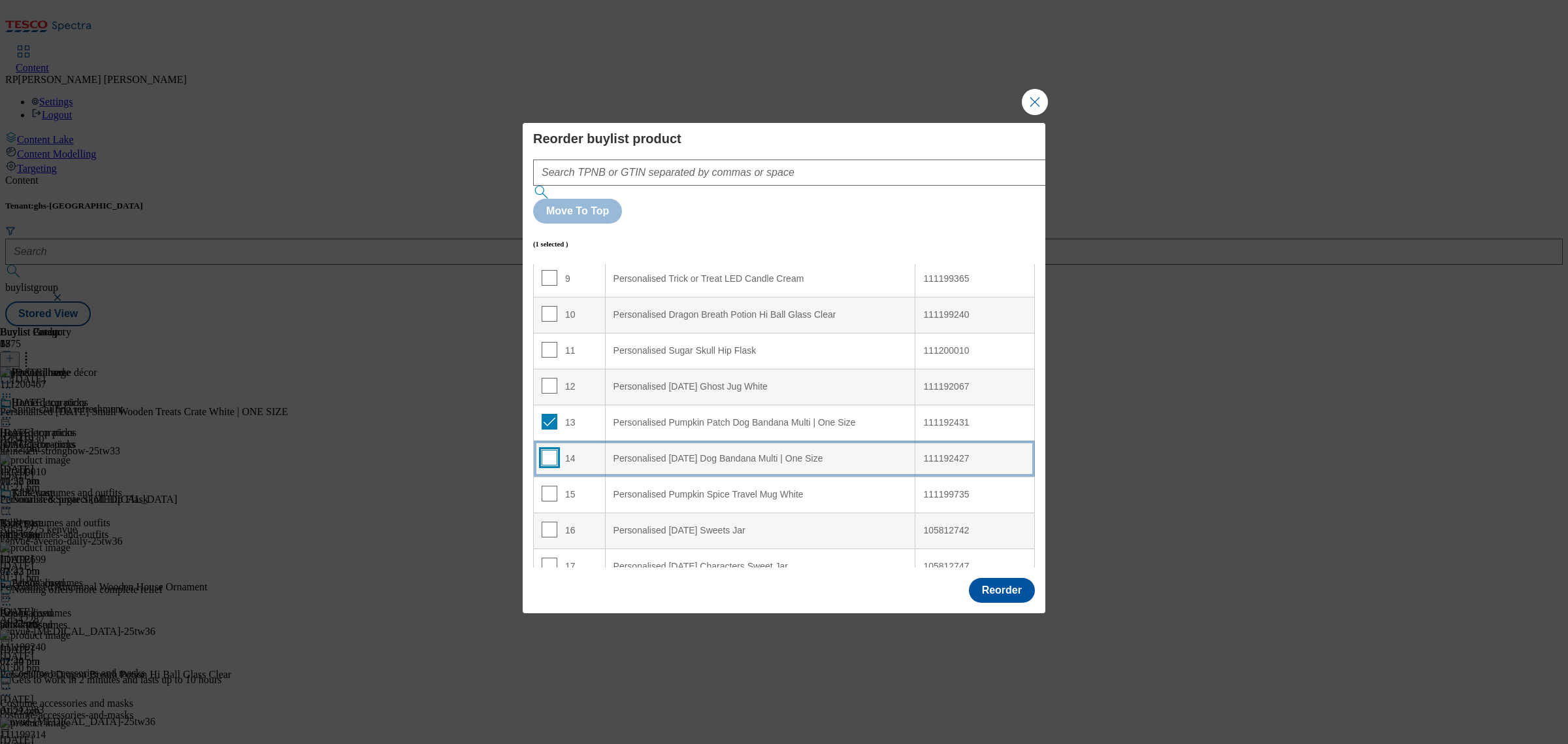
click at [549, 450] on input "Modal" at bounding box center [550, 458] width 16 height 16
checkbox input "true"
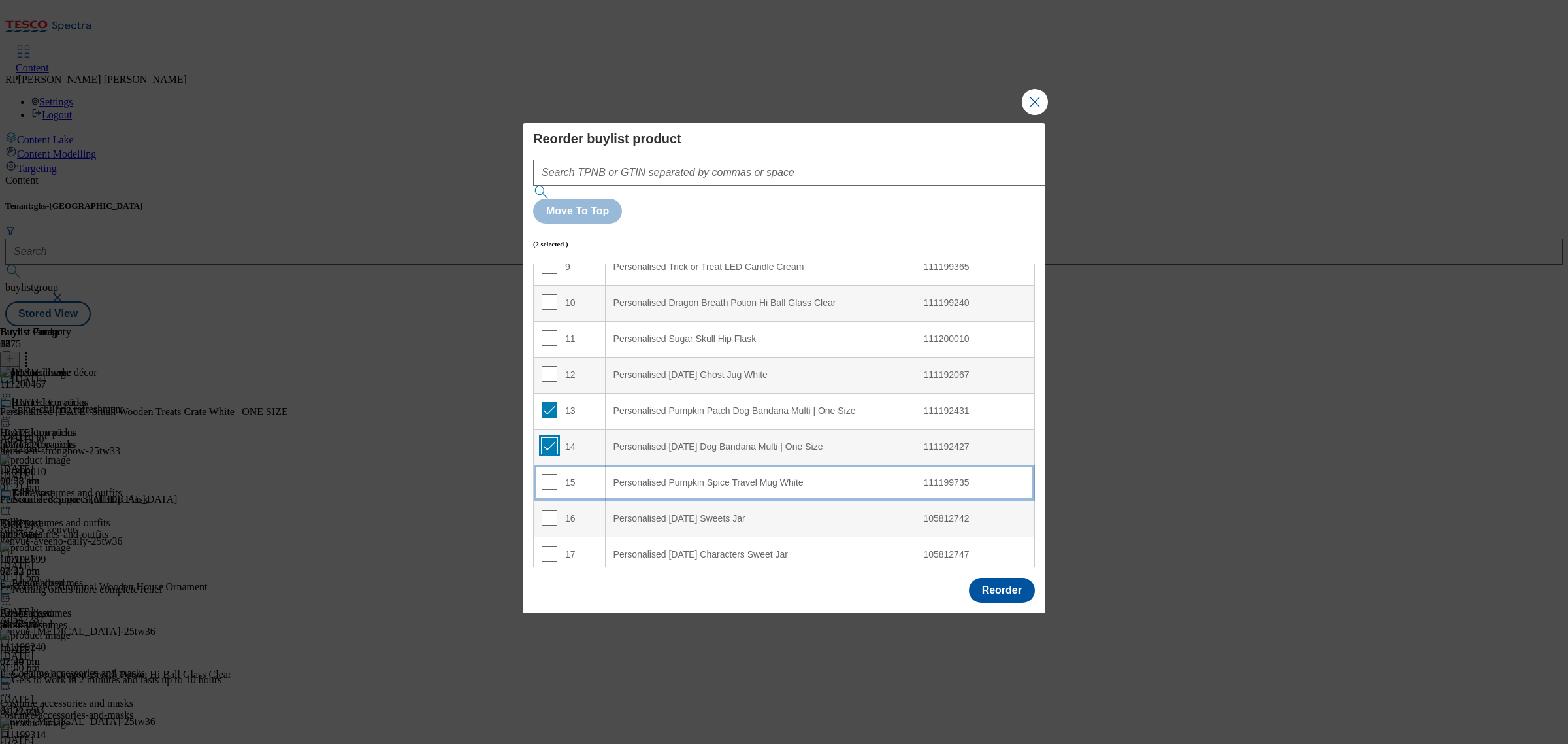
scroll to position [345, 0]
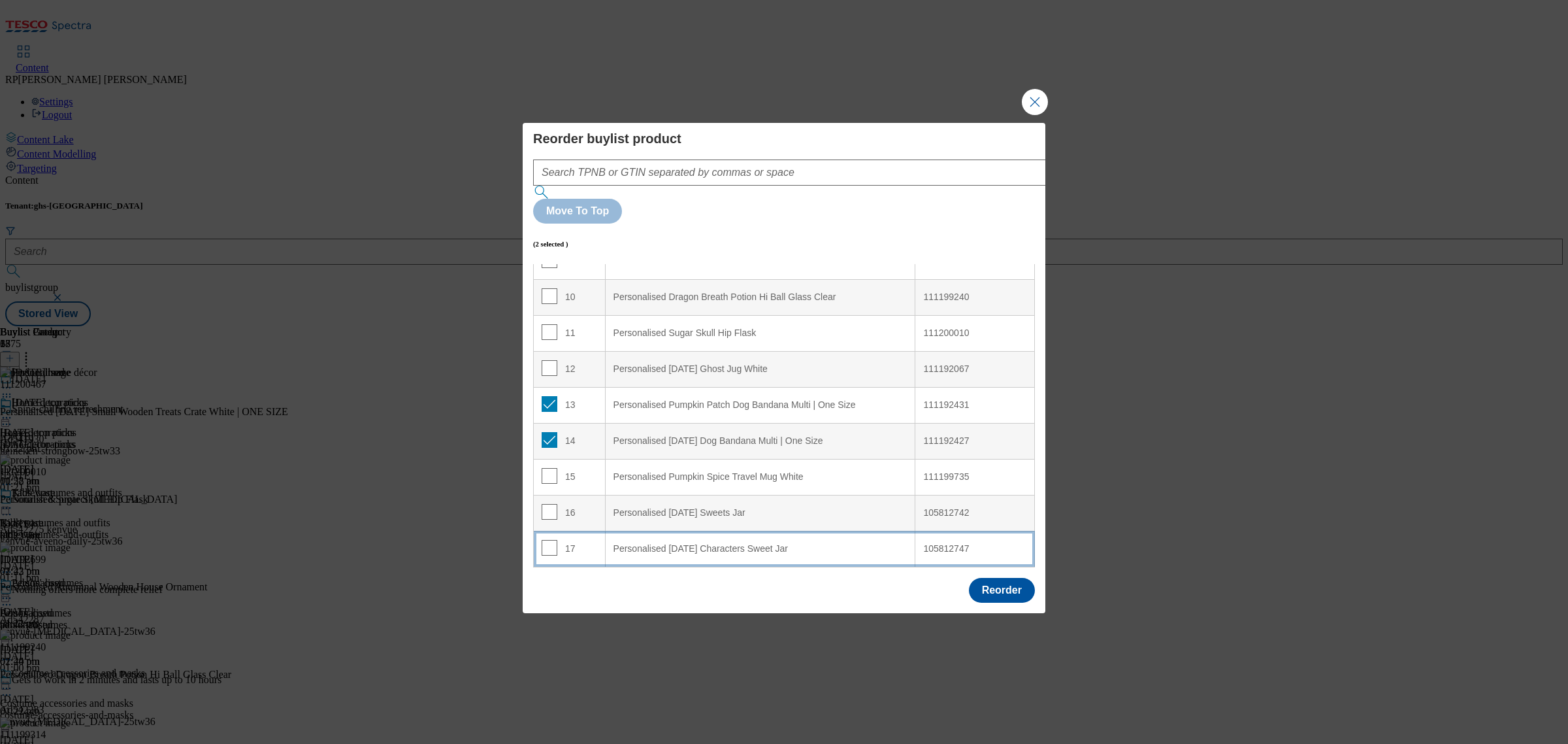
click at [695, 531] on Jar "Personalised Halloween Characters Sweet Jar" at bounding box center [760, 549] width 311 height 36
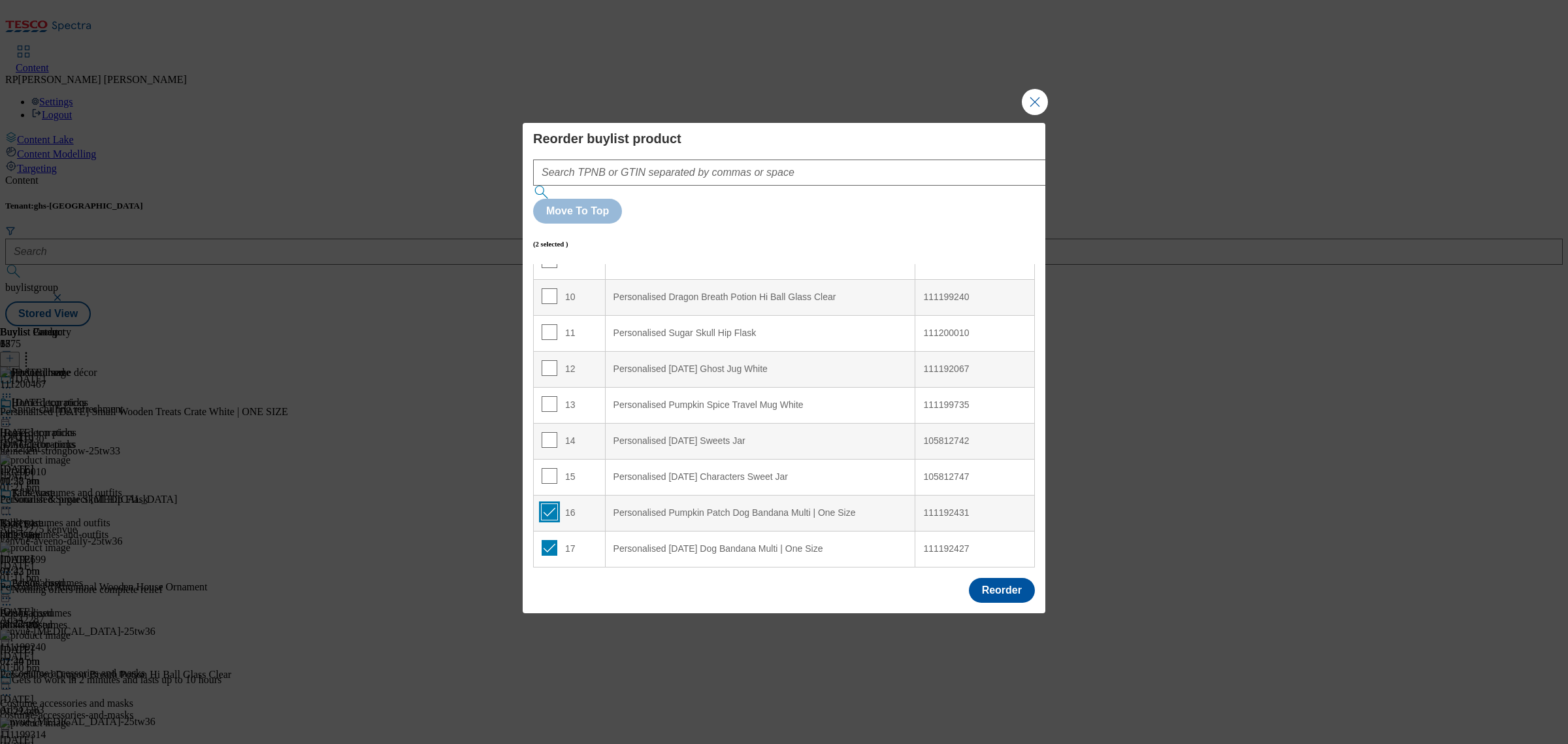
click at [543, 504] on input "Modal" at bounding box center [550, 512] width 16 height 16
checkbox input "false"
click at [547, 540] on input "Modal" at bounding box center [550, 548] width 16 height 16
checkbox input "false"
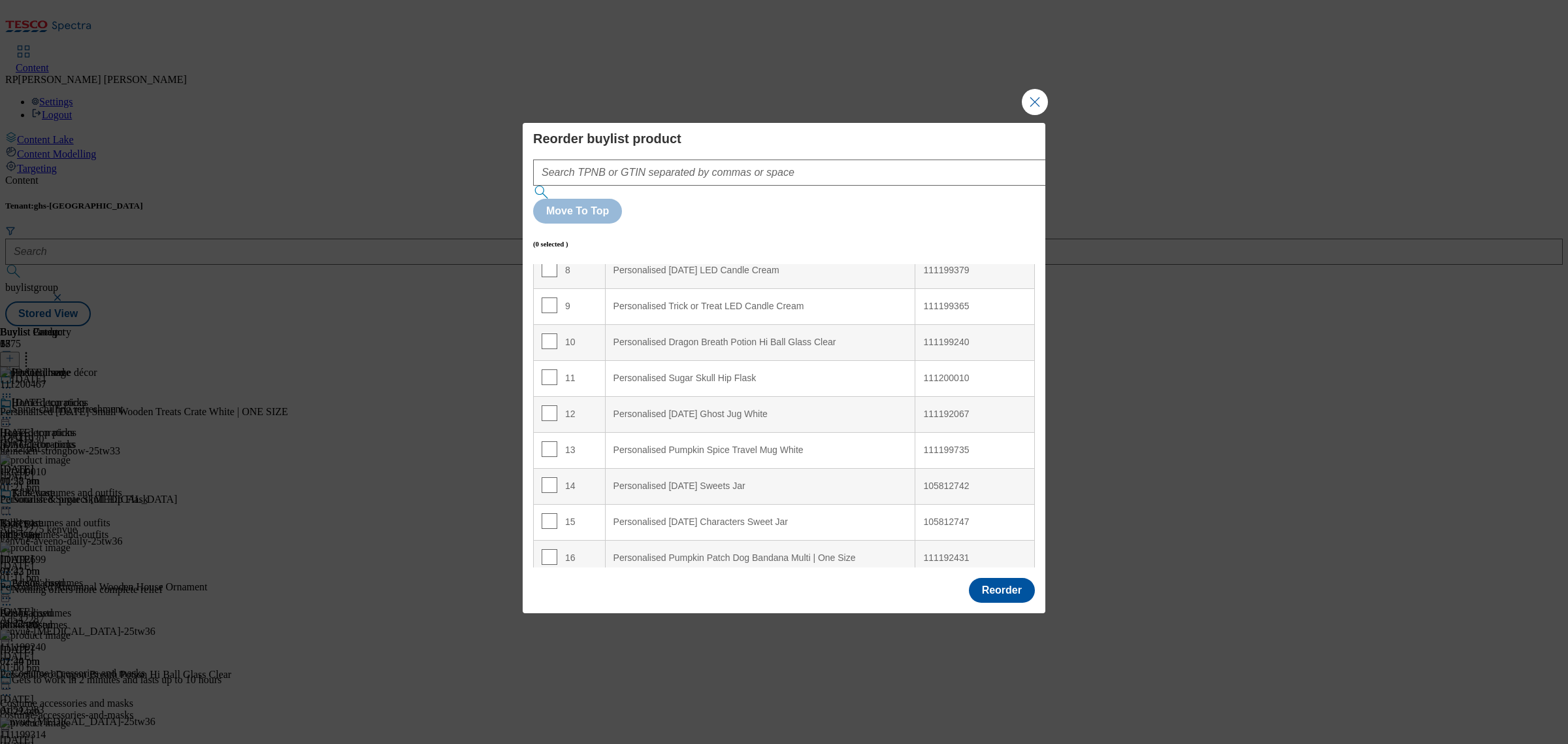
scroll to position [263, 0]
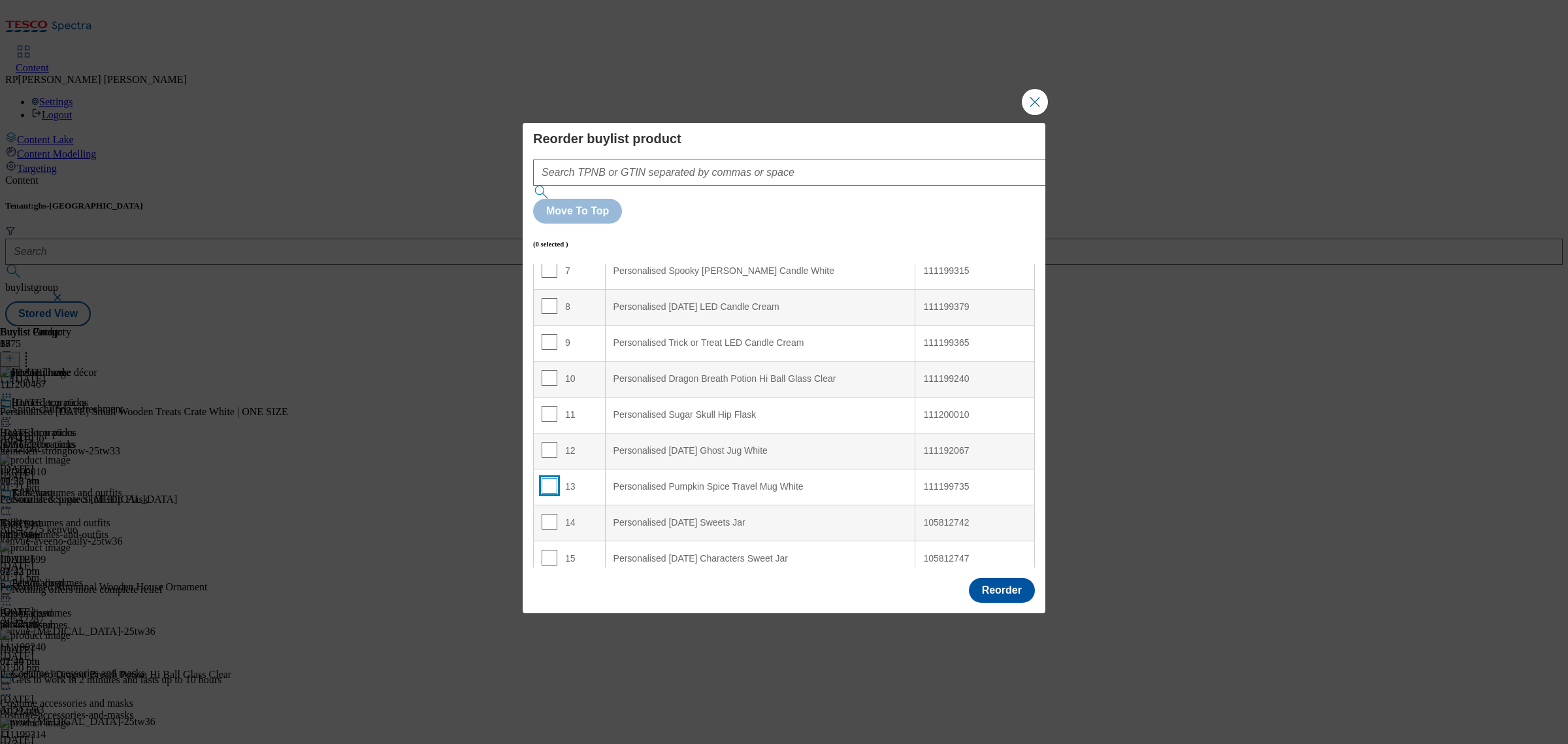
click at [551, 478] on input "Modal" at bounding box center [550, 486] width 16 height 16
checkbox input "true"
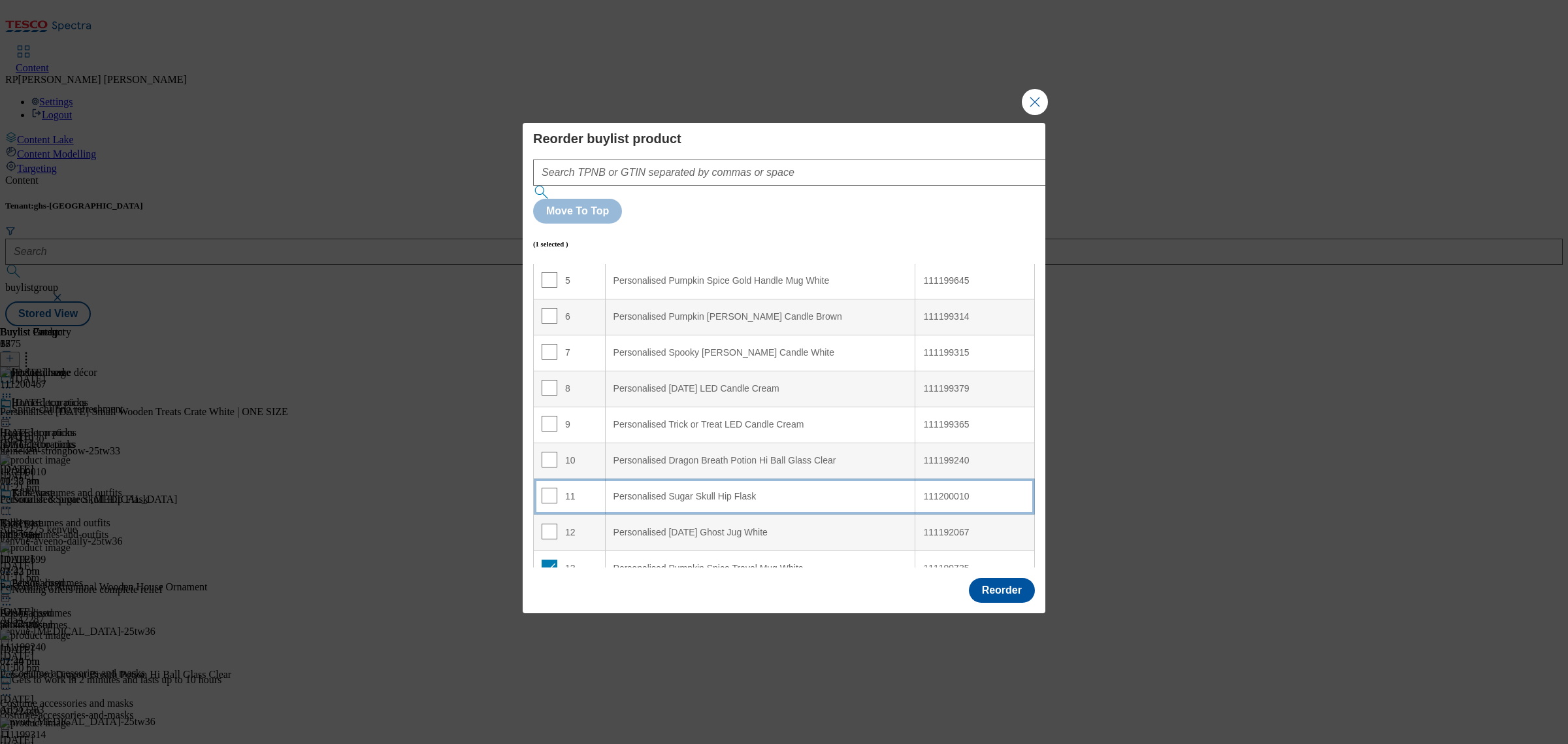
click at [573, 478] on td "11" at bounding box center [569, 496] width 72 height 36
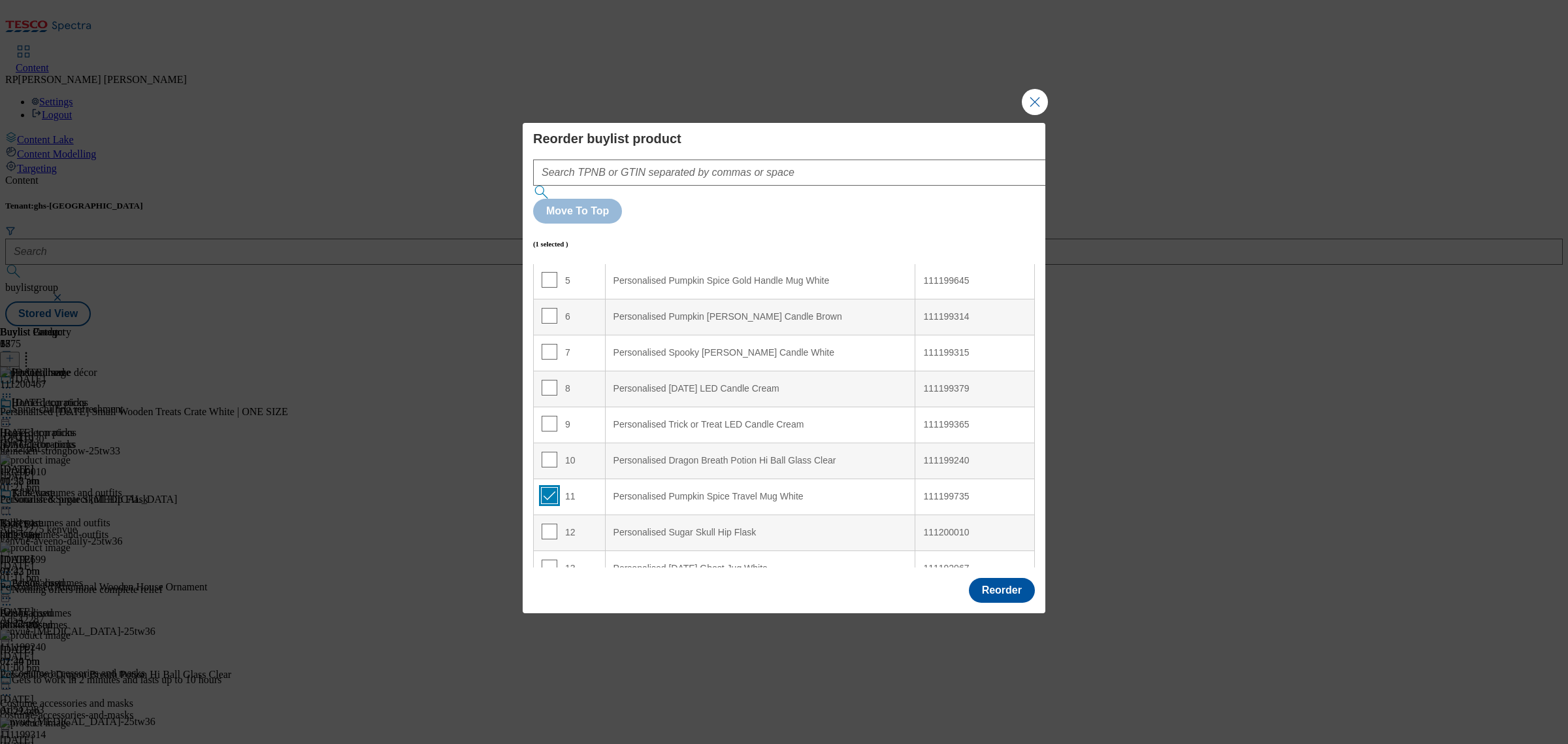
click at [550, 488] on input "Modal" at bounding box center [550, 496] width 16 height 16
checkbox input "false"
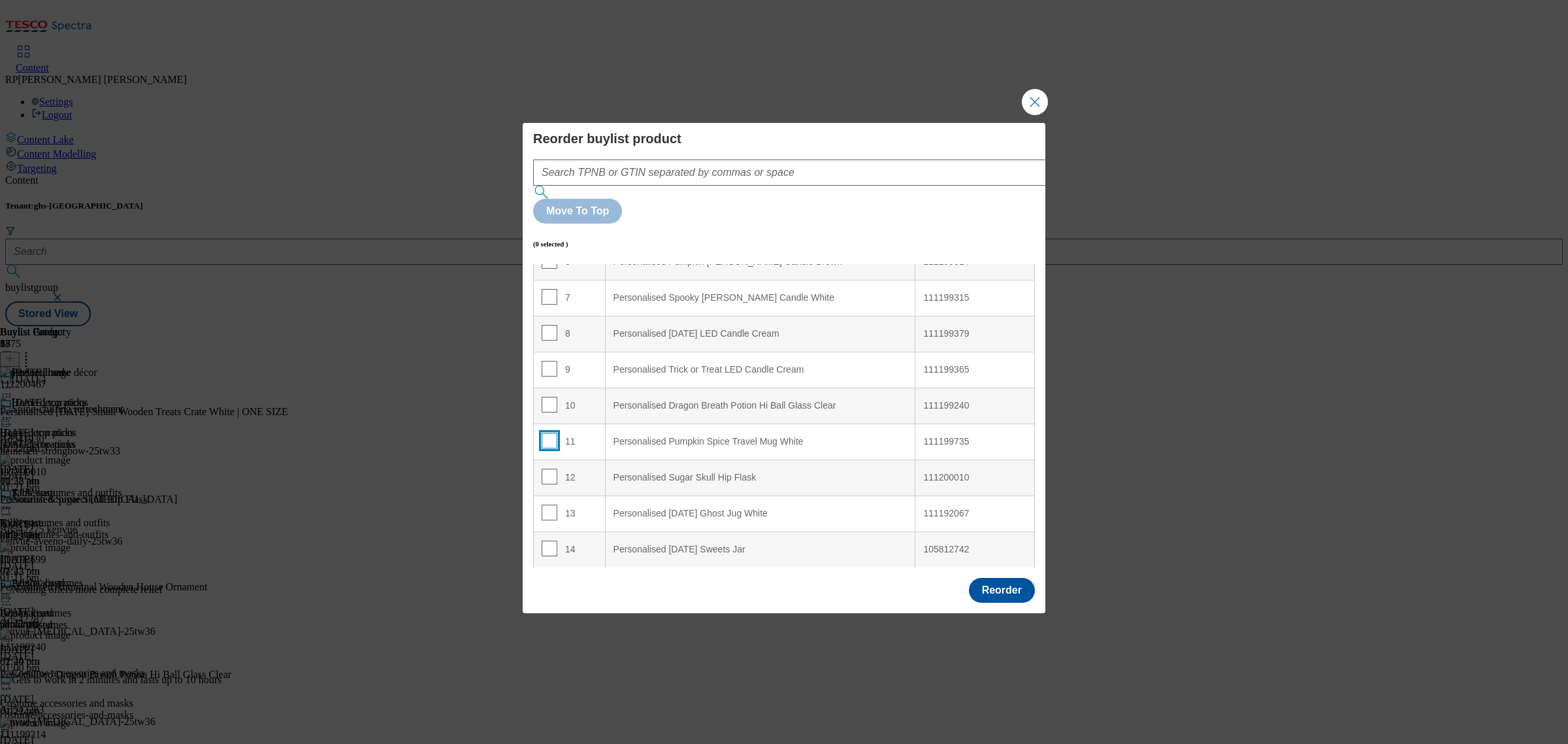
scroll to position [263, 0]
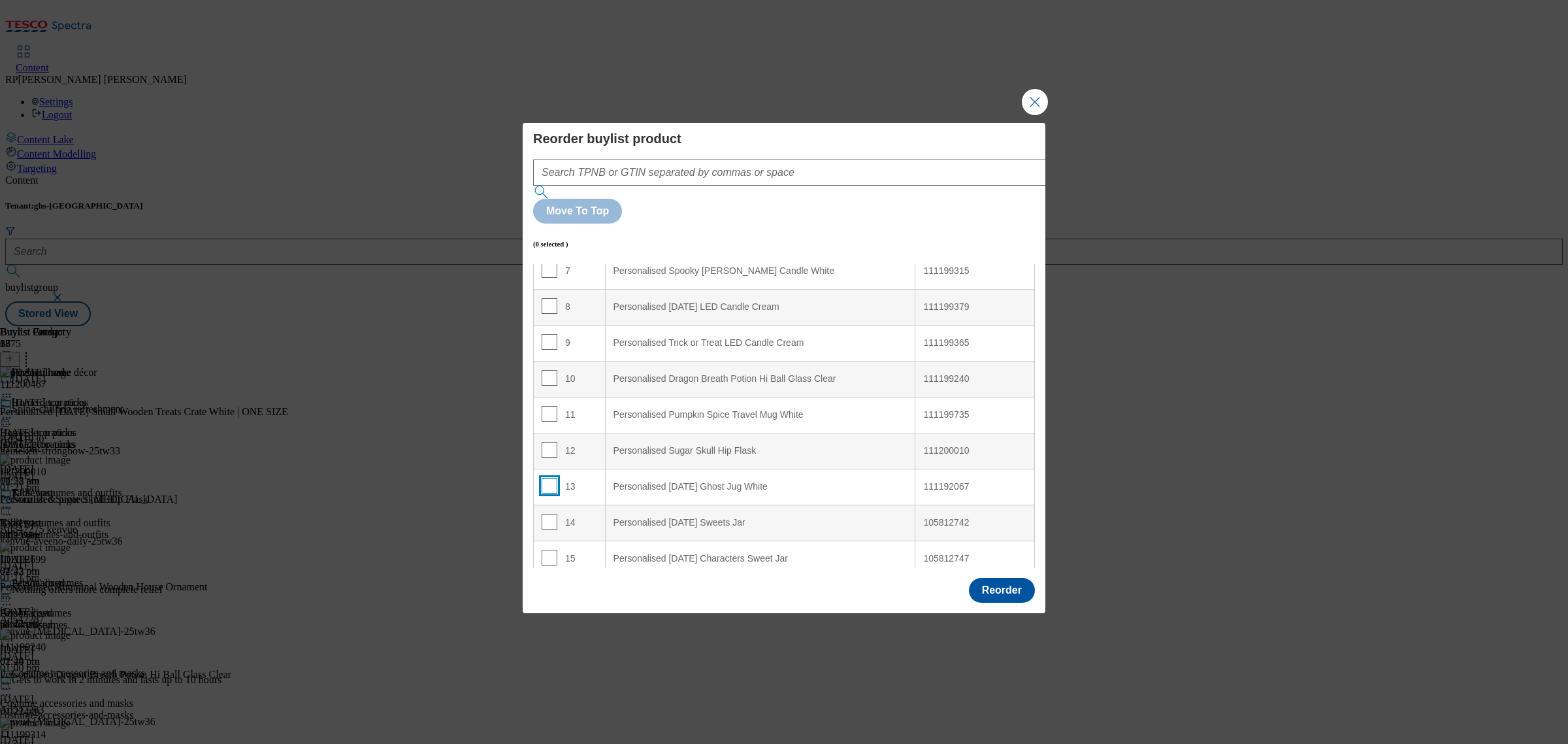
click at [548, 478] on input "Modal" at bounding box center [550, 486] width 16 height 16
checkbox input "true"
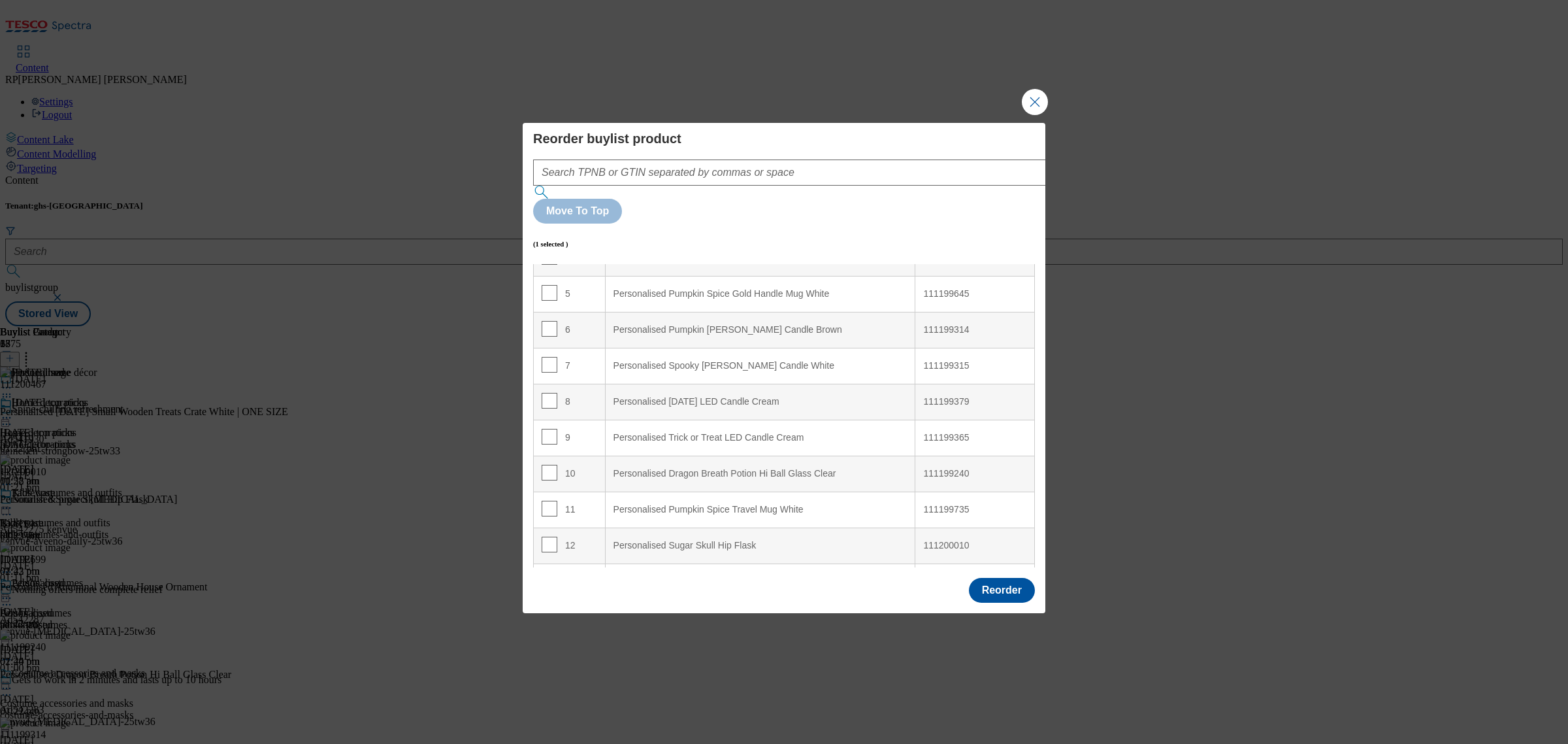
scroll to position [0, 0]
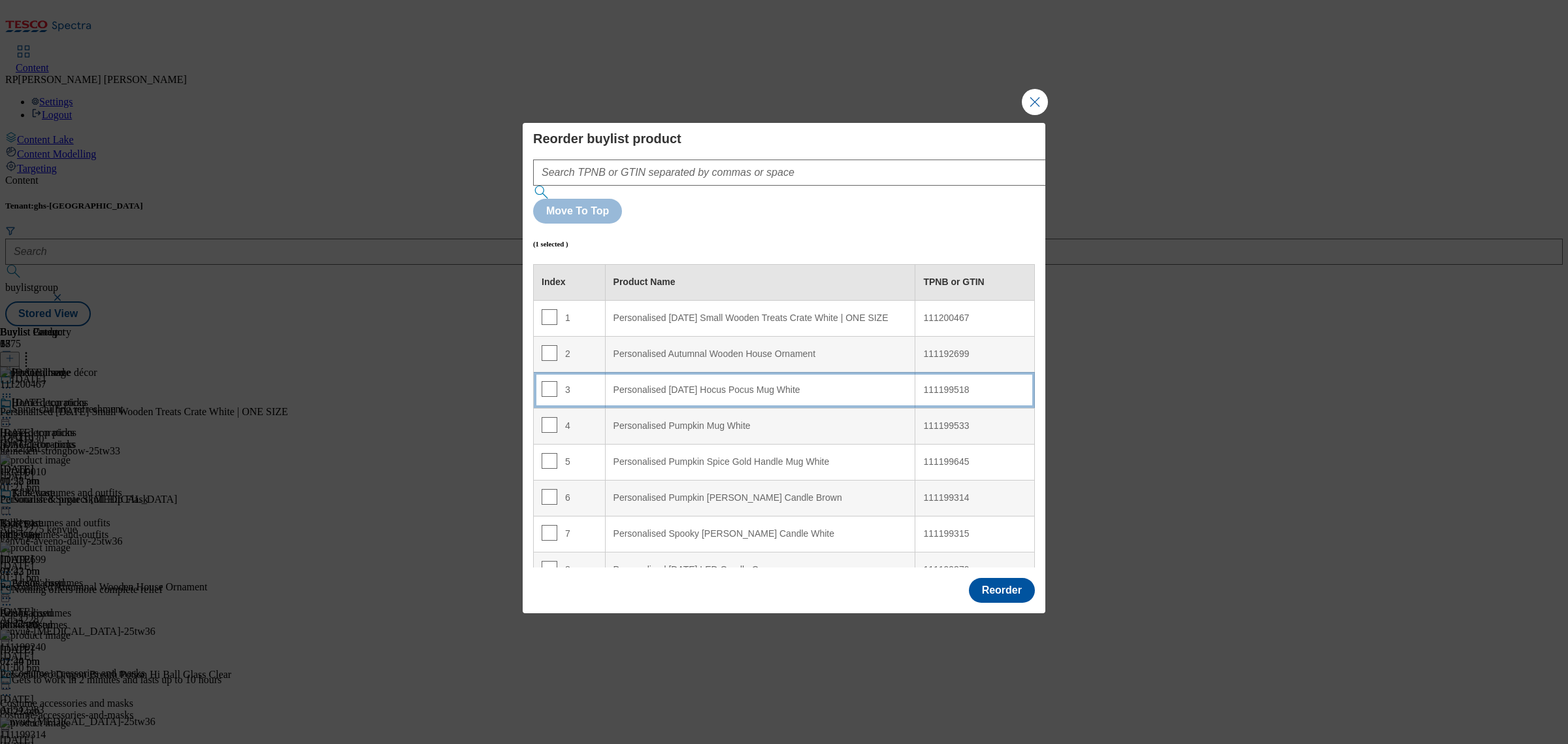
click at [595, 372] on td "3" at bounding box center [569, 390] width 72 height 36
click at [550, 381] on input "Modal" at bounding box center [550, 389] width 16 height 16
checkbox input "false"
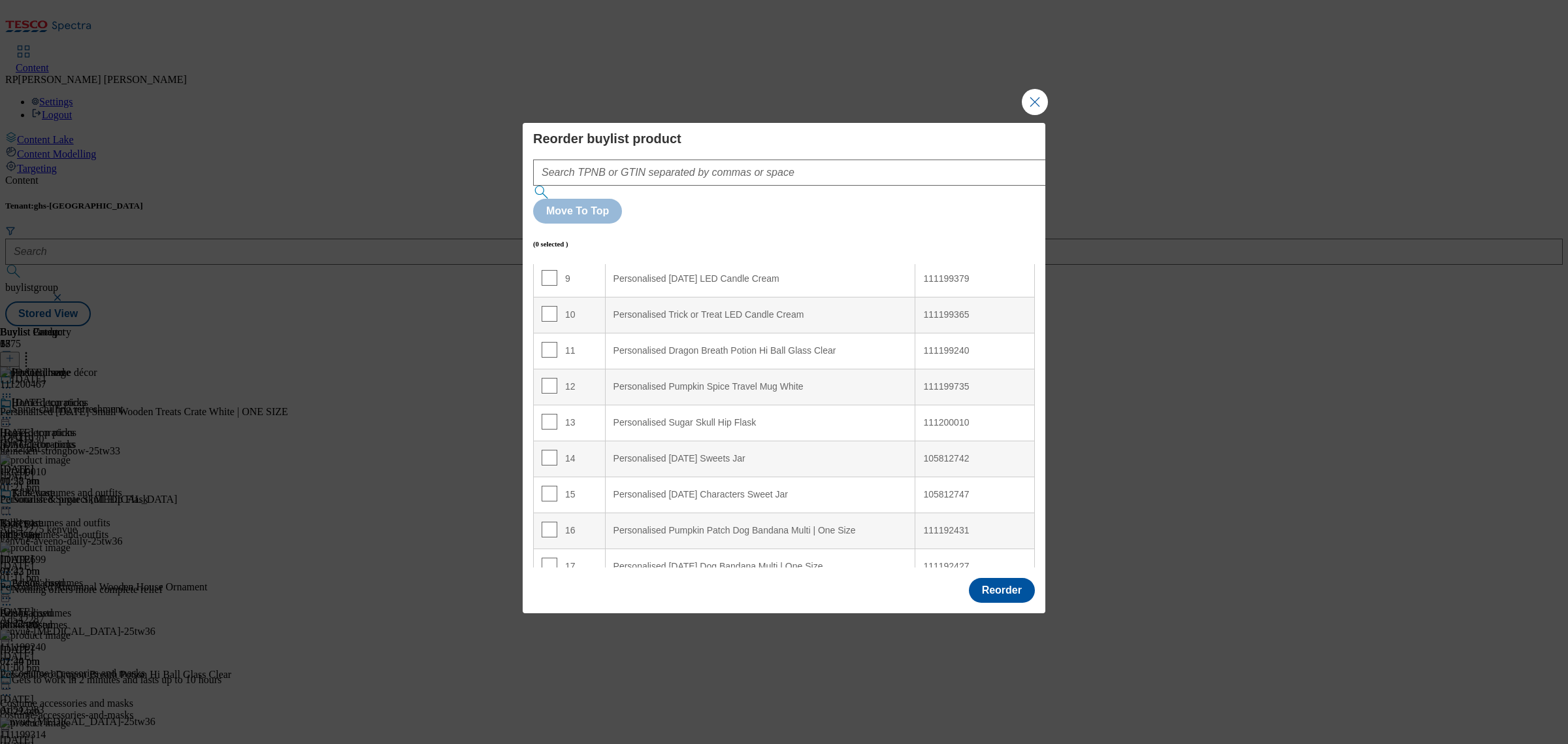
scroll to position [345, 0]
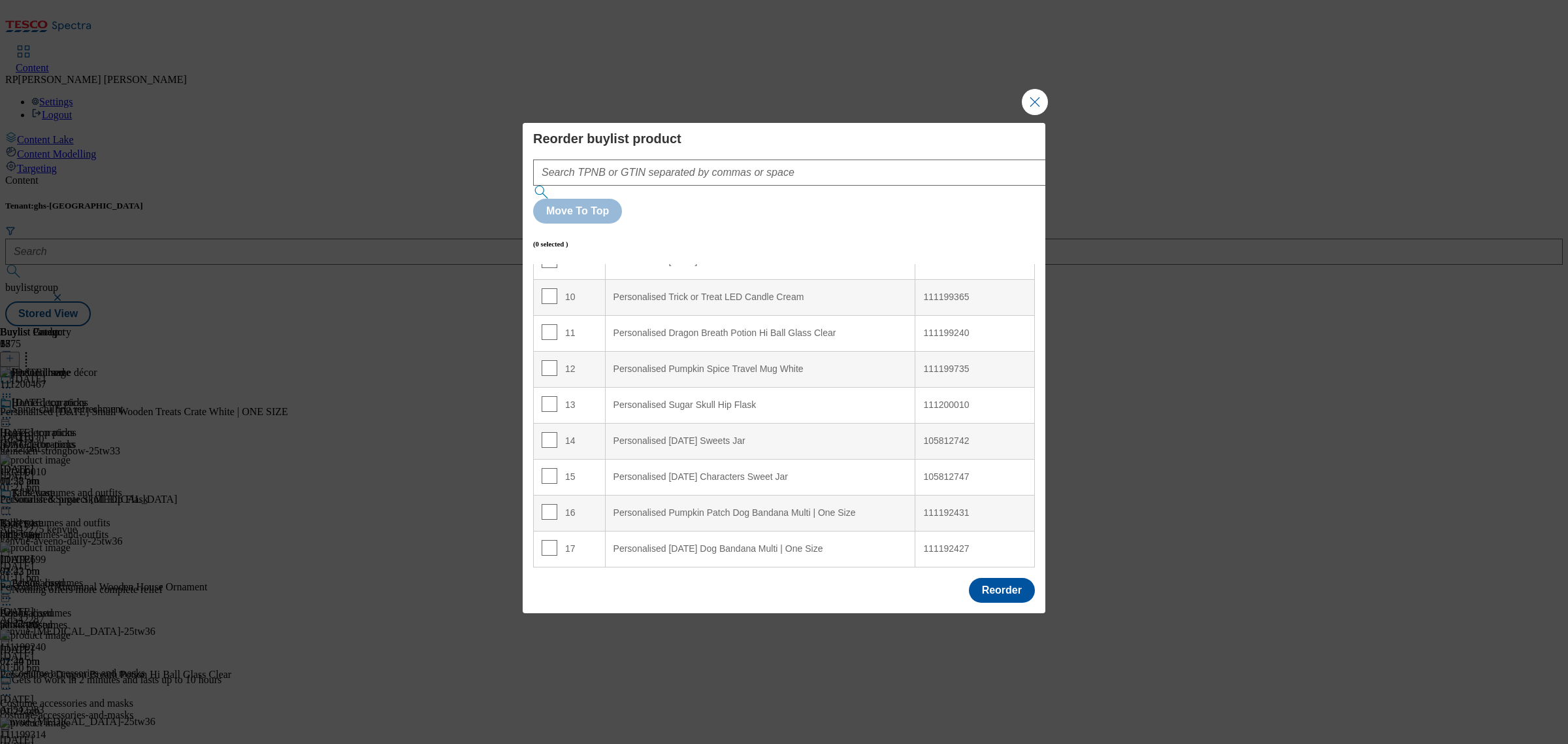
click at [550, 459] on td "15" at bounding box center [569, 477] width 72 height 36
click at [550, 468] on input "Modal" at bounding box center [550, 476] width 16 height 16
checkbox input "true"
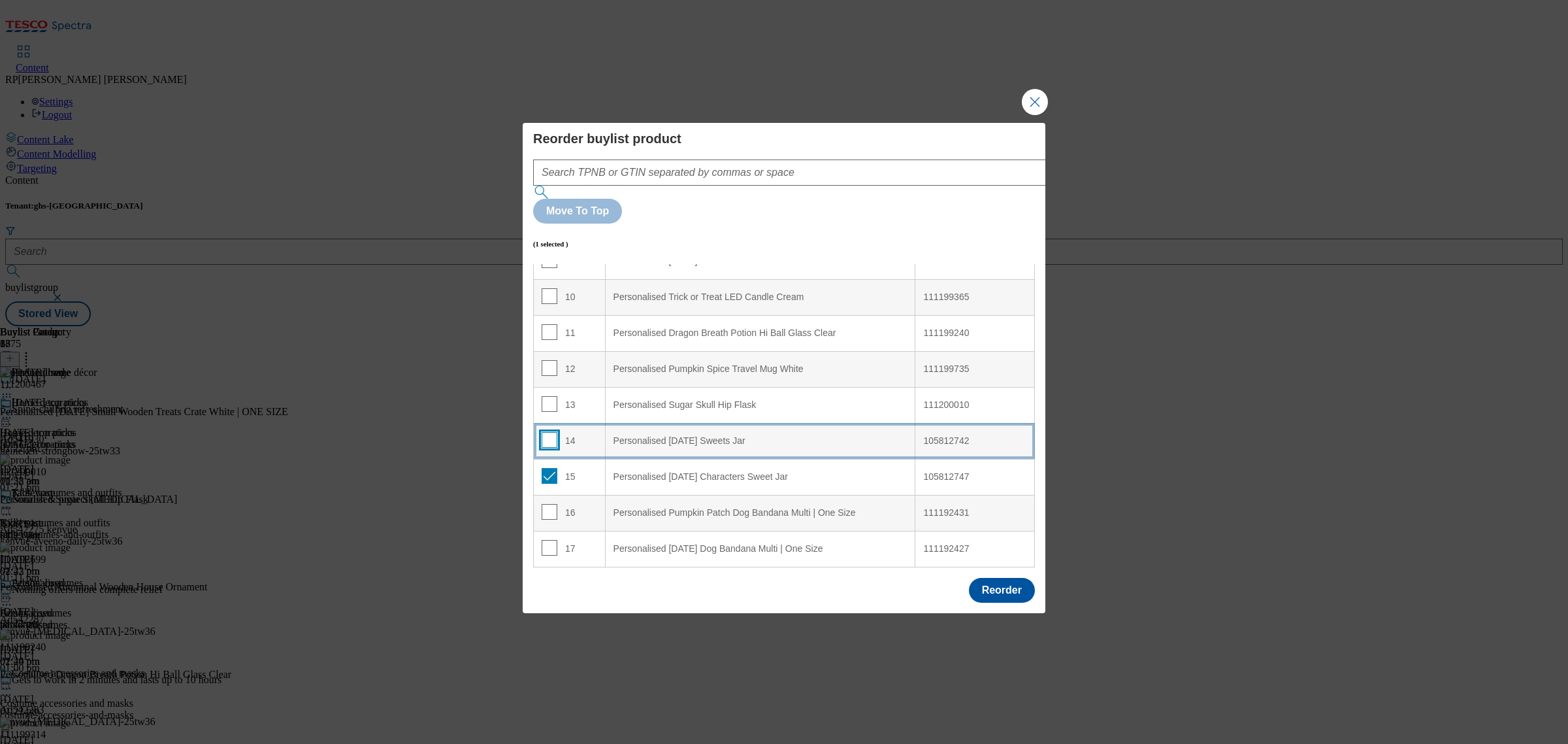
click at [553, 432] on input "Modal" at bounding box center [550, 440] width 16 height 16
checkbox input "true"
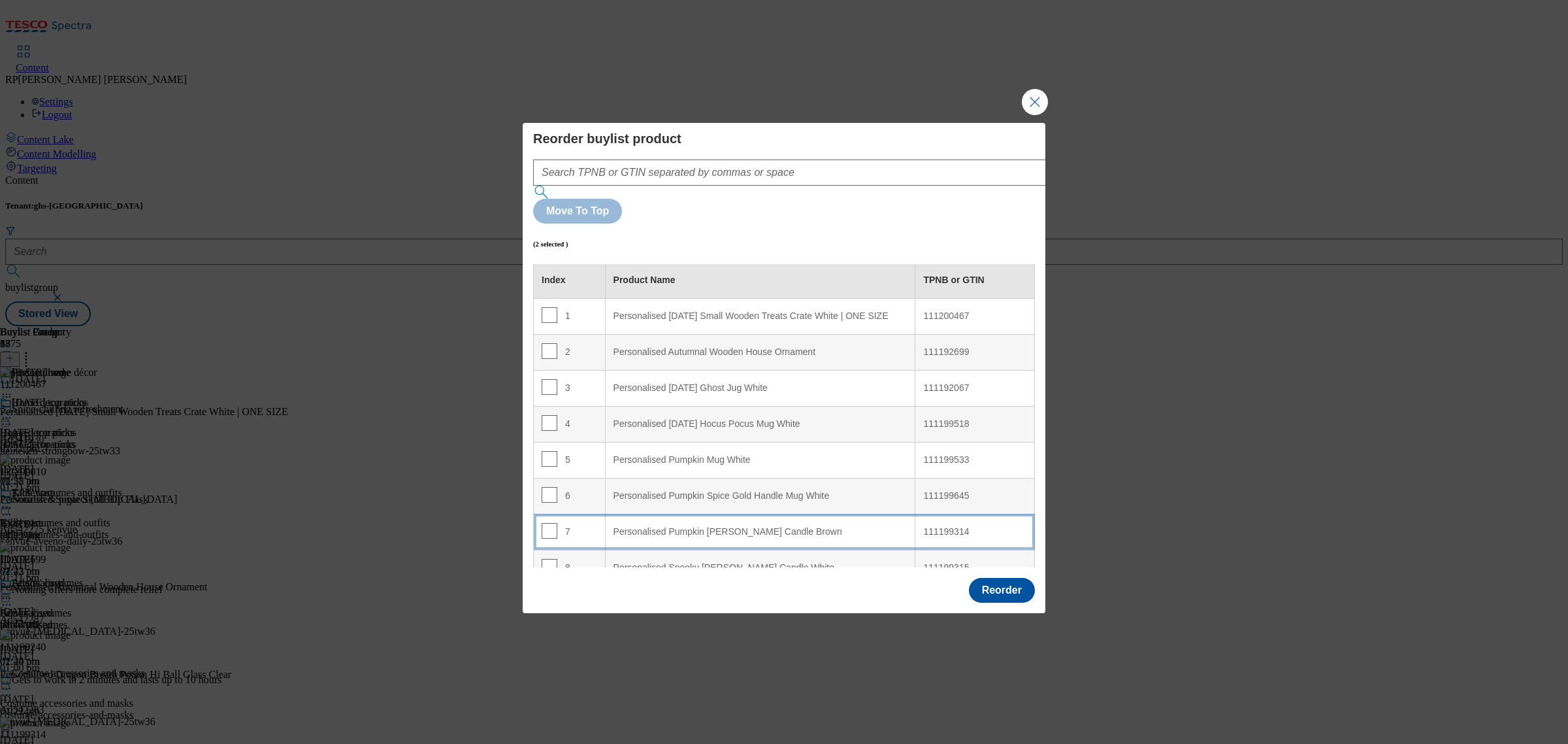
scroll to position [0, 0]
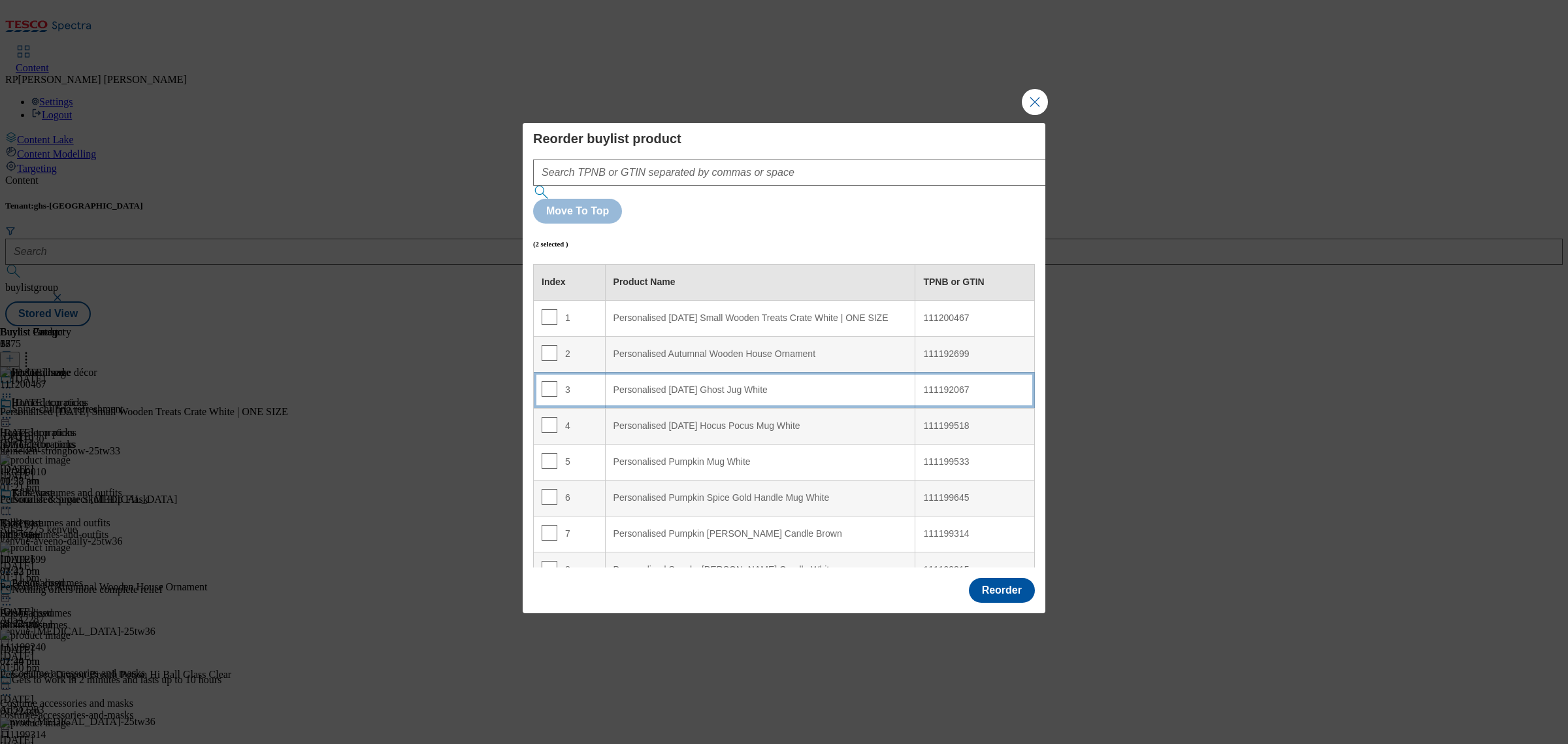
click at [590, 372] on td "3" at bounding box center [569, 390] width 72 height 36
click at [551, 381] on input "Modal" at bounding box center [550, 389] width 16 height 16
checkbox input "false"
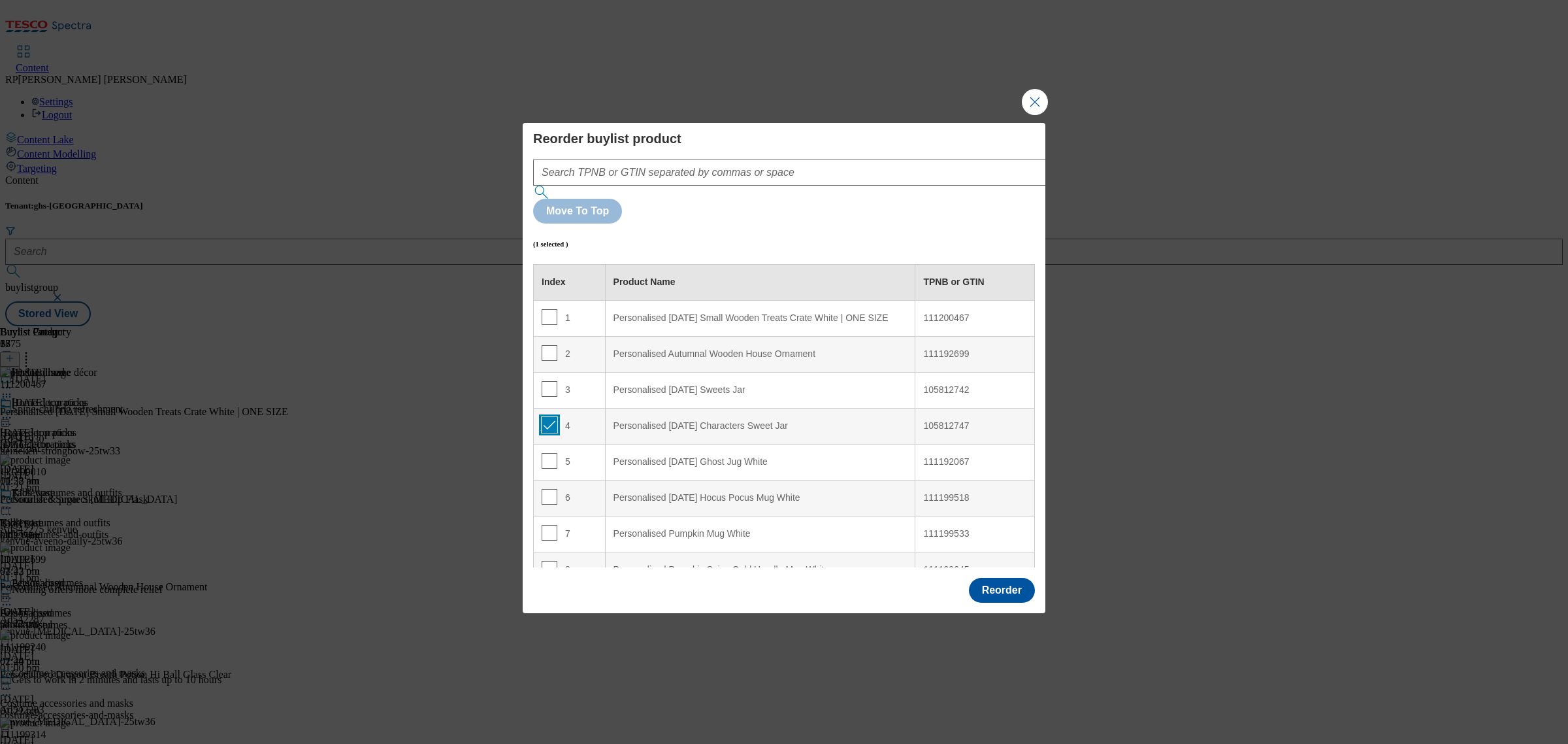
click at [551, 417] on input "Modal" at bounding box center [550, 425] width 16 height 16
checkbox input "false"
click at [977, 578] on button "Reorder" at bounding box center [1002, 590] width 66 height 25
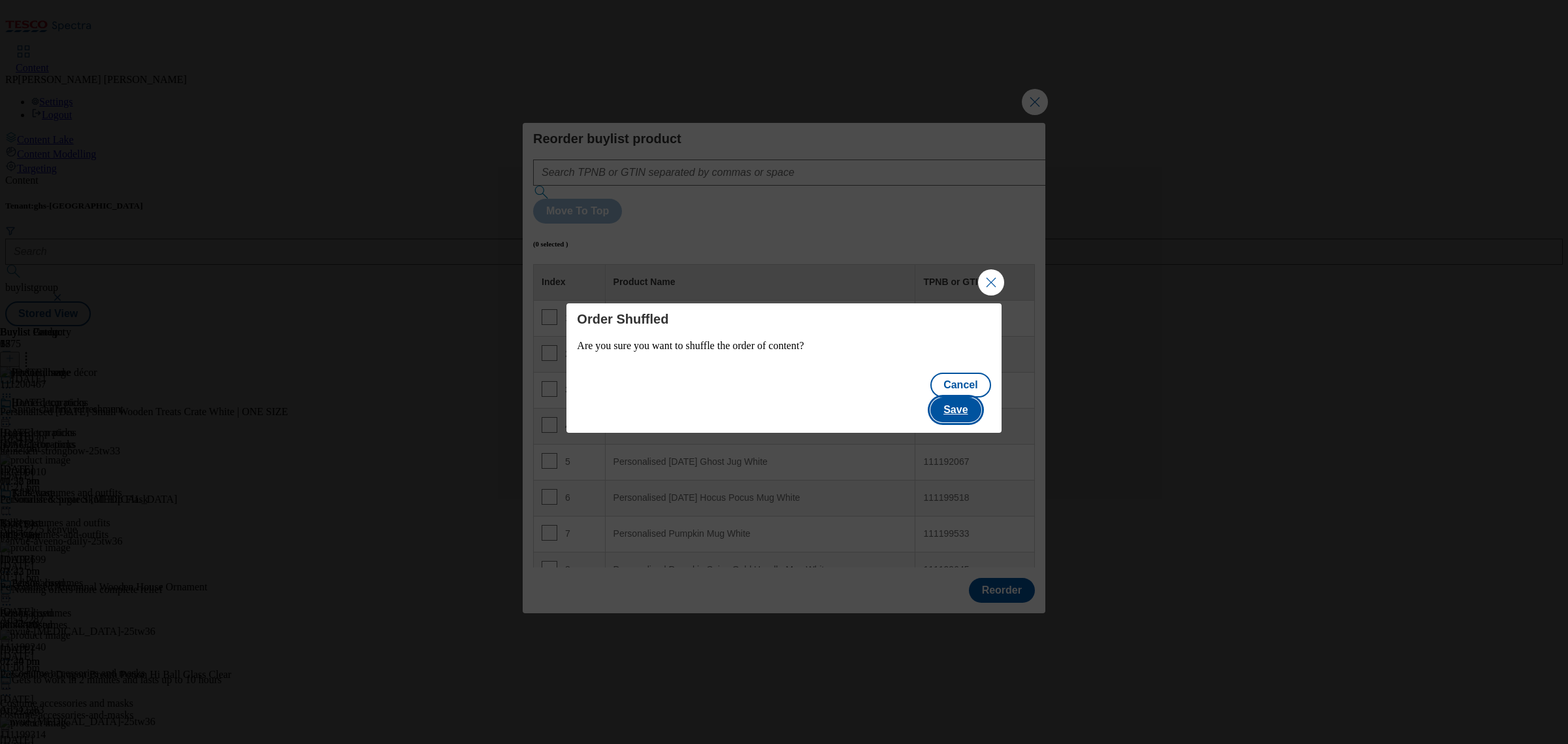
click at [977, 398] on button "Save" at bounding box center [956, 409] width 50 height 25
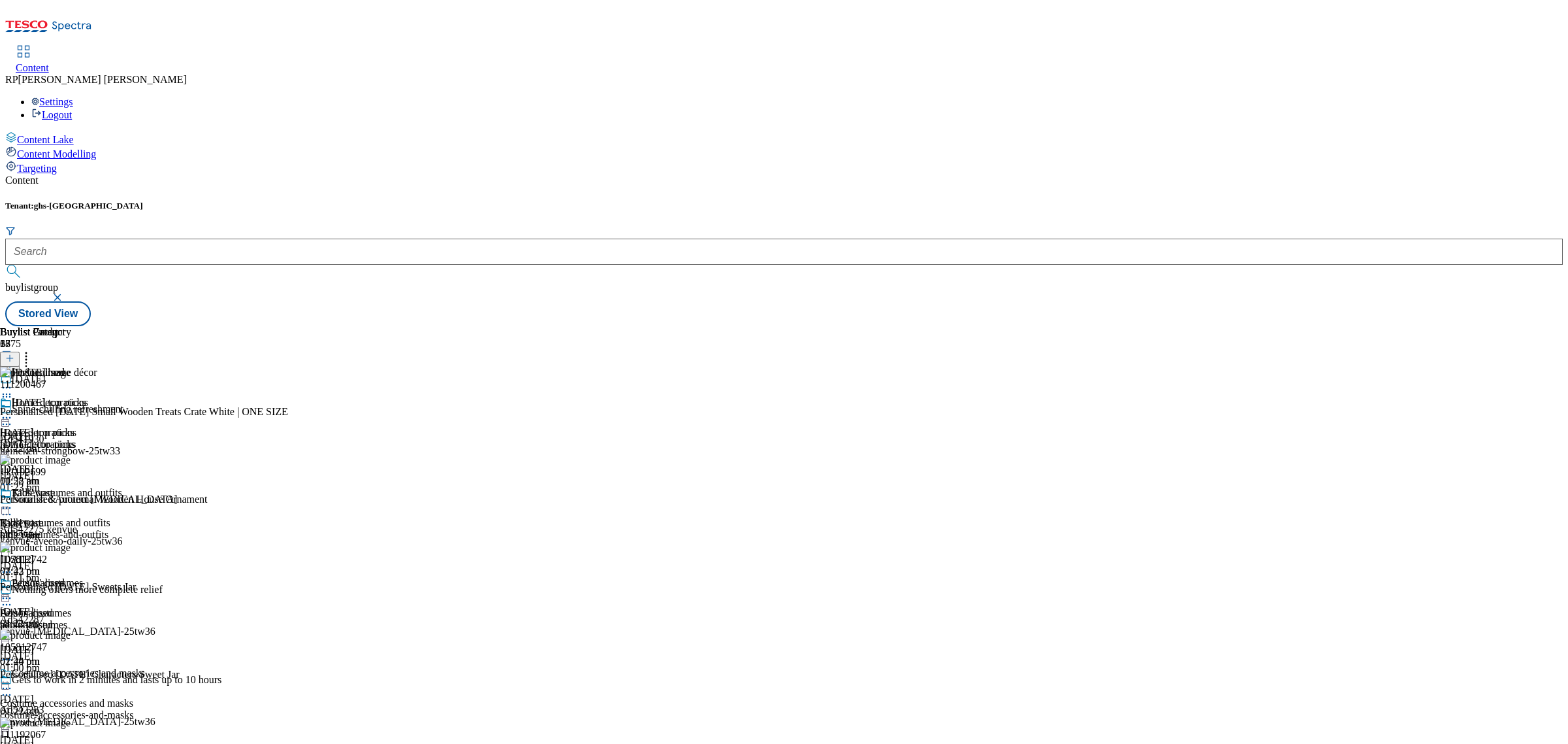
scroll to position [1911, 0]
click at [1187, 326] on div "Buylist Group 6375 Halloween Spine-chilling refreshment. Ad541930 heineken-stro…" at bounding box center [784, 326] width 1558 height 0
click at [27, 352] on circle at bounding box center [26, 353] width 2 height 2
click at [74, 398] on span "Reorder" at bounding box center [57, 403] width 31 height 10
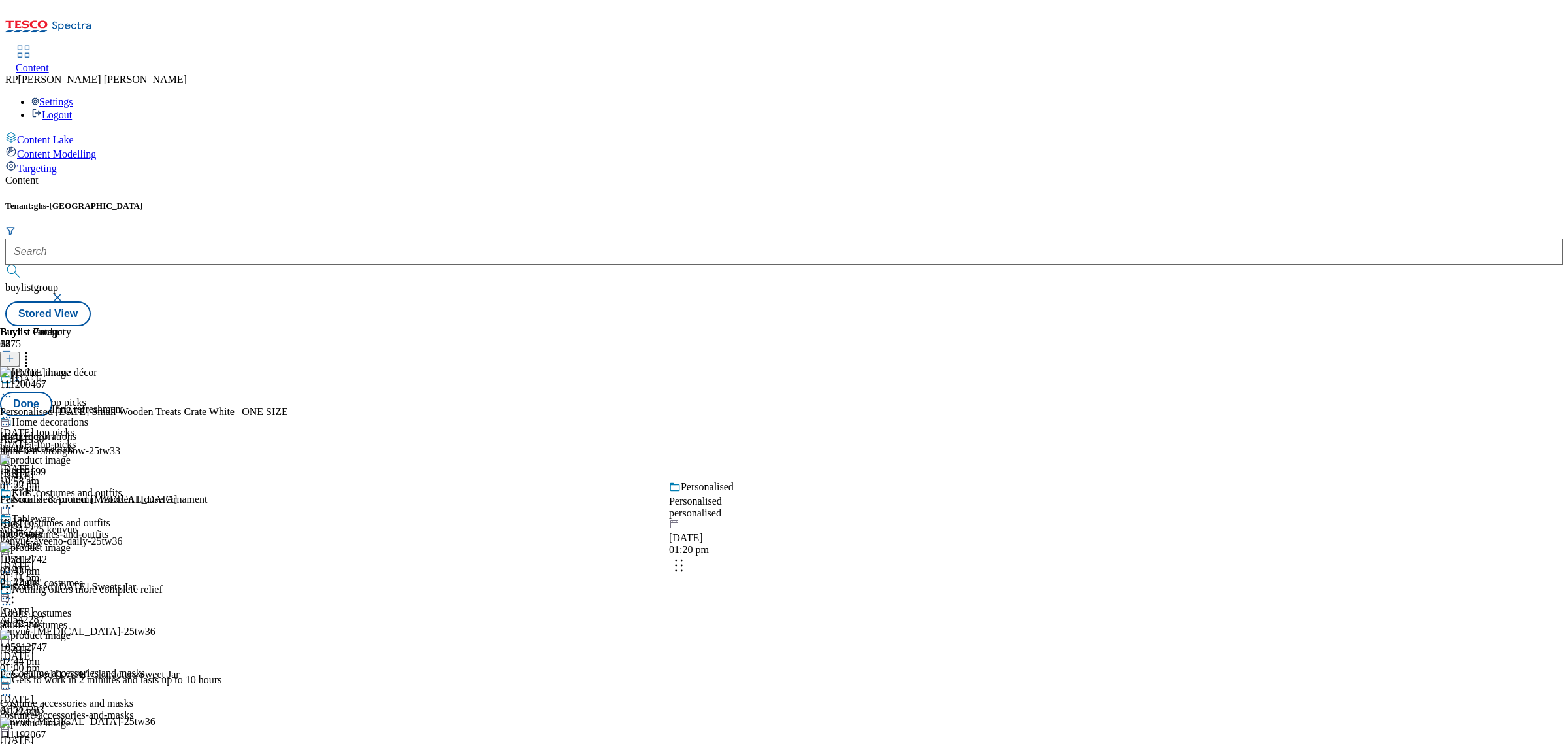
click at [779, 326] on body "Icons icon_account icon_add icon_backward_link icon_basket icon_benefits icon_c…" at bounding box center [784, 166] width 1558 height 321
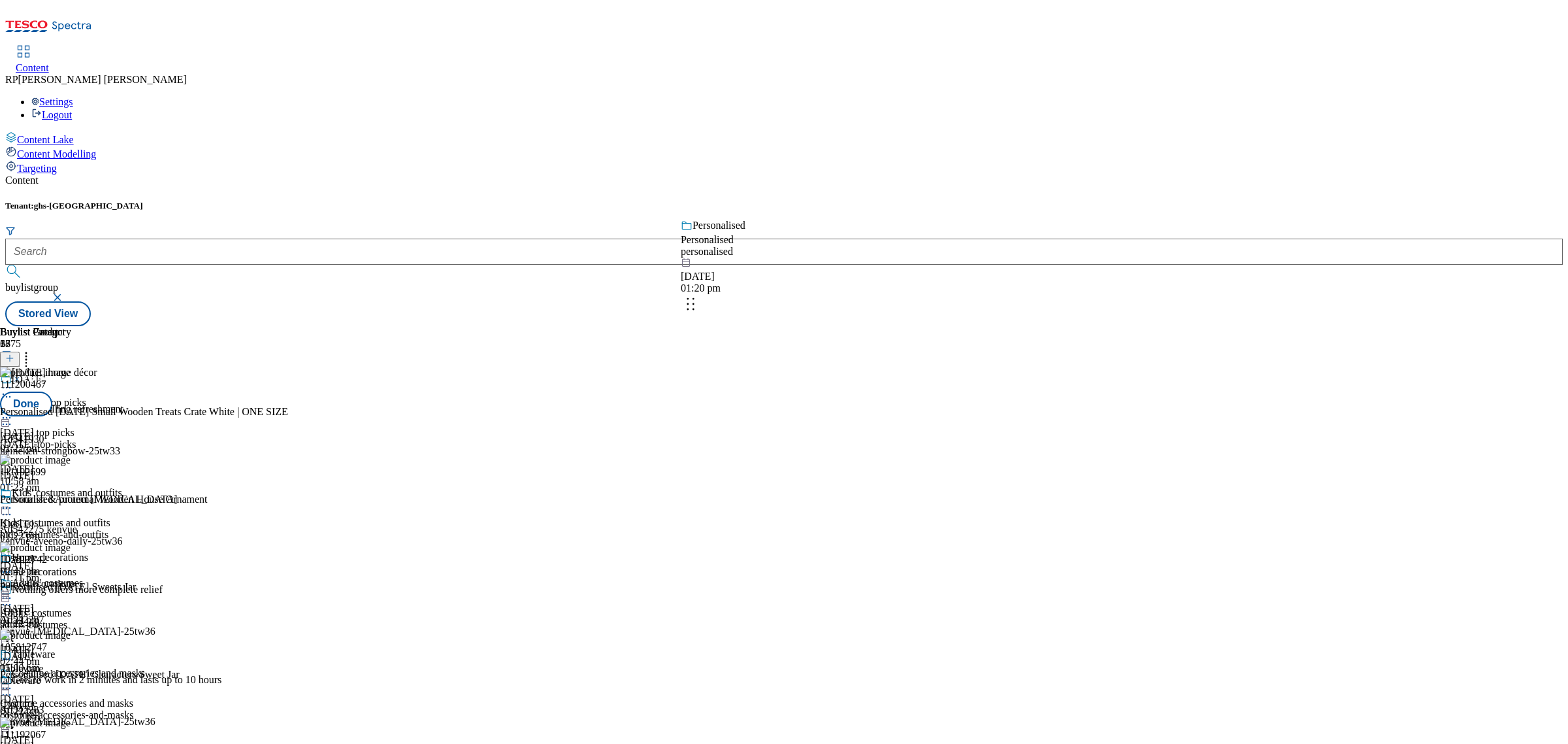
drag, startPoint x: 858, startPoint y: 543, endPoint x: 869, endPoint y: 281, distance: 262.2
click at [869, 281] on body "Icons icon_account icon_add icon_backward_link icon_basket icon_benefits icon_c…" at bounding box center [784, 166] width 1558 height 321
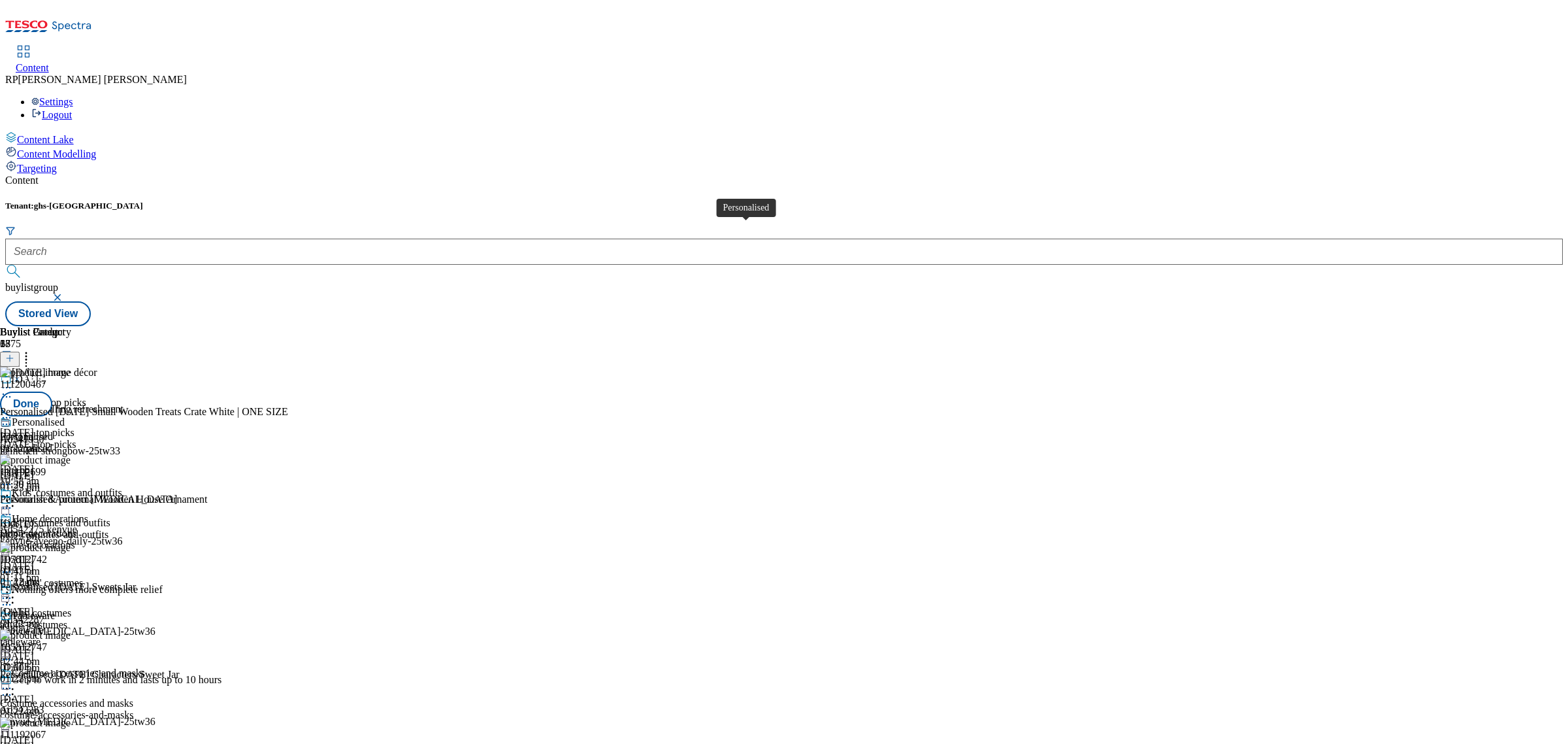
click at [793, 243] on body "Icons icon_account icon_add icon_backward_link icon_basket icon_benefits icon_c…" at bounding box center [784, 166] width 1558 height 321
click at [32, 350] on icon at bounding box center [26, 356] width 13 height 13
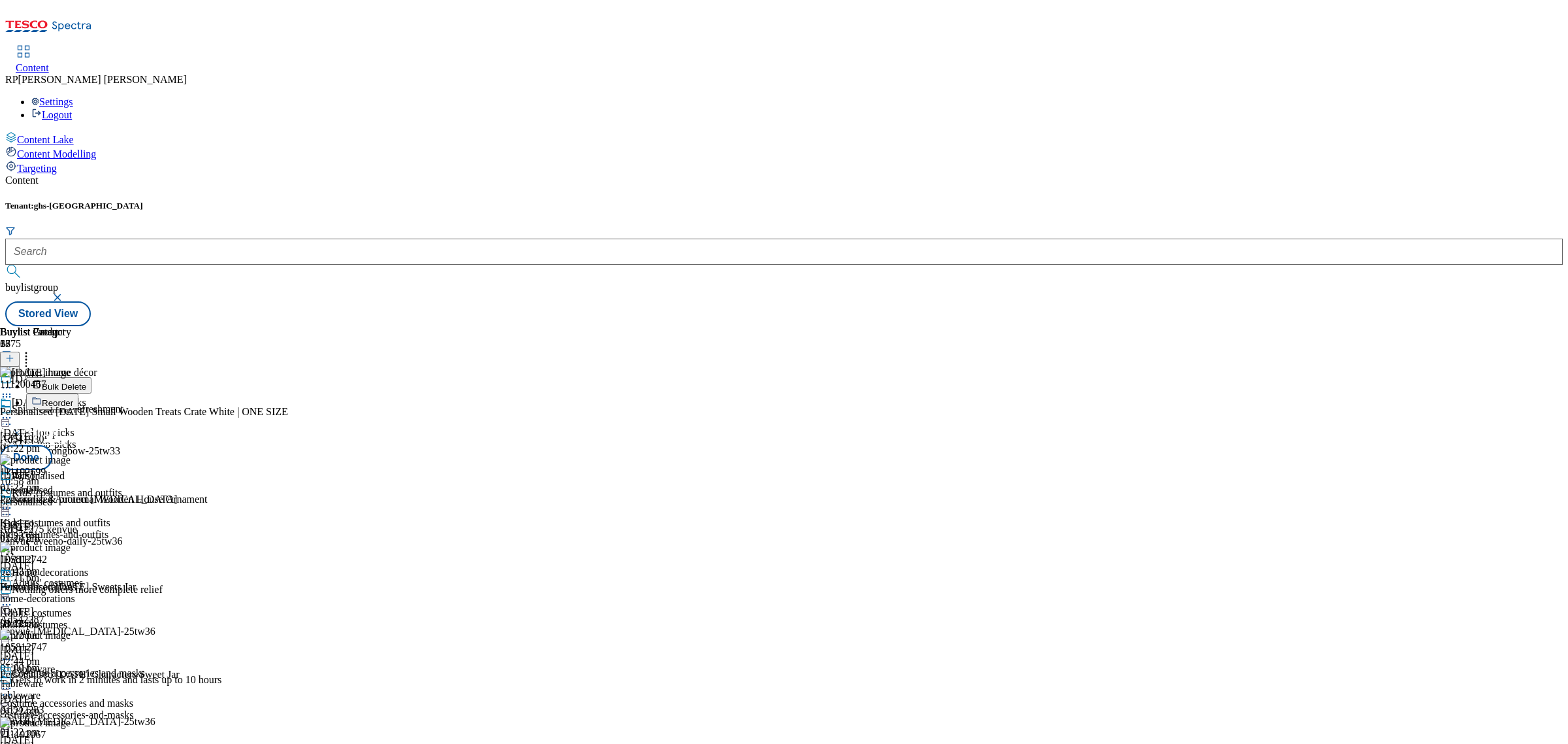
click at [32, 350] on icon at bounding box center [26, 356] width 13 height 13
click at [52, 445] on button "Done" at bounding box center [26, 457] width 52 height 25
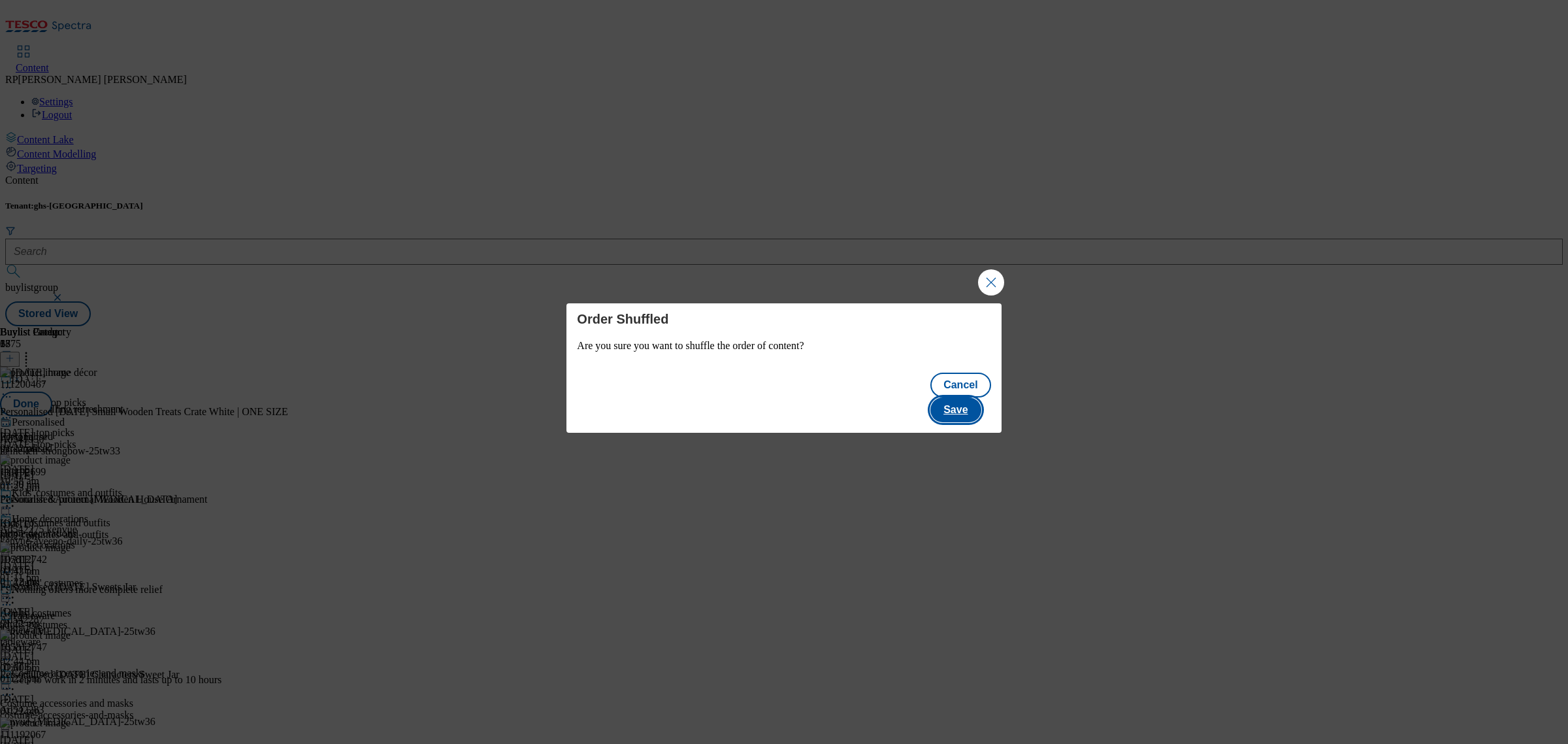
click at [969, 402] on button "Save" at bounding box center [956, 409] width 50 height 25
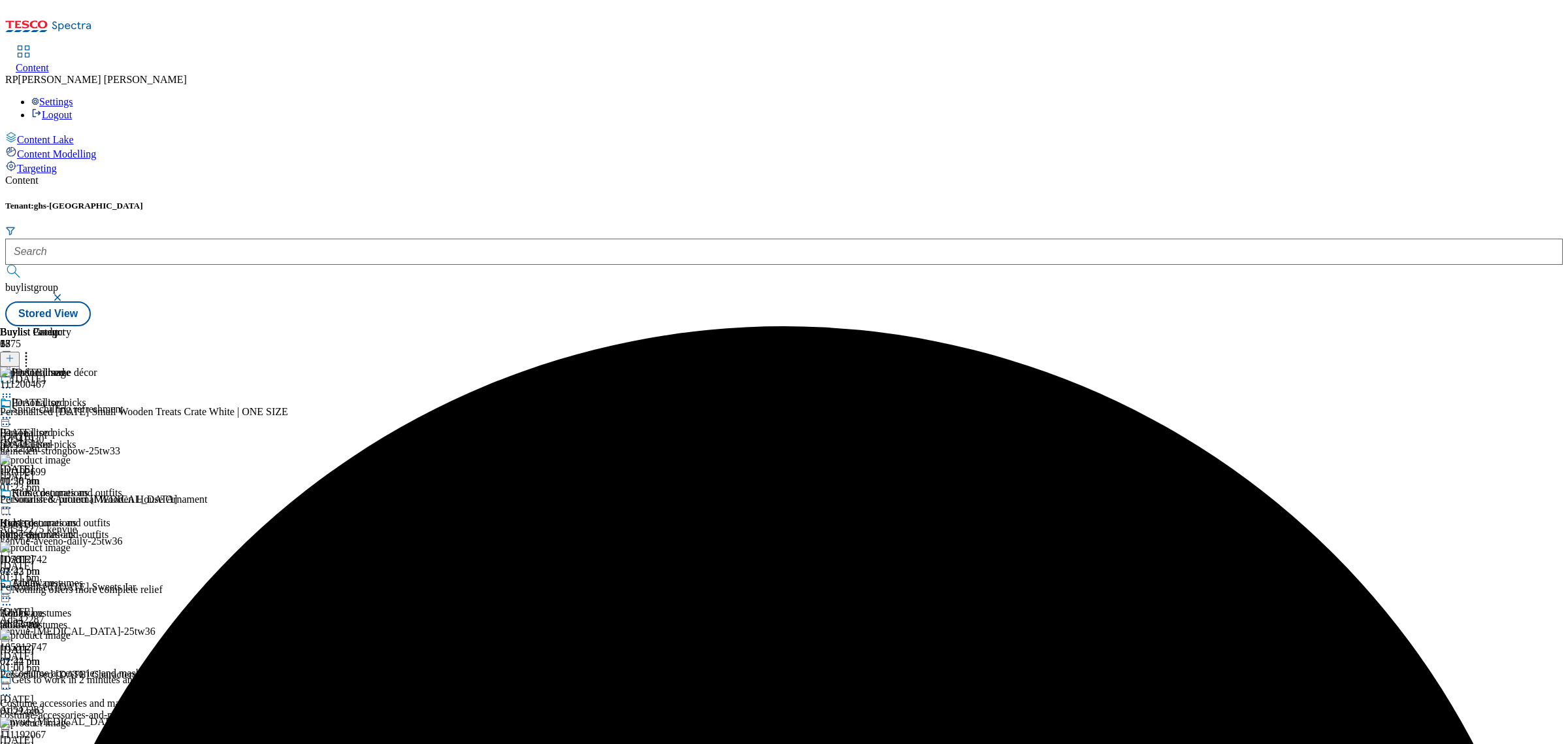
click at [13, 411] on icon at bounding box center [7, 418] width 13 height 13
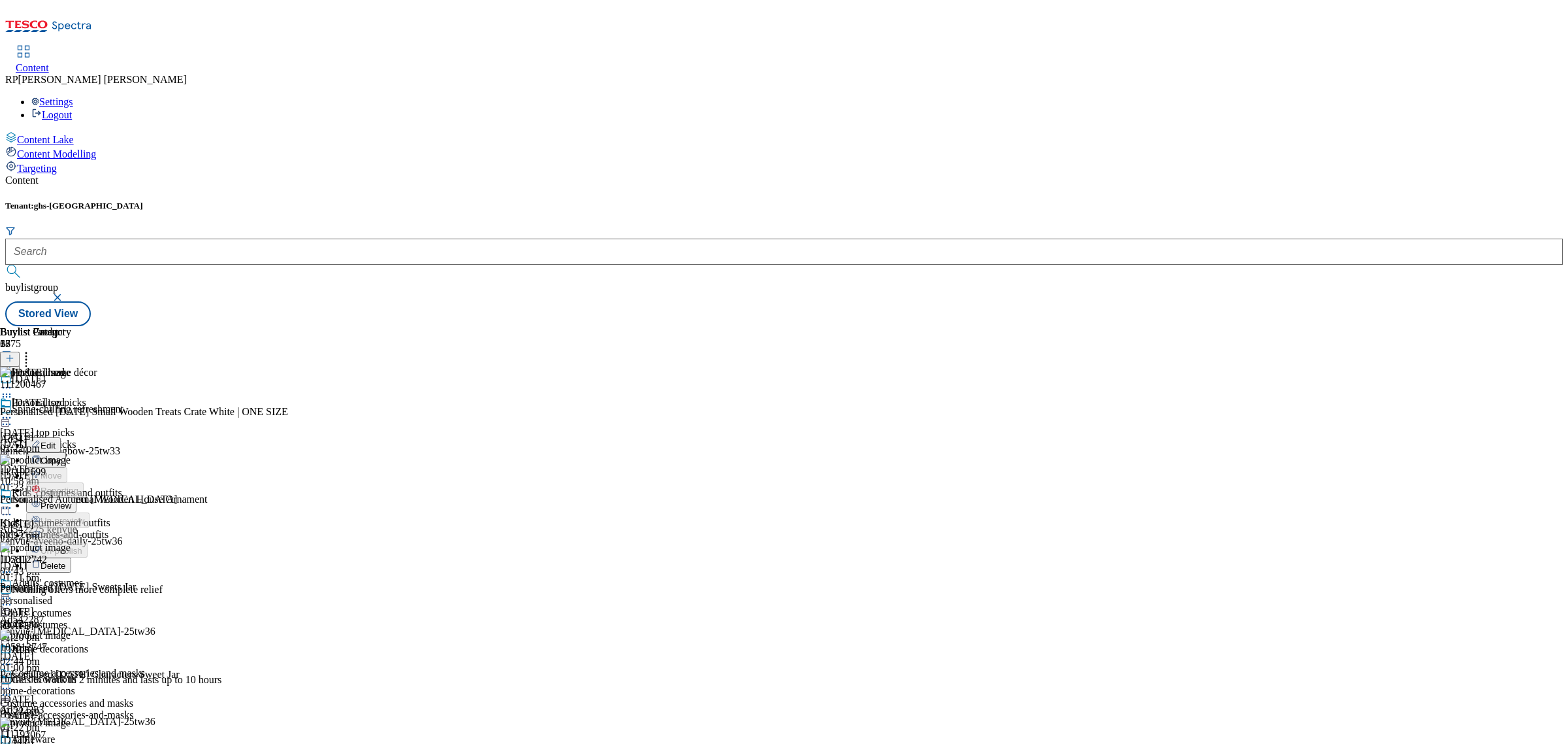
click at [72, 501] on span "Preview" at bounding box center [56, 505] width 30 height 10
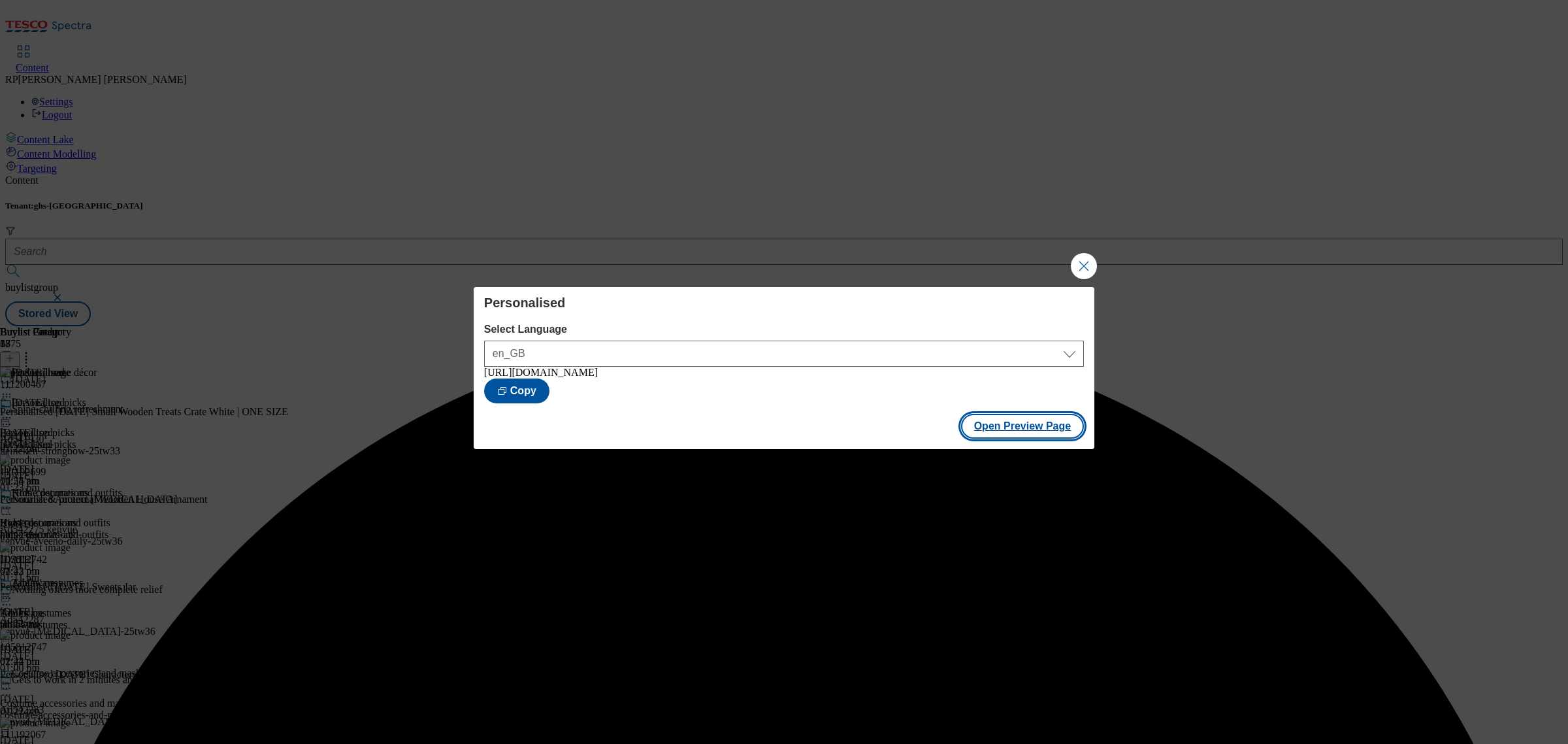
click at [1024, 432] on button "Open Preview Page" at bounding box center [1023, 426] width 124 height 25
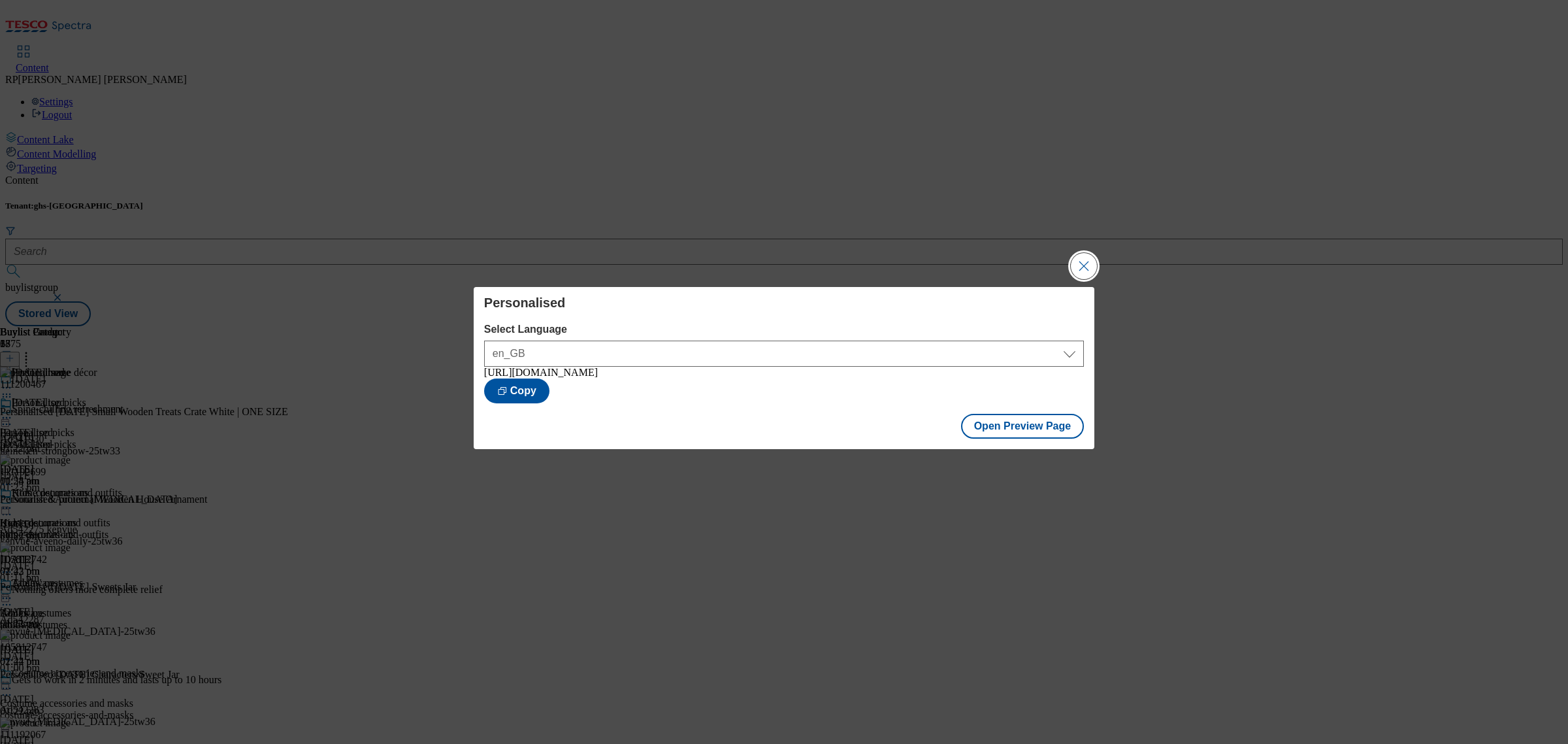
click at [1083, 260] on button "Close Modal" at bounding box center [1083, 266] width 26 height 26
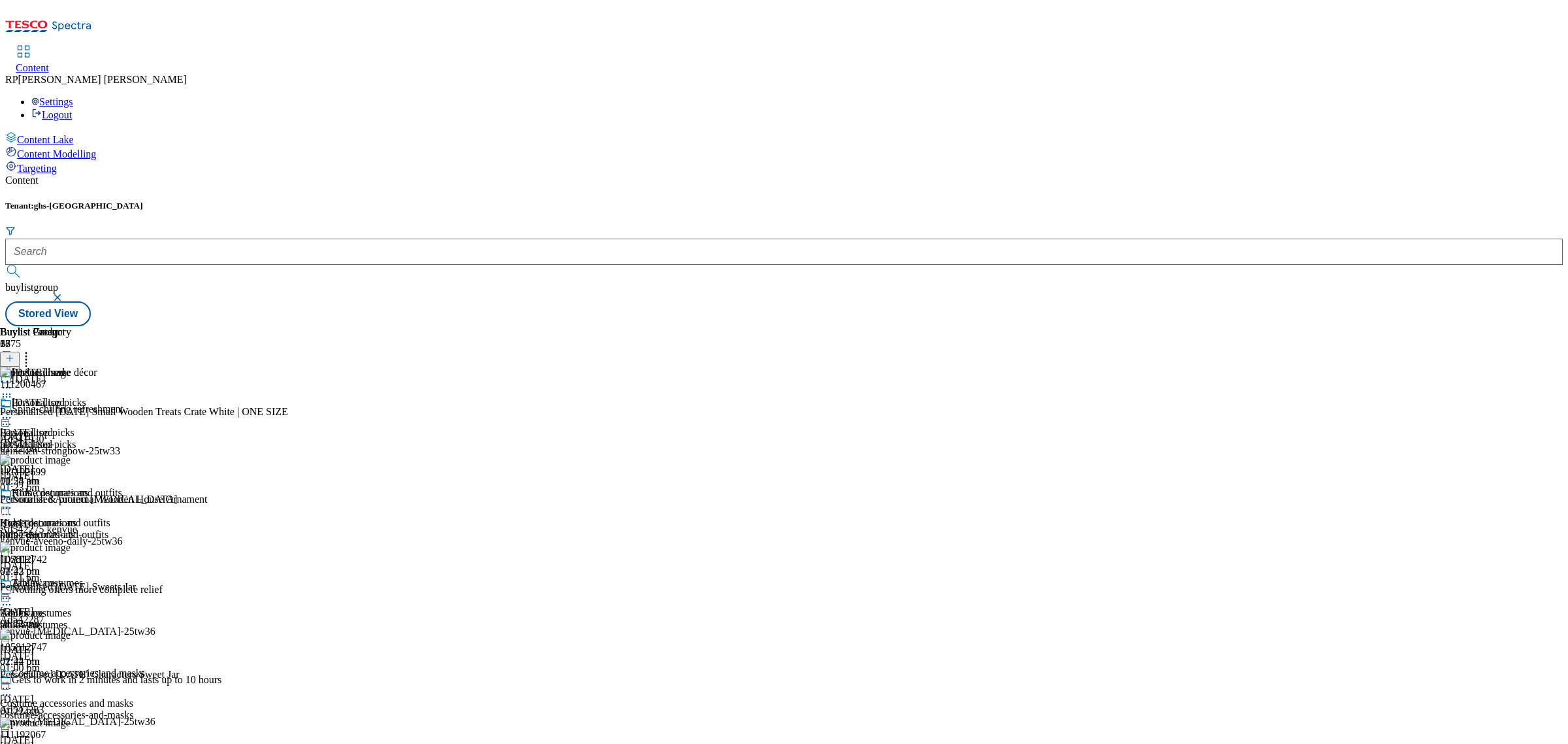
click at [13, 411] on icon at bounding box center [7, 418] width 13 height 13
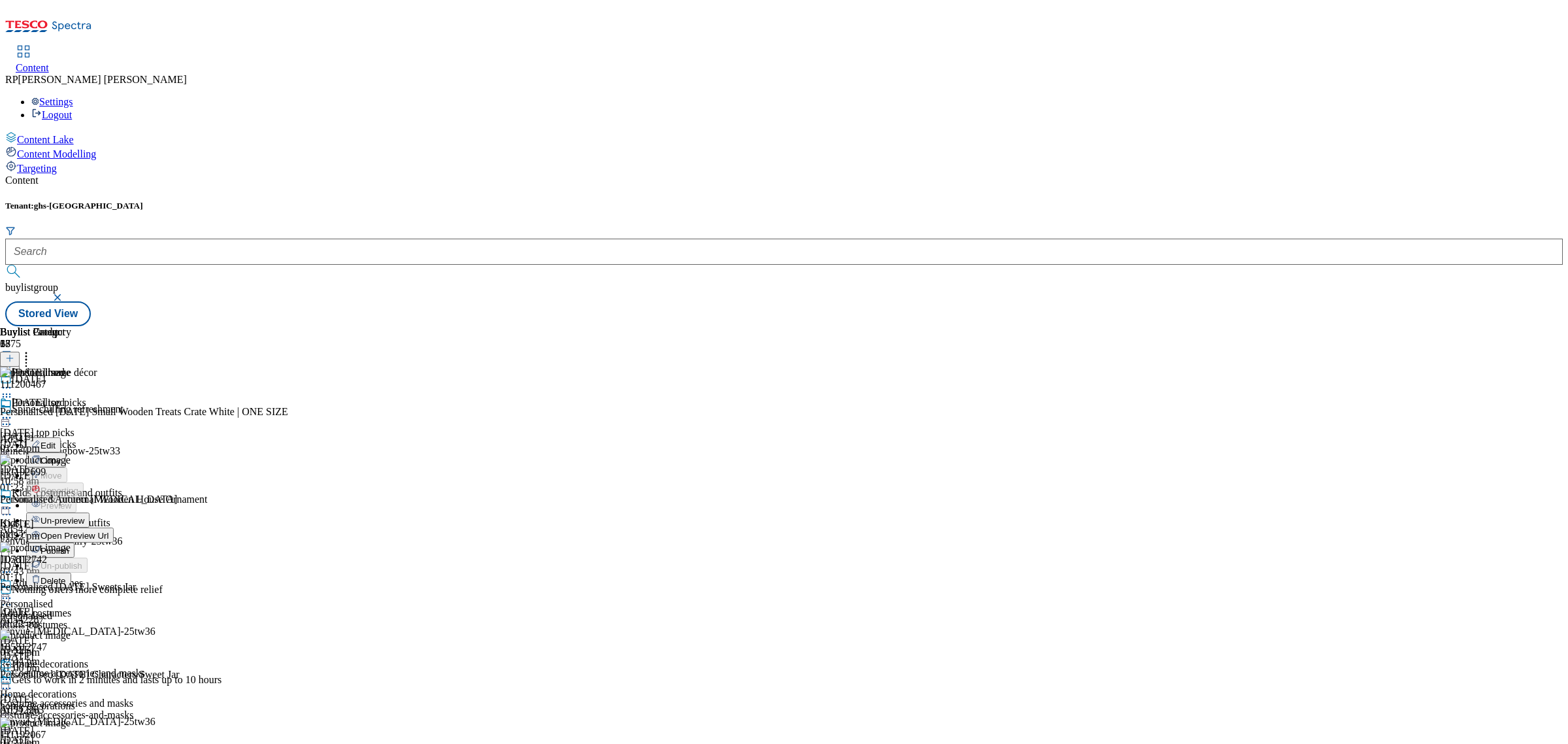
click at [70, 546] on span "Publish" at bounding box center [54, 551] width 28 height 10
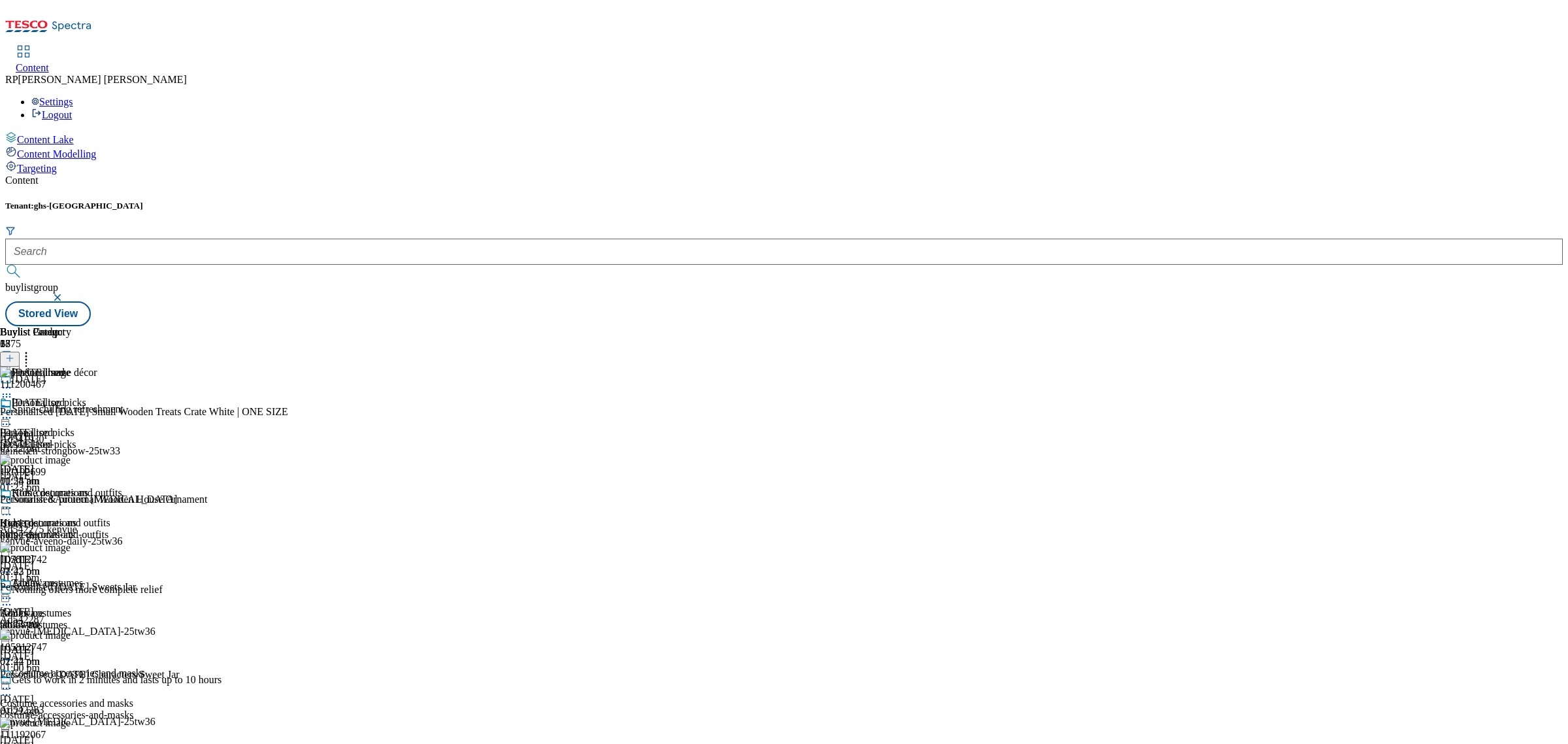
click at [1242, 326] on div "Buylist Group 6375 Halloween Spine-chilling refreshment. Ad541930 heineken-stro…" at bounding box center [784, 326] width 1558 height 0
click at [1187, 326] on div "Buylist Group 6375 Halloween Spine-chilling refreshment. Ad541930 heineken-stro…" at bounding box center [784, 326] width 1558 height 0
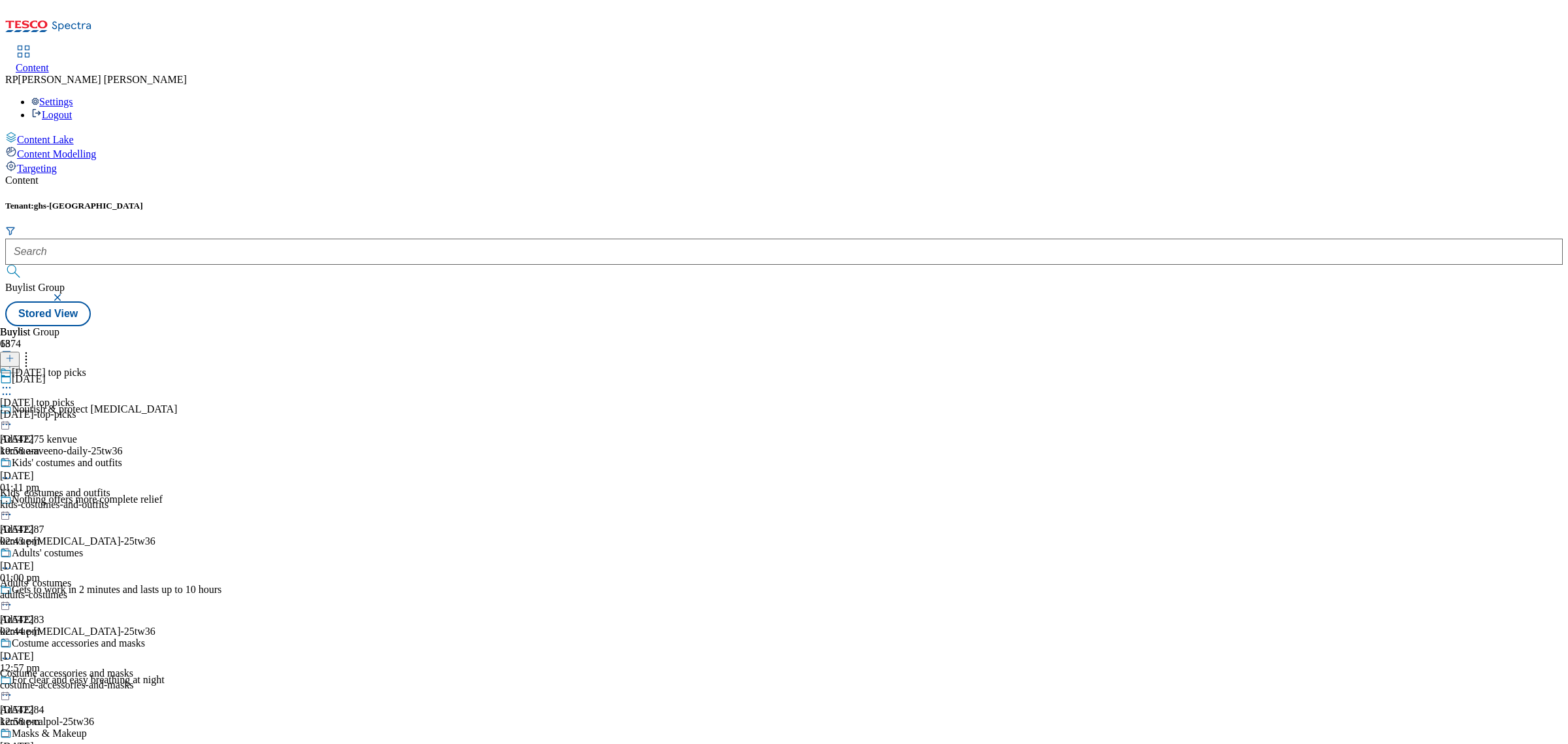
scroll to position [1144, 0]
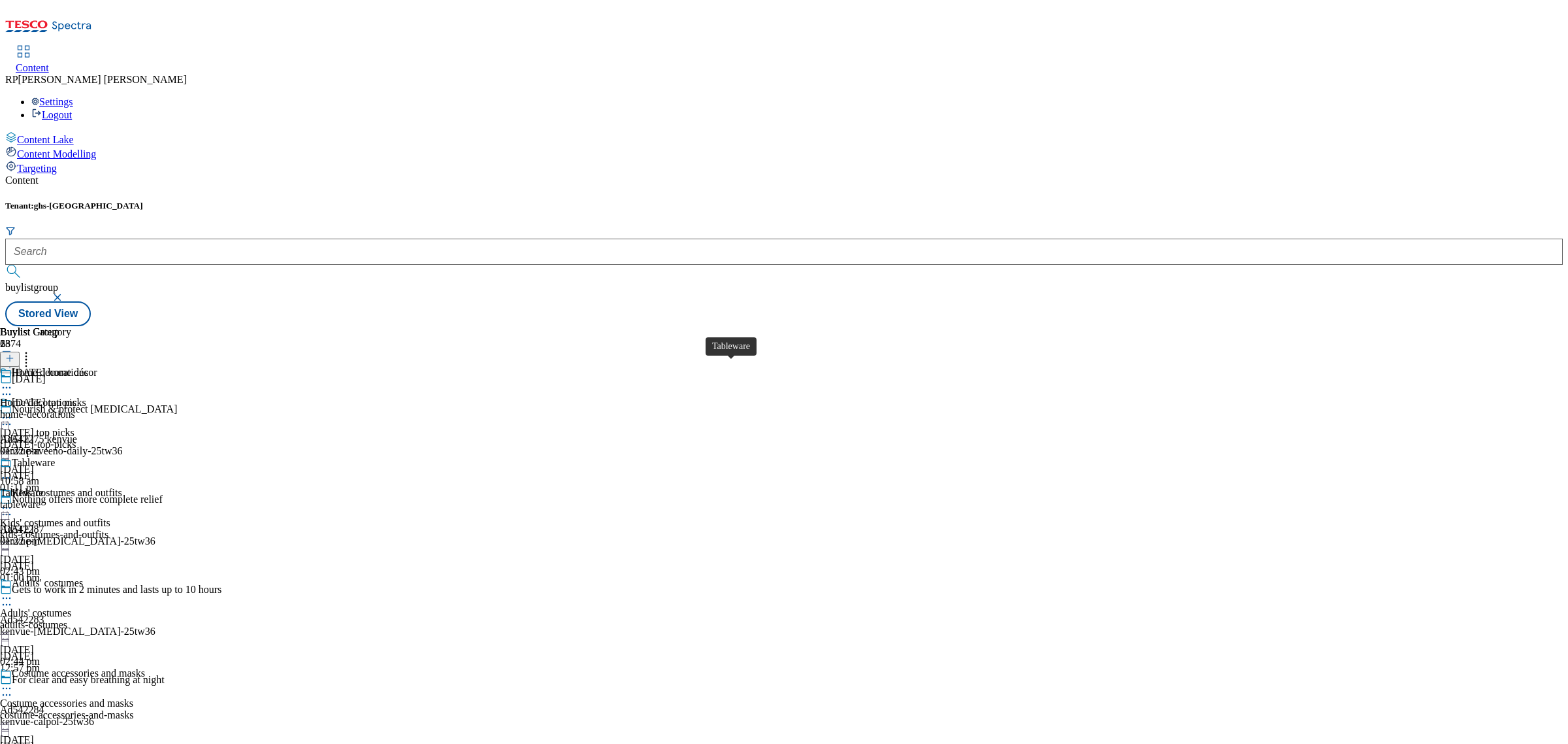
click at [43, 487] on div "Tableware" at bounding box center [21, 493] width 43 height 12
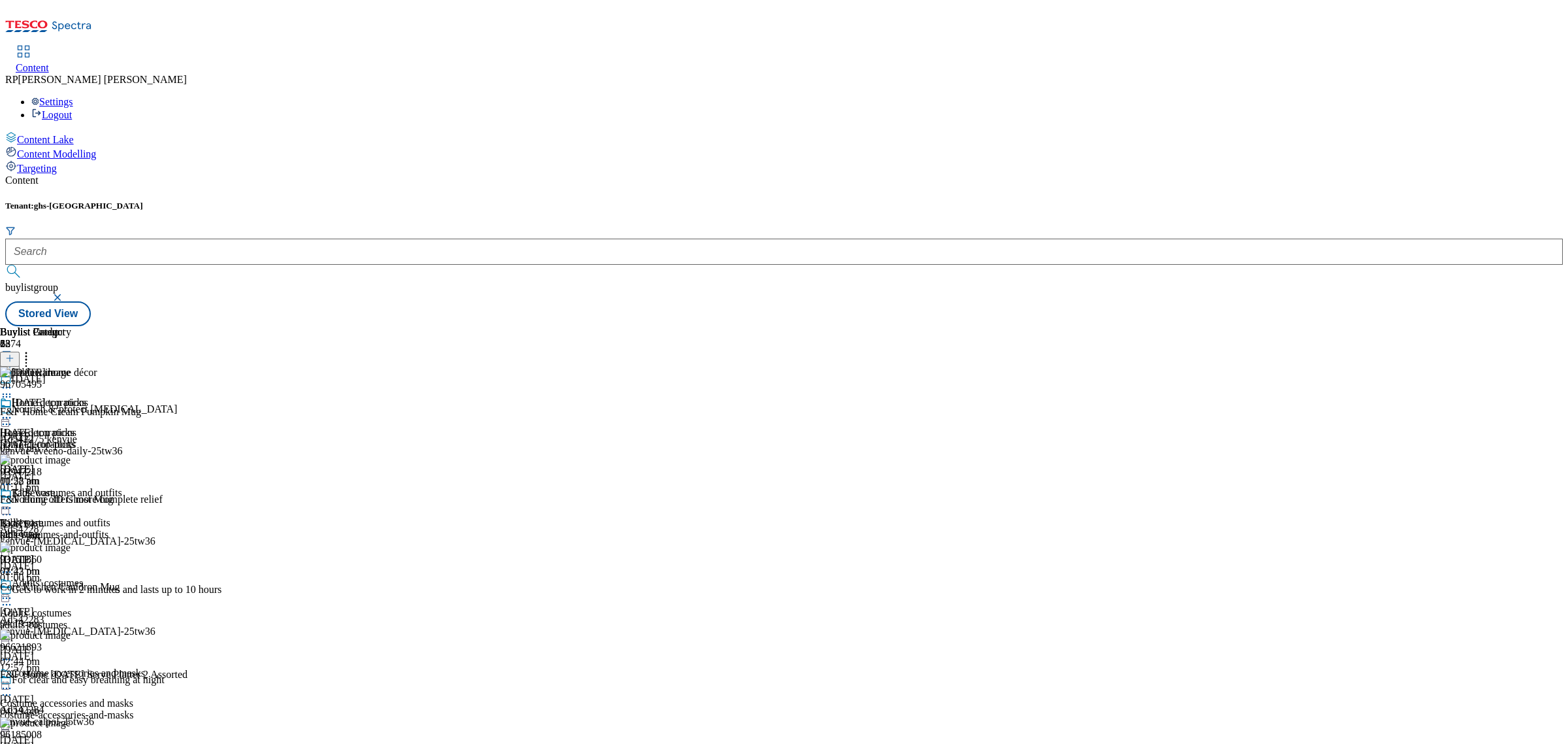
click at [13, 502] on icon at bounding box center [7, 508] width 13 height 13
click at [61, 527] on button "Edit" at bounding box center [43, 535] width 34 height 15
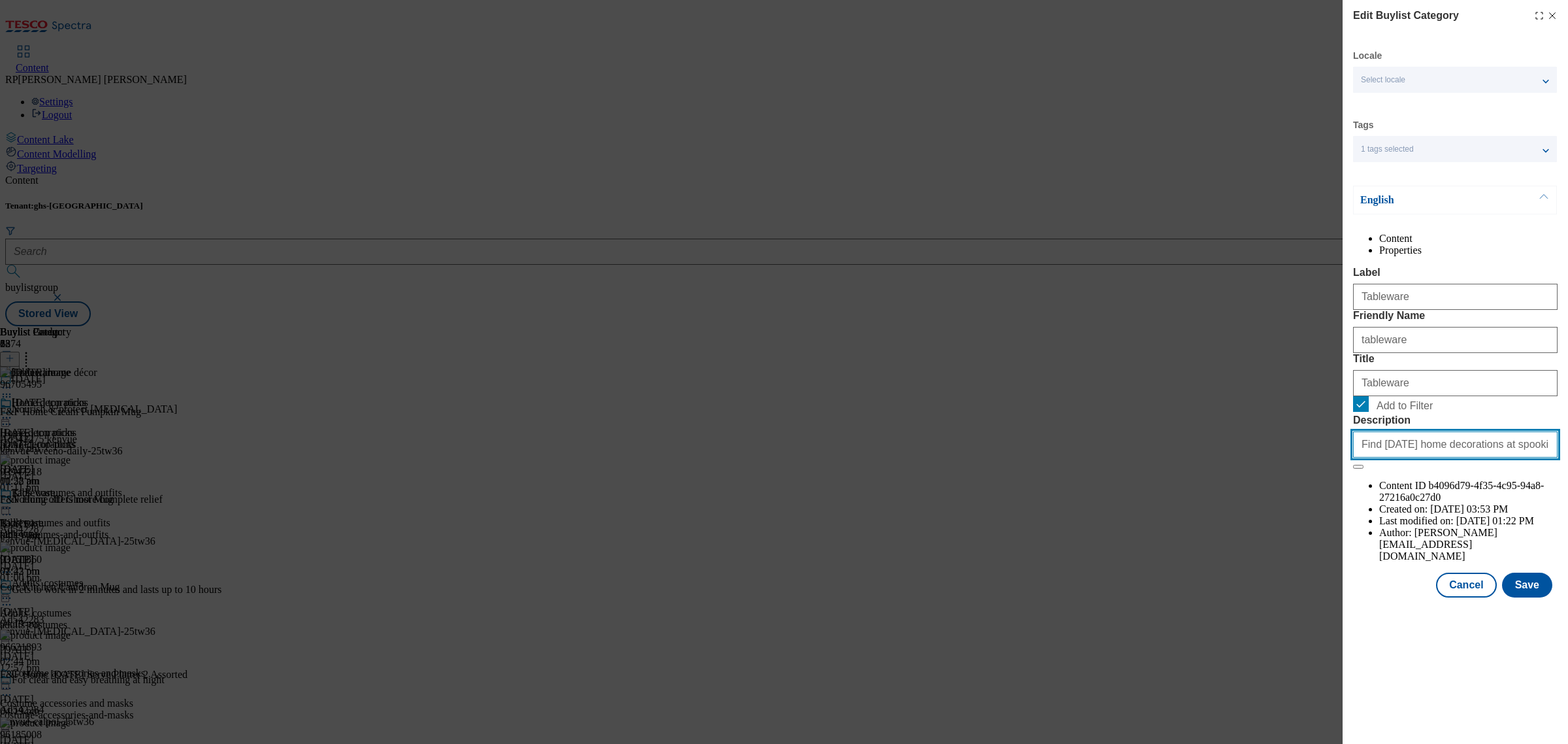
click at [1422, 458] on input "Find Halloween home decorations at spookily good prices at Tesco. From serving …" at bounding box center [1455, 444] width 205 height 26
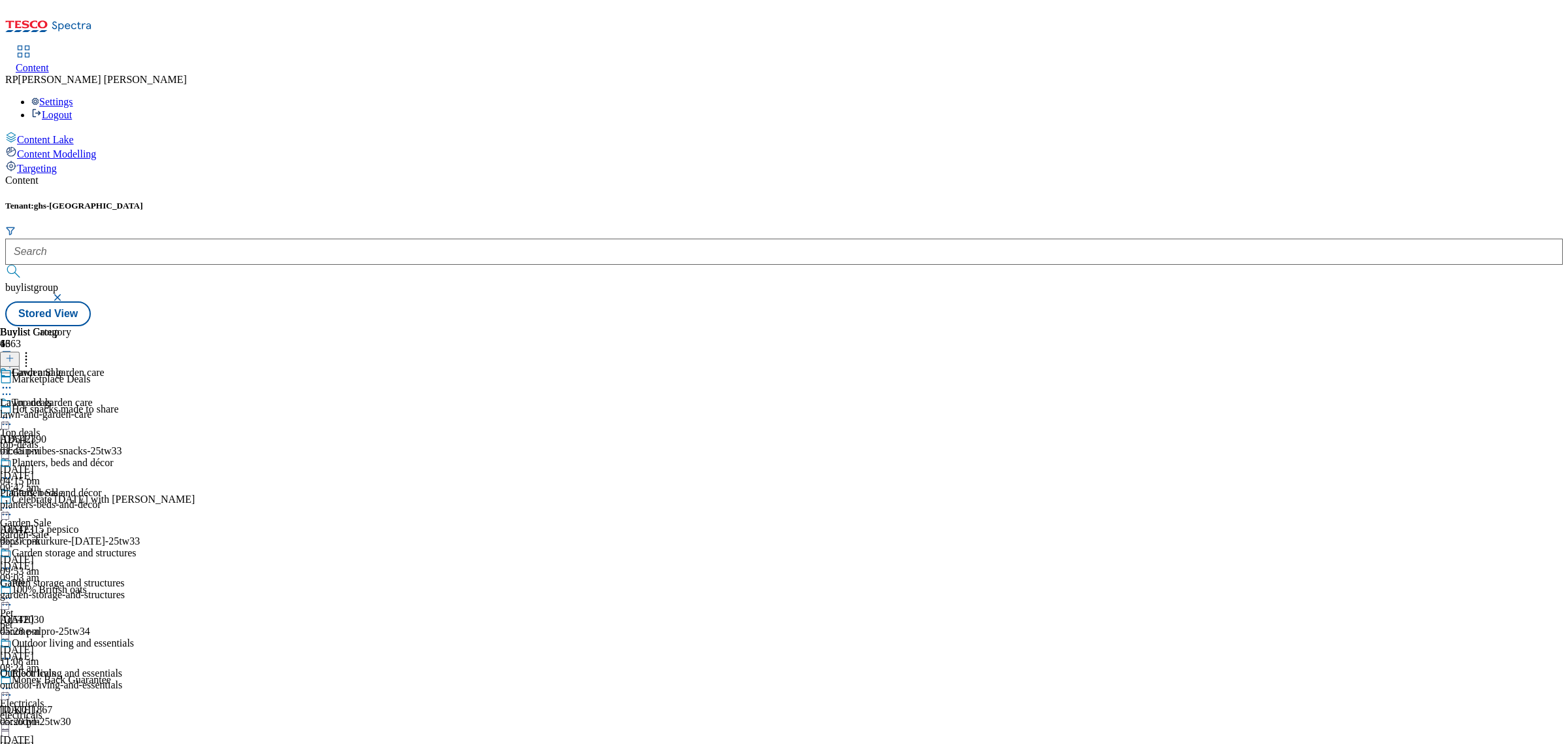
scroll to position [81, 0]
